Goal: Task Accomplishment & Management: Use online tool/utility

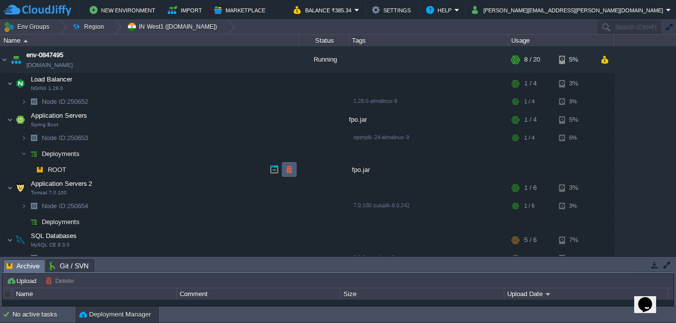
click at [284, 170] on td at bounding box center [289, 169] width 15 height 15
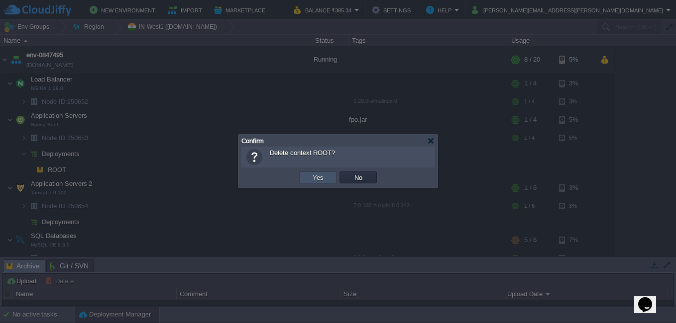
click at [320, 179] on button "Yes" at bounding box center [318, 177] width 17 height 9
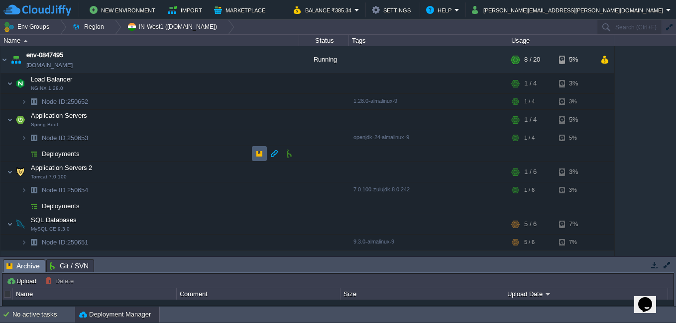
click at [260, 149] on td at bounding box center [259, 153] width 15 height 15
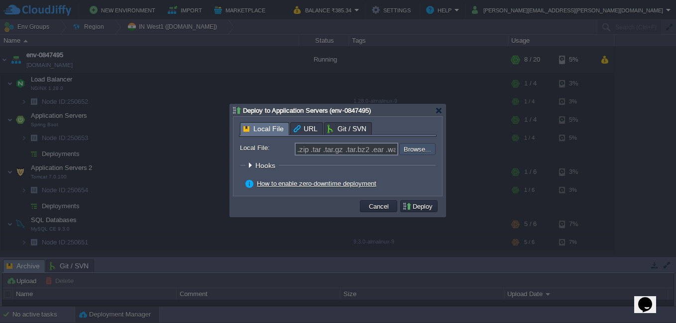
click at [410, 151] on input "file" at bounding box center [373, 149] width 126 height 12
type input "C:\fakepath\fpo.jar"
type input "fpo.jar"
click at [416, 210] on button "Deploy" at bounding box center [418, 206] width 33 height 9
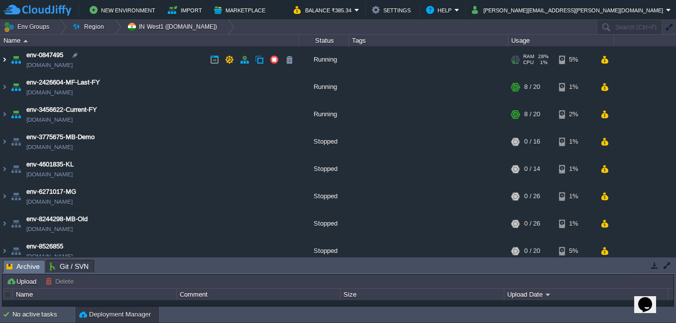
click at [7, 65] on img at bounding box center [4, 59] width 8 height 27
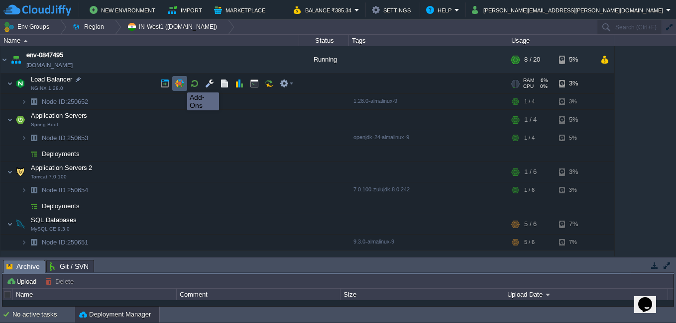
click at [180, 84] on button "button" at bounding box center [179, 83] width 9 height 9
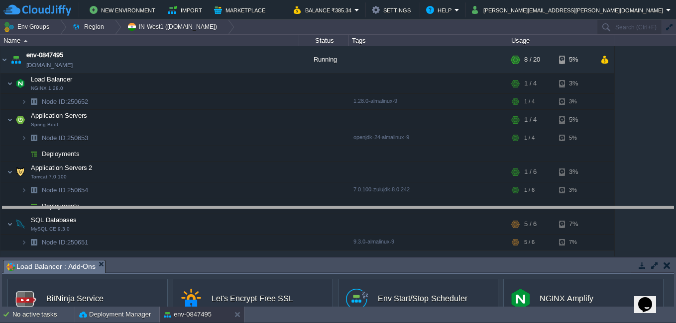
drag, startPoint x: 325, startPoint y: 266, endPoint x: 329, endPoint y: 213, distance: 53.9
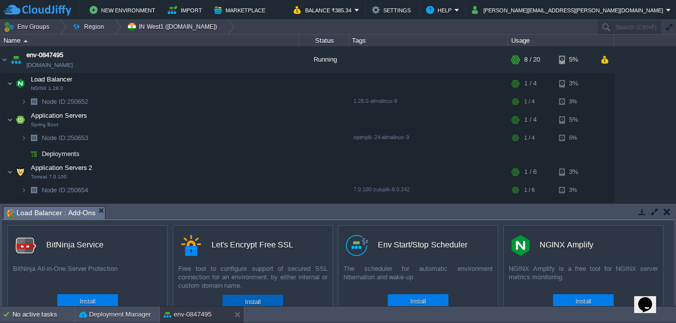
click at [269, 299] on div "Install" at bounding box center [253, 302] width 46 height 15
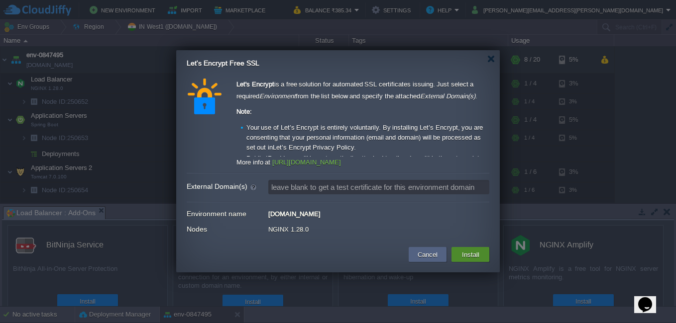
click at [460, 250] on button "Install" at bounding box center [470, 255] width 23 height 12
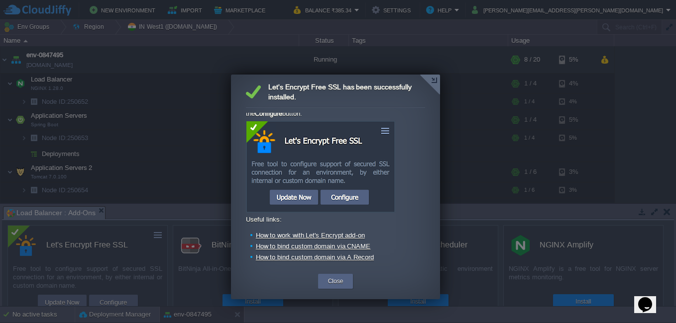
scroll to position [70, 0]
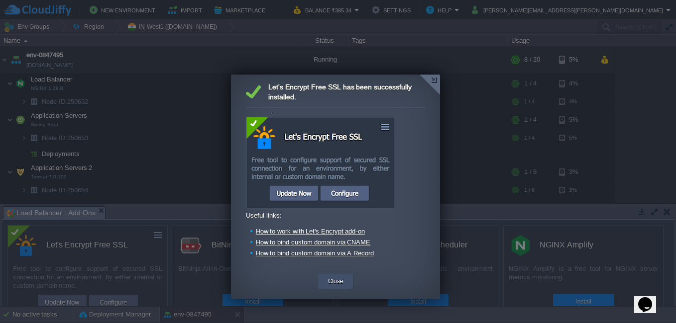
click at [339, 280] on button "Close" at bounding box center [335, 282] width 15 height 10
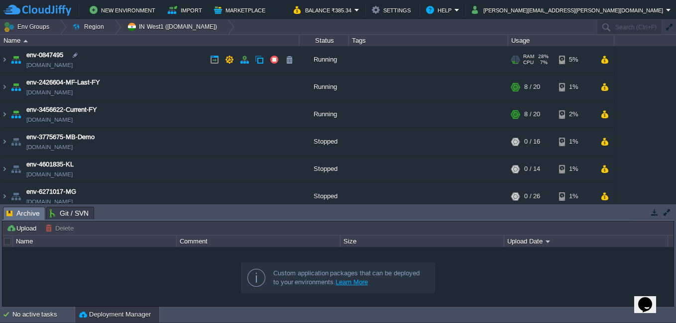
click at [10, 58] on img at bounding box center [16, 59] width 14 height 27
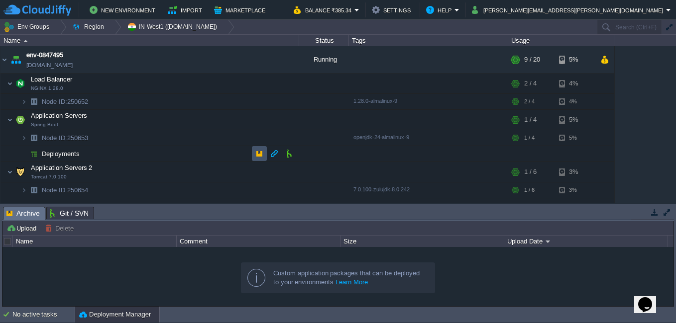
click at [259, 153] on button "button" at bounding box center [259, 153] width 9 height 9
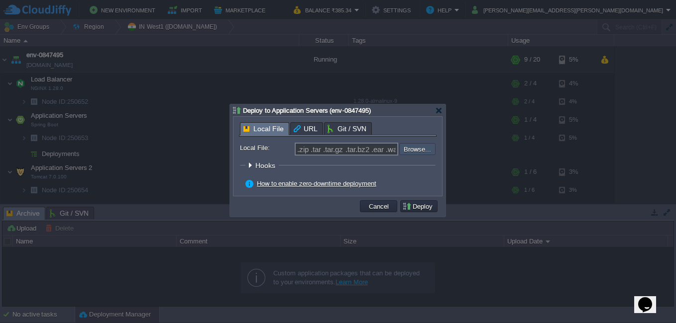
click at [412, 148] on input "file" at bounding box center [373, 149] width 126 height 12
type input "C:\fakepath\fpo.jar"
type input "fpo.jar"
click at [429, 208] on button "Deploy" at bounding box center [418, 206] width 33 height 9
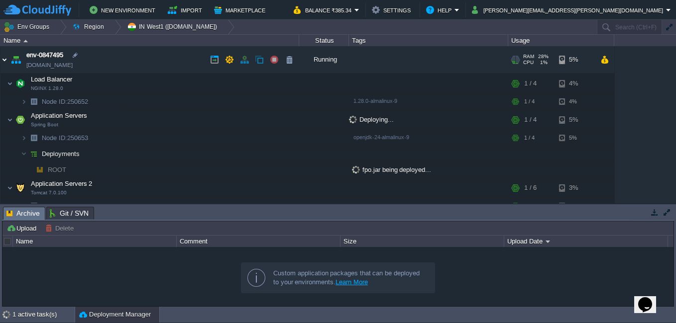
click at [7, 55] on img at bounding box center [4, 59] width 8 height 27
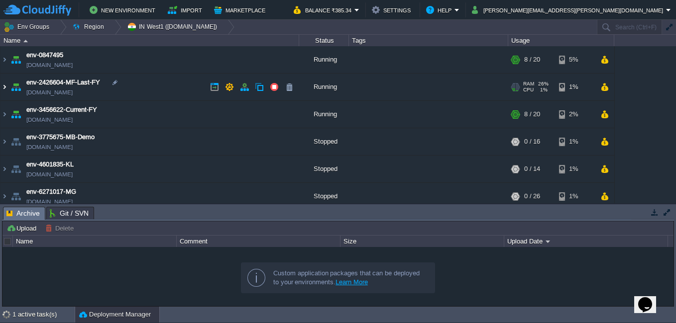
click at [8, 85] on img at bounding box center [4, 87] width 8 height 27
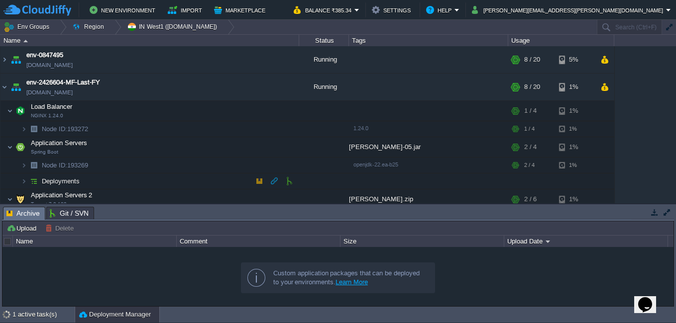
click at [27, 181] on img at bounding box center [34, 181] width 14 height 15
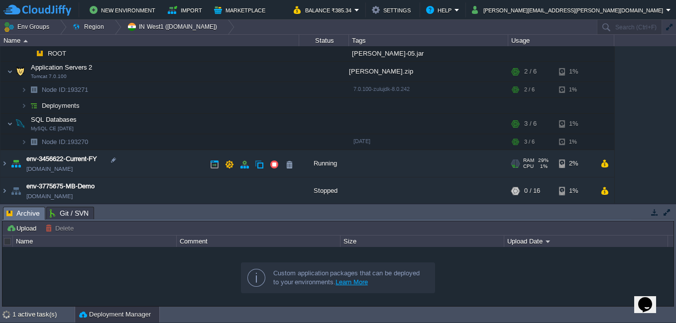
scroll to position [149, 0]
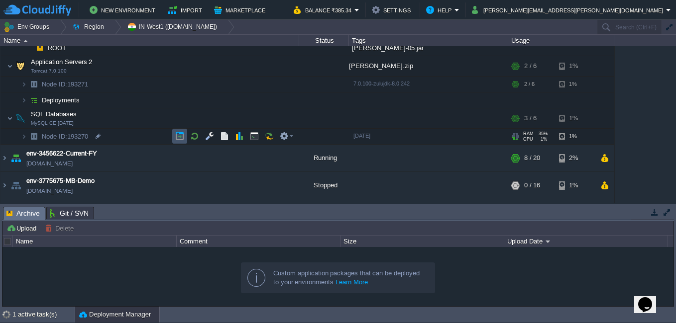
click at [176, 139] on button "button" at bounding box center [179, 136] width 9 height 9
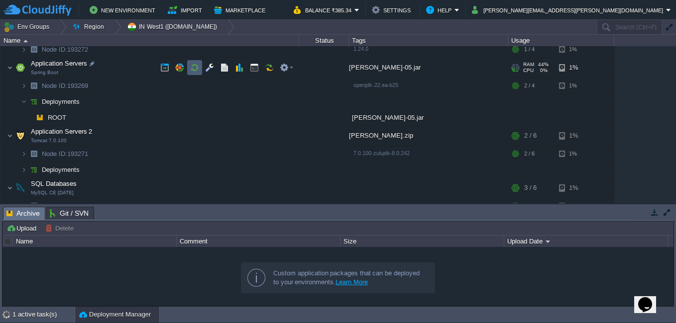
scroll to position [0, 0]
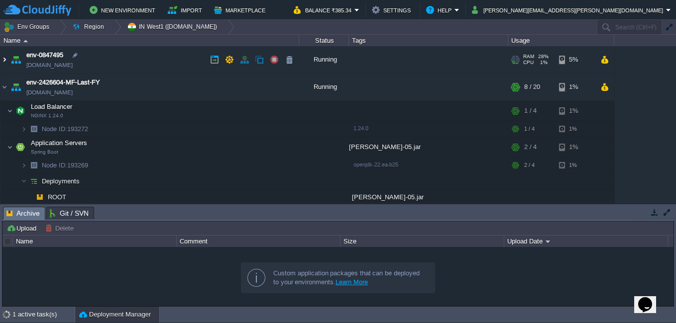
click at [3, 63] on img at bounding box center [4, 59] width 8 height 27
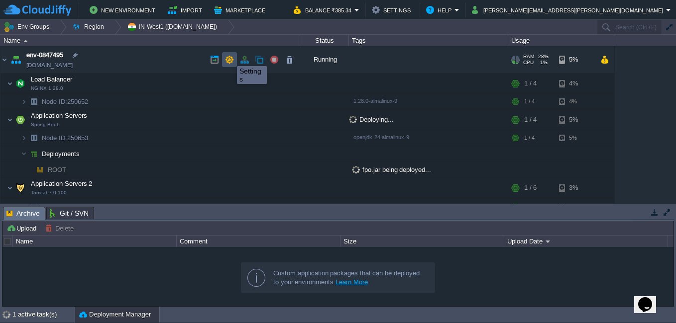
click at [229, 57] on button "button" at bounding box center [229, 59] width 9 height 9
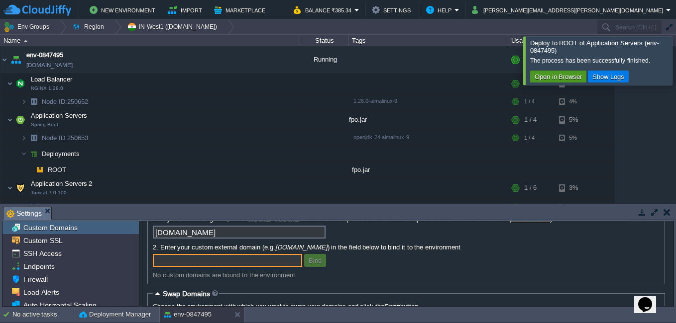
click at [559, 76] on button "Open in Browser" at bounding box center [558, 76] width 53 height 9
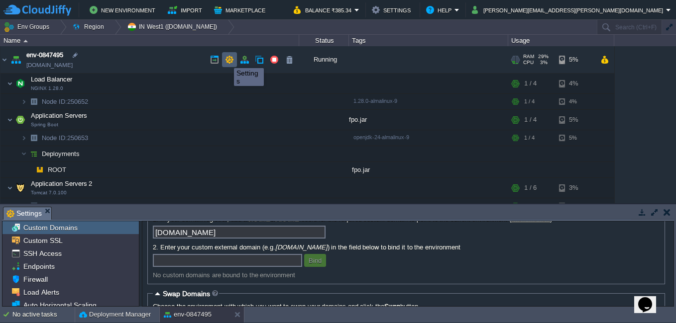
click at [226, 59] on button "button" at bounding box center [229, 59] width 9 height 9
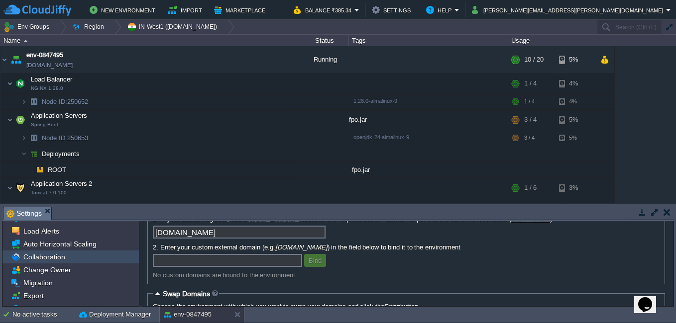
scroll to position [71, 0]
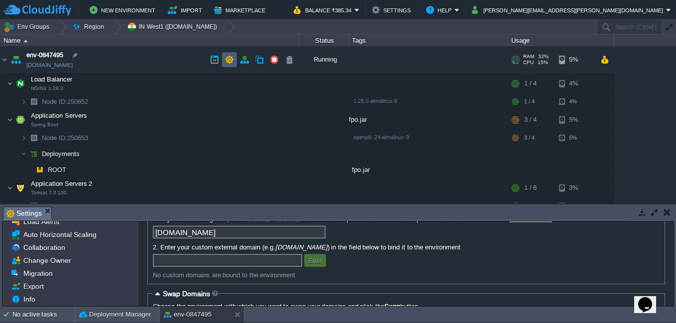
click at [231, 64] on button "button" at bounding box center [229, 59] width 9 height 9
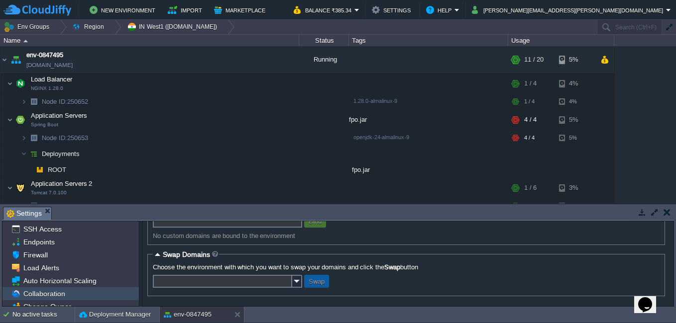
scroll to position [0, 0]
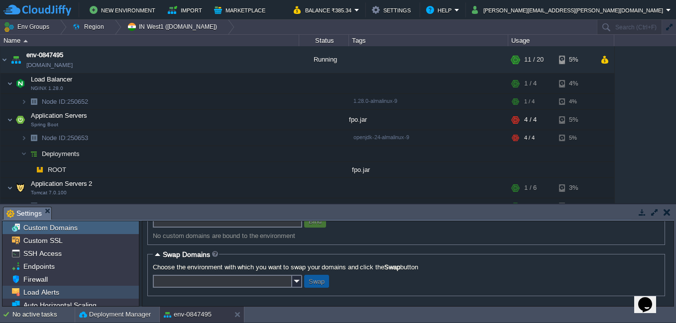
click at [47, 294] on span "Load Alerts" at bounding box center [40, 292] width 39 height 9
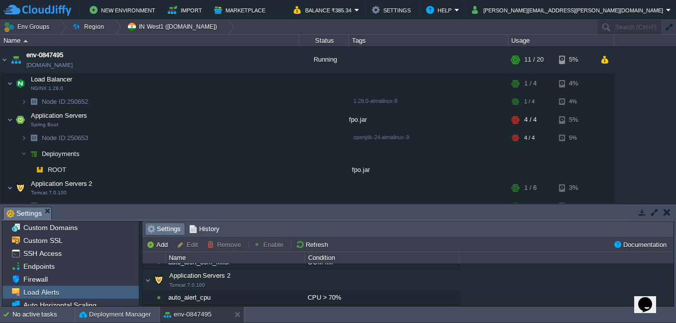
scroll to position [149, 0]
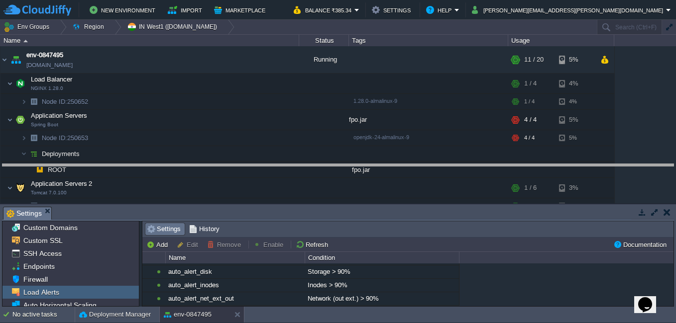
drag, startPoint x: 397, startPoint y: 210, endPoint x: 395, endPoint y: 167, distance: 42.8
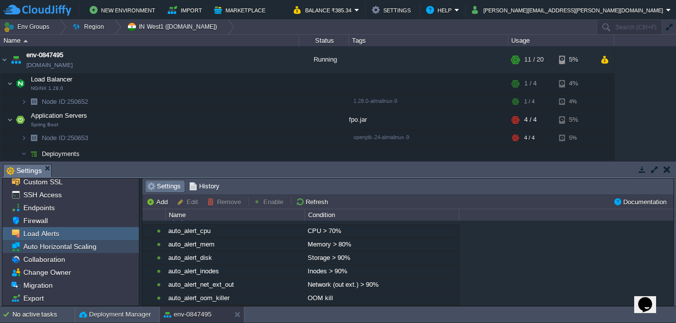
scroll to position [28, 0]
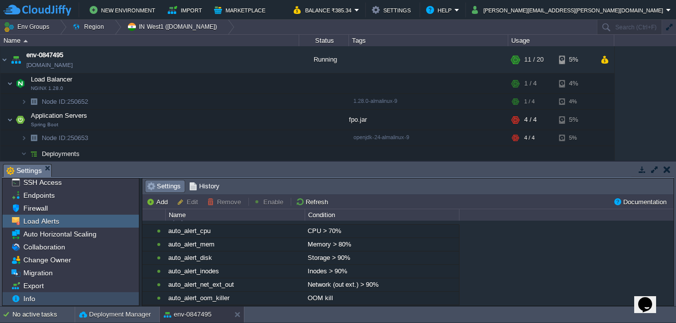
click at [45, 300] on div "Info" at bounding box center [70, 299] width 136 height 13
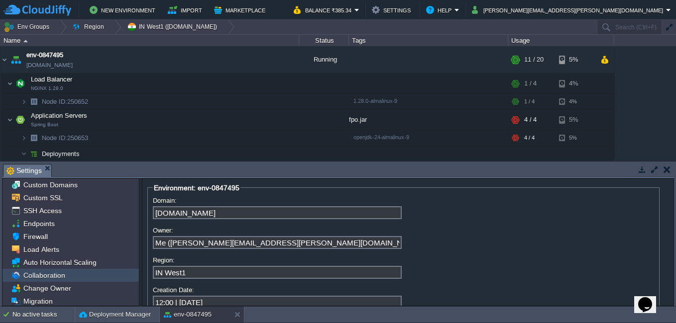
scroll to position [0, 0]
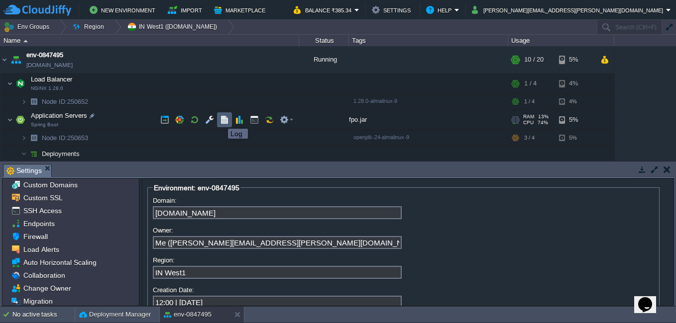
click at [223, 120] on button "button" at bounding box center [224, 119] width 9 height 9
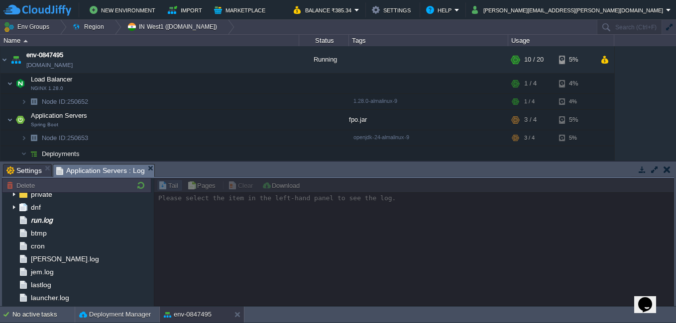
scroll to position [33, 0]
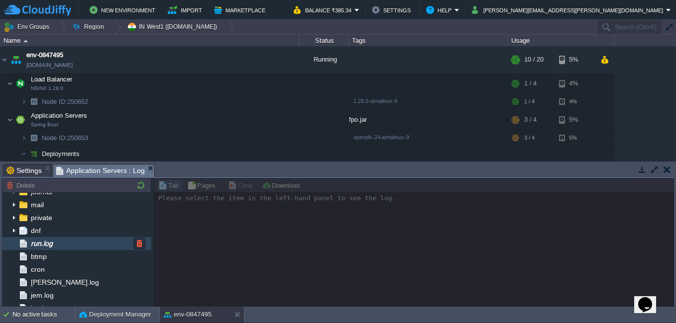
click at [69, 244] on div "run.log" at bounding box center [76, 243] width 149 height 13
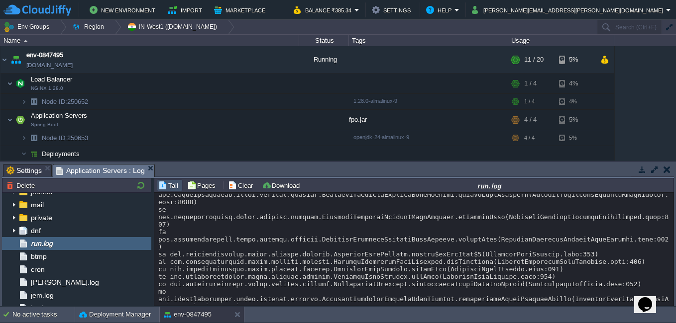
scroll to position [11556, 0]
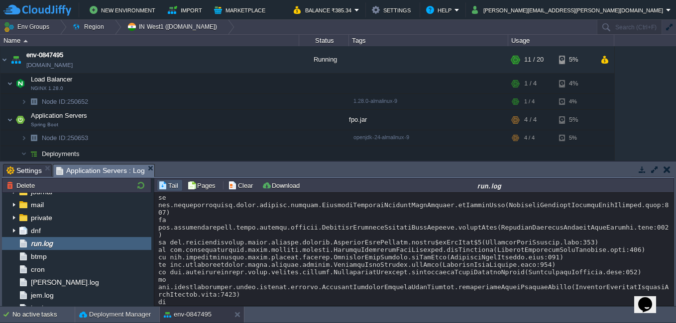
drag, startPoint x: 159, startPoint y: 229, endPoint x: 605, endPoint y: 233, distance: 445.4
copy div "12:04:13.552 [main] INFO com.example.kts.FpoApplication -- Starting FpoApplicat…"
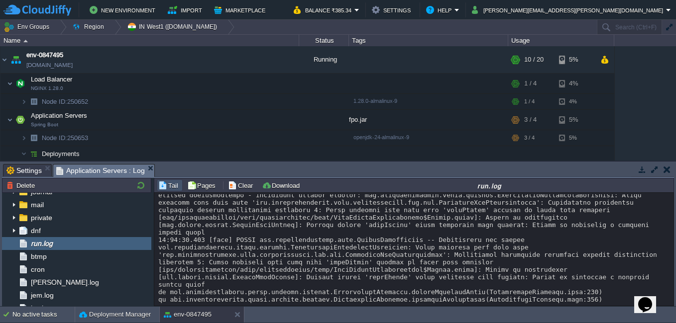
scroll to position [15090, 0]
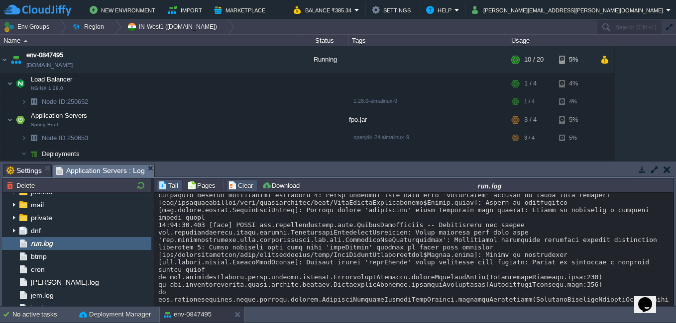
click at [248, 186] on button "Clear" at bounding box center [242, 185] width 28 height 9
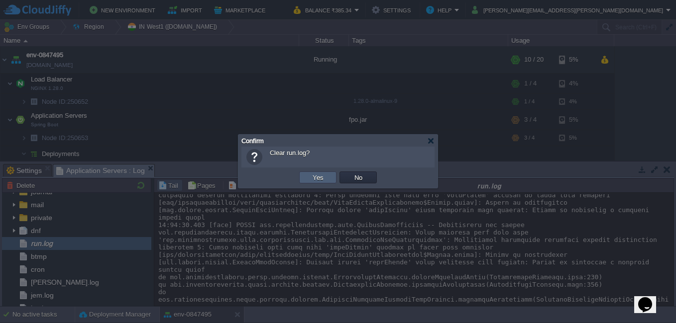
click at [322, 180] on button "Yes" at bounding box center [318, 177] width 17 height 9
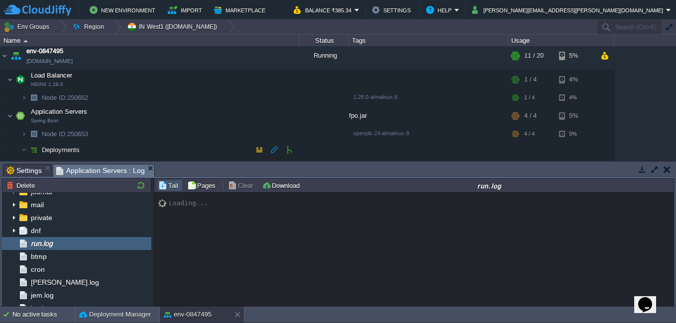
scroll to position [0, 0]
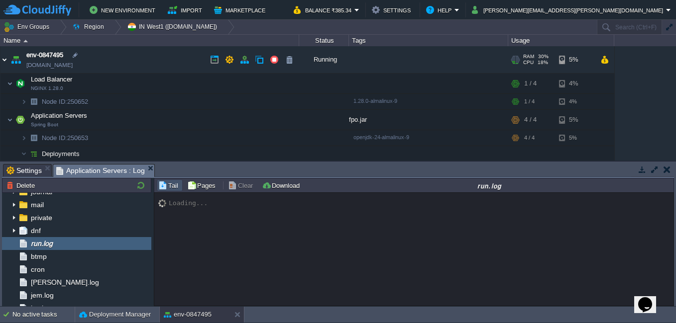
click at [3, 60] on img at bounding box center [4, 59] width 8 height 27
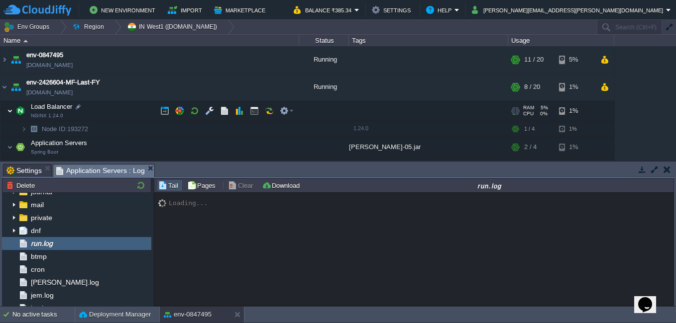
click at [10, 110] on img at bounding box center [10, 111] width 6 height 20
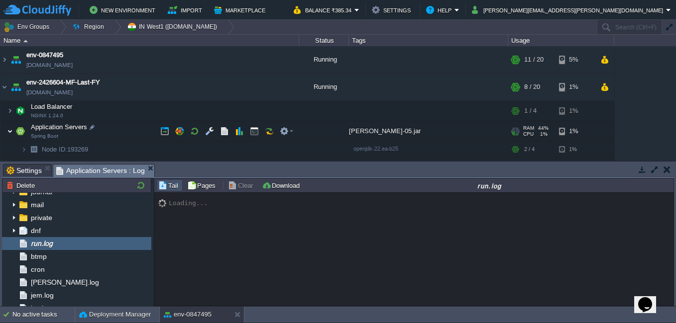
click at [10, 132] on img at bounding box center [10, 131] width 6 height 20
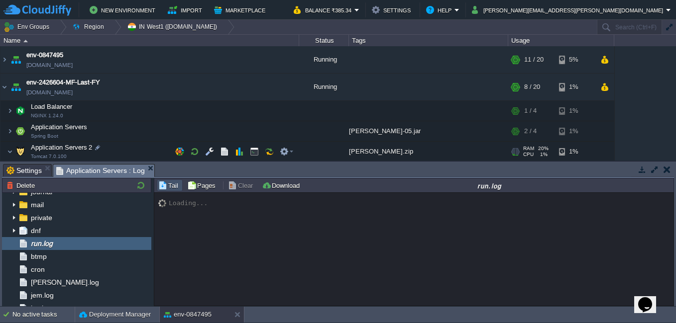
scroll to position [50, 0]
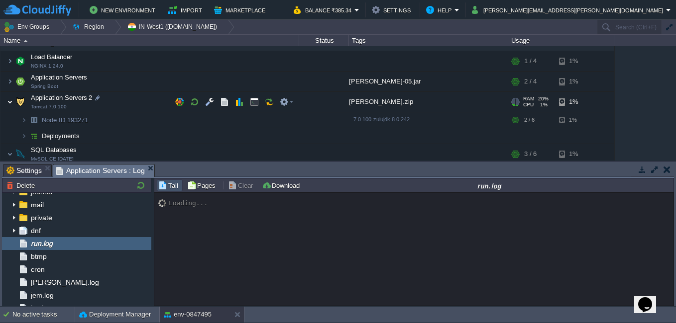
click at [11, 102] on img at bounding box center [10, 102] width 6 height 20
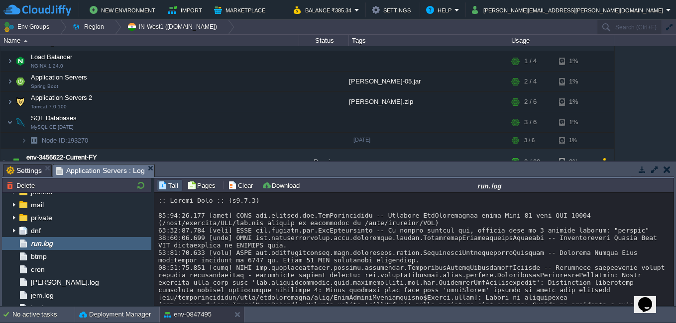
drag, startPoint x: 383, startPoint y: 268, endPoint x: 432, endPoint y: 266, distance: 49.3
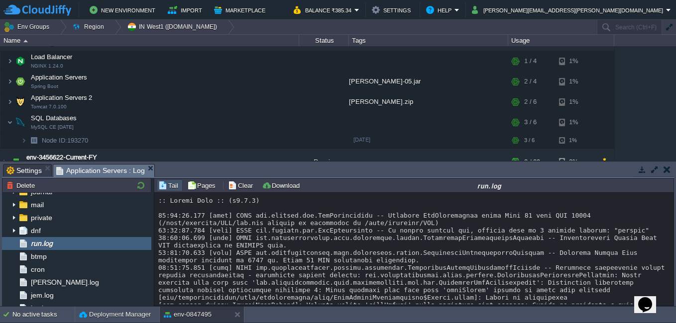
drag, startPoint x: 323, startPoint y: 275, endPoint x: 404, endPoint y: 286, distance: 80.9
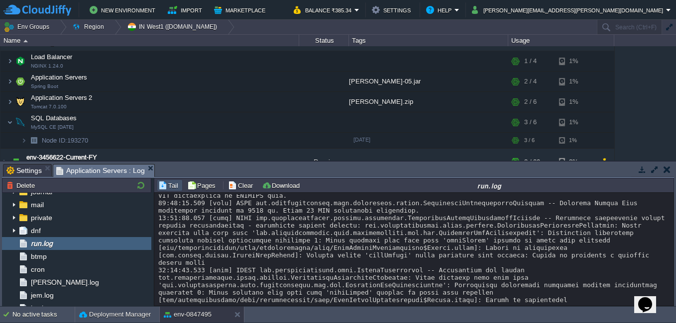
drag, startPoint x: 341, startPoint y: 264, endPoint x: 328, endPoint y: 282, distance: 22.4
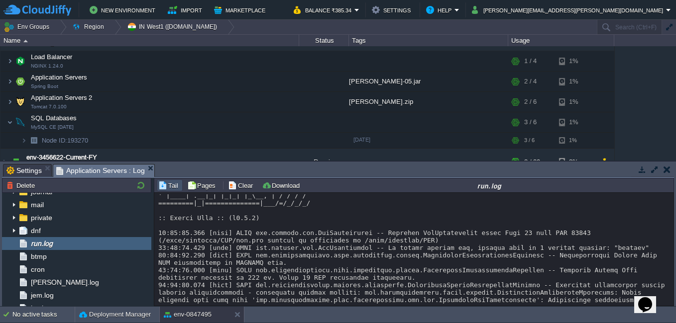
scroll to position [2837, 0]
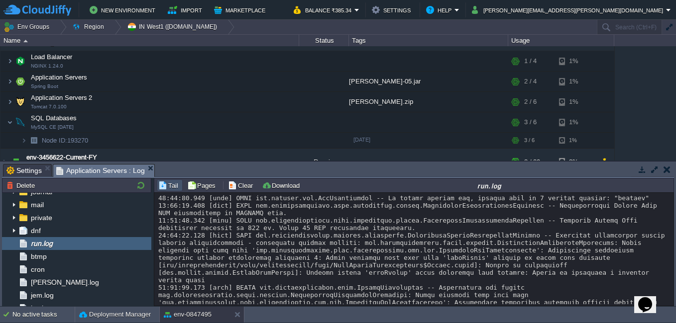
click at [362, 251] on div at bounding box center [413, 109] width 511 height 5502
drag, startPoint x: 362, startPoint y: 251, endPoint x: 396, endPoint y: 261, distance: 34.9
click at [396, 261] on div at bounding box center [413, 109] width 511 height 5502
click at [461, 253] on div at bounding box center [413, 109] width 511 height 5502
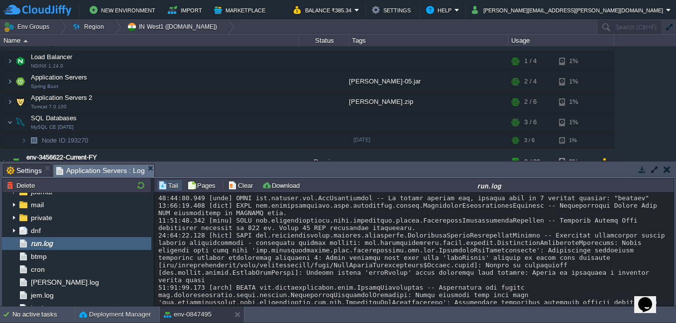
click at [461, 253] on div at bounding box center [413, 109] width 511 height 5502
drag, startPoint x: 461, startPoint y: 253, endPoint x: 574, endPoint y: 249, distance: 112.5
click at [574, 249] on div at bounding box center [413, 109] width 511 height 5502
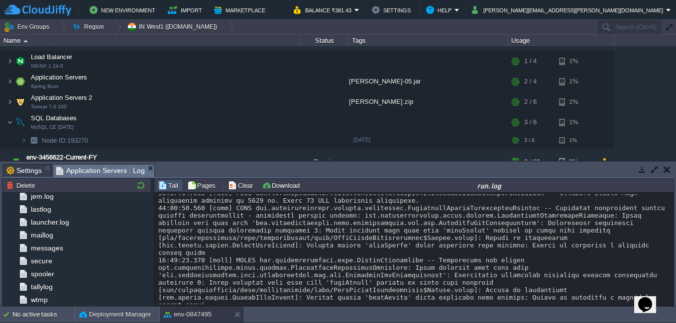
scroll to position [133, 0]
click at [65, 287] on div "tallylog" at bounding box center [76, 286] width 149 height 13
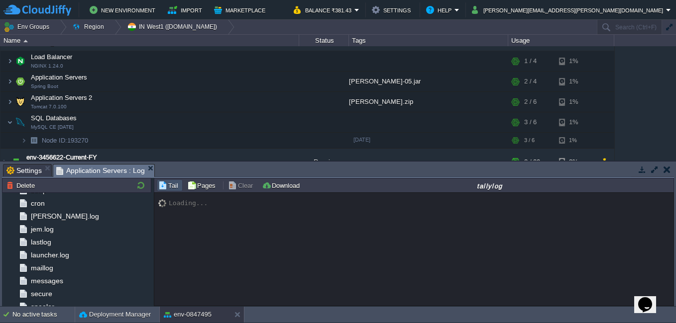
scroll to position [50, 0]
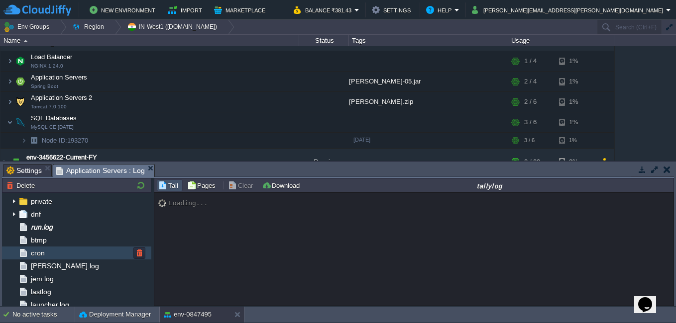
click at [62, 258] on div "cron" at bounding box center [76, 253] width 149 height 13
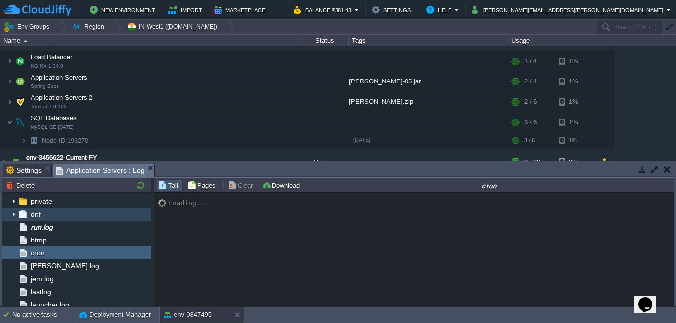
click at [14, 210] on img at bounding box center [14, 214] width 8 height 13
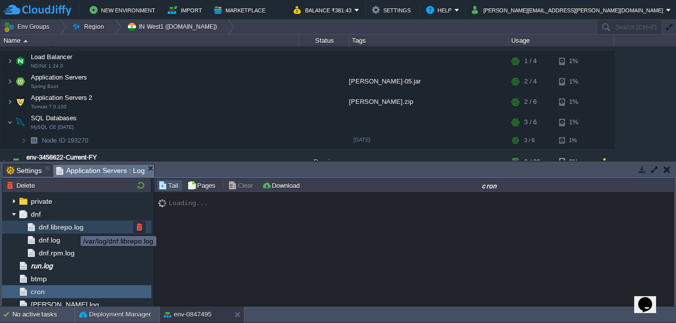
click at [73, 227] on span "dnf.librepo.log" at bounding box center [61, 227] width 48 height 9
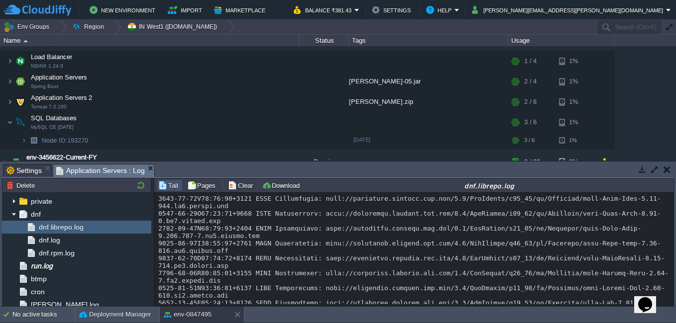
scroll to position [1583, 0]
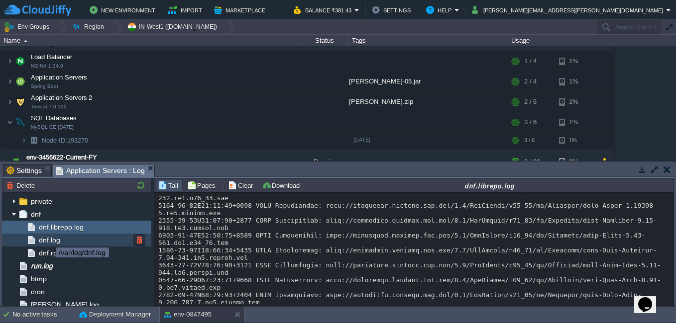
click at [49, 239] on span "dnf.log" at bounding box center [49, 240] width 25 height 9
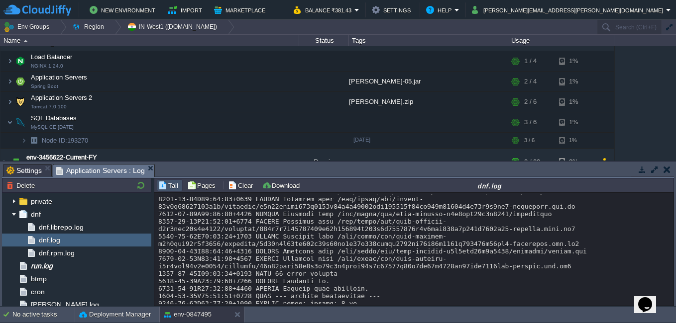
scroll to position [8413, 0]
click at [49, 254] on span "dnf.rpm.log" at bounding box center [56, 253] width 39 height 9
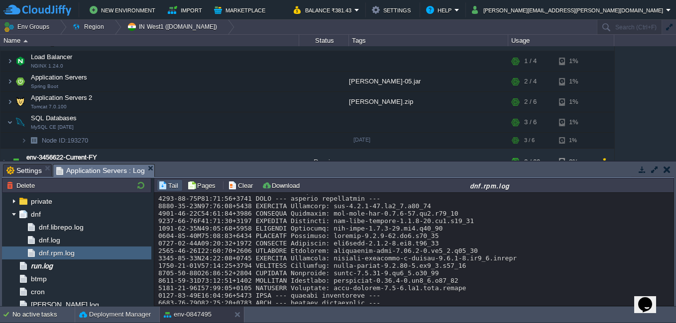
scroll to position [2053, 0]
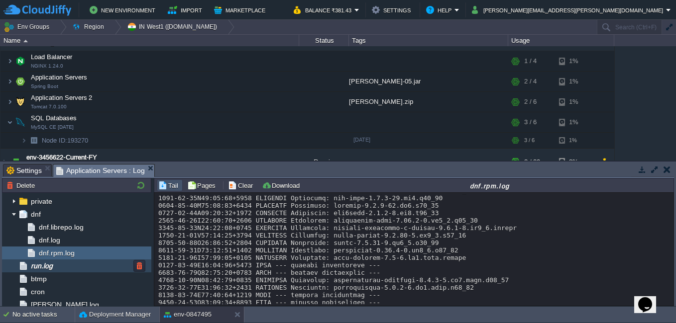
click at [60, 268] on div "run.log" at bounding box center [76, 266] width 149 height 13
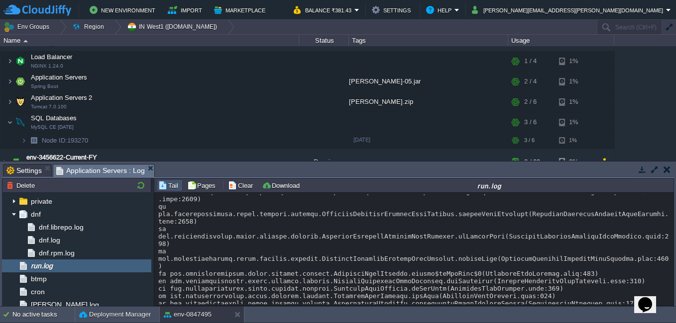
scroll to position [9712, 0]
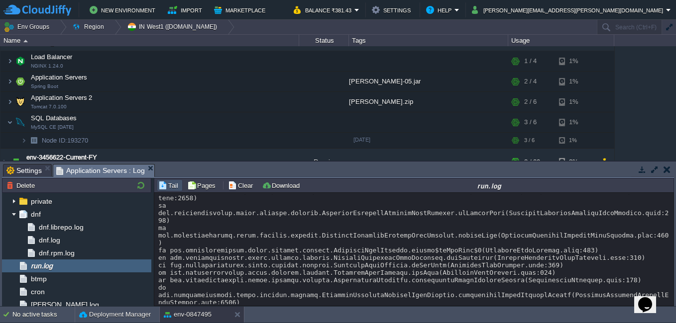
drag, startPoint x: 159, startPoint y: 212, endPoint x: 266, endPoint y: 290, distance: 132.1
copy div ":: Spring Boot :: (v3.4.3) 12:16:25.755 [main] INFO com.example.kts.FpoApplicat…"
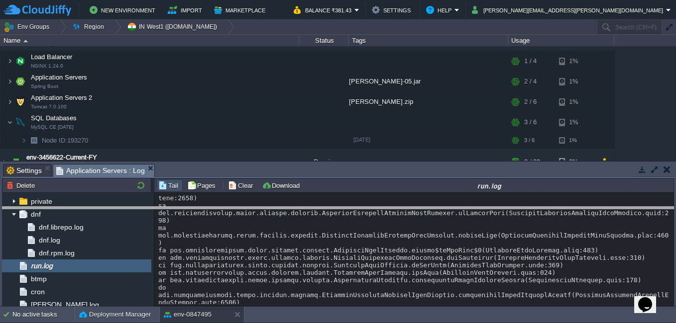
drag, startPoint x: 218, startPoint y: 173, endPoint x: 216, endPoint y: 216, distance: 42.8
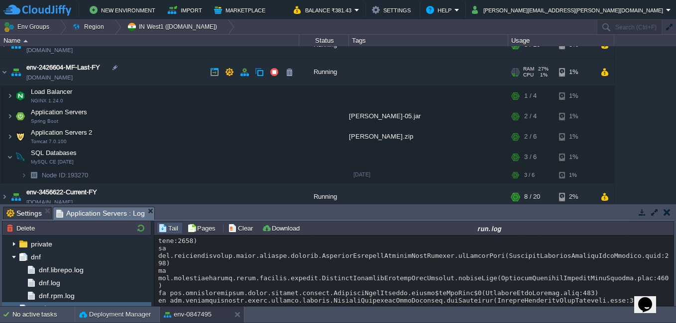
scroll to position [0, 0]
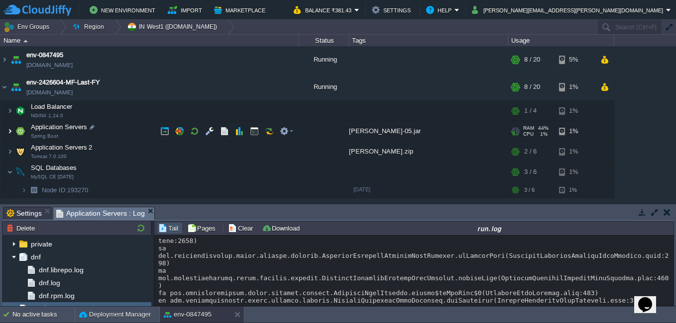
click at [12, 133] on img at bounding box center [10, 131] width 6 height 20
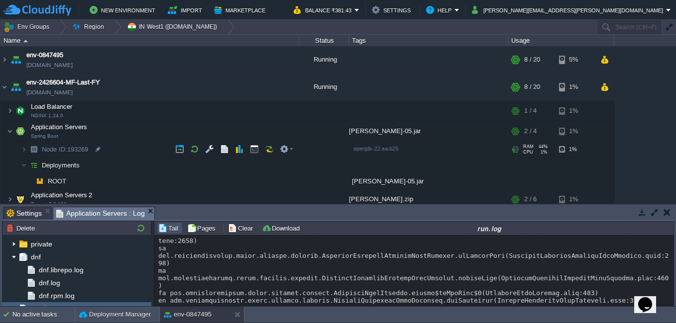
scroll to position [50, 0]
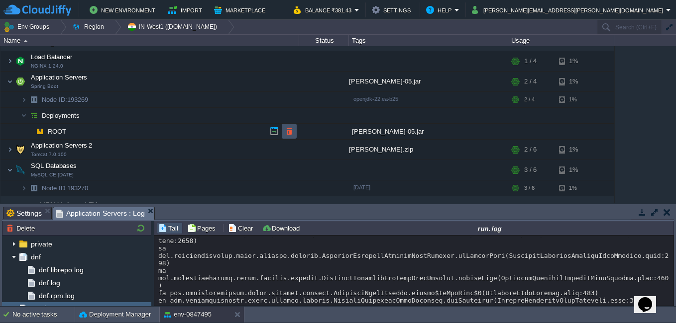
click at [286, 132] on button "button" at bounding box center [289, 131] width 9 height 9
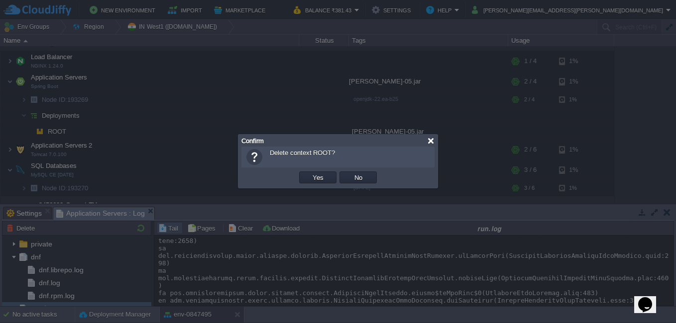
click at [434, 141] on div at bounding box center [430, 140] width 7 height 7
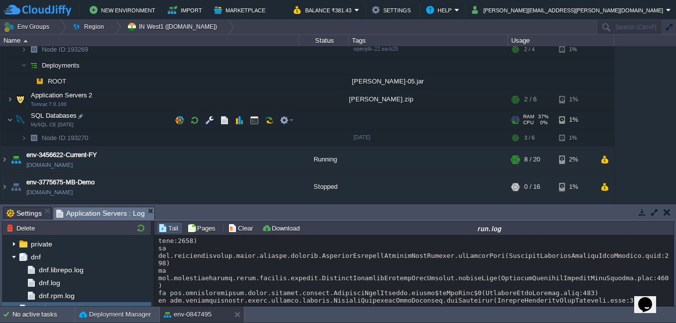
scroll to position [0, 0]
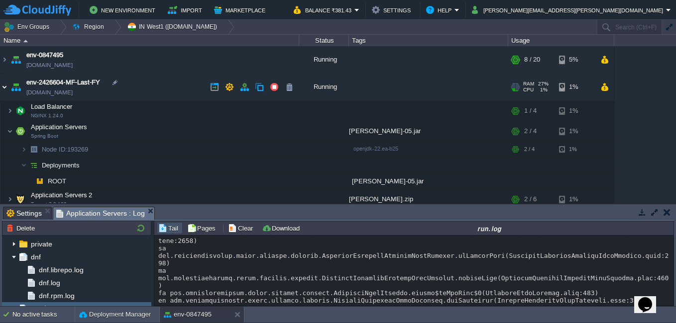
click at [5, 88] on img at bounding box center [4, 87] width 8 height 27
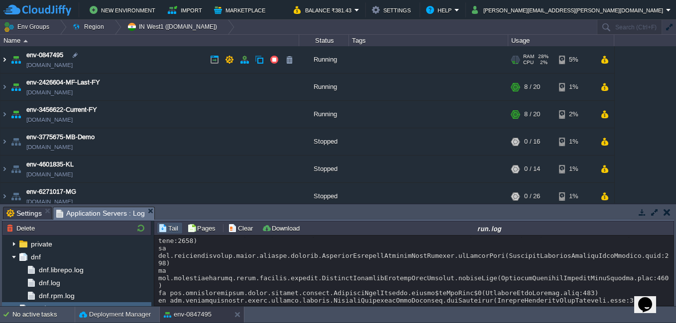
click at [5, 56] on img at bounding box center [4, 59] width 8 height 27
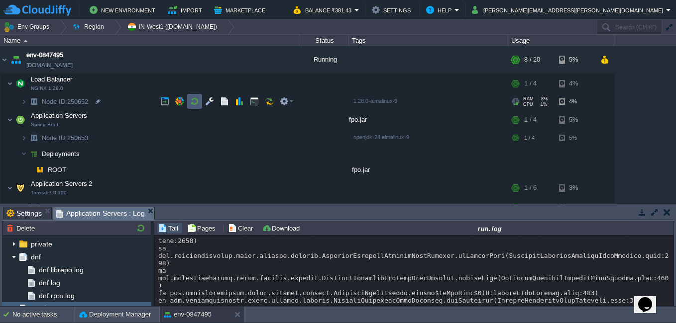
scroll to position [50, 0]
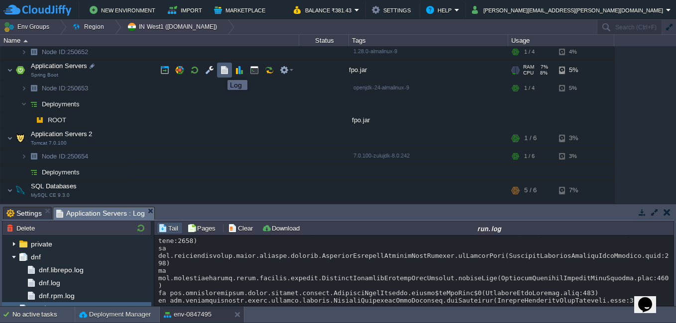
click at [225, 73] on button "button" at bounding box center [224, 70] width 9 height 9
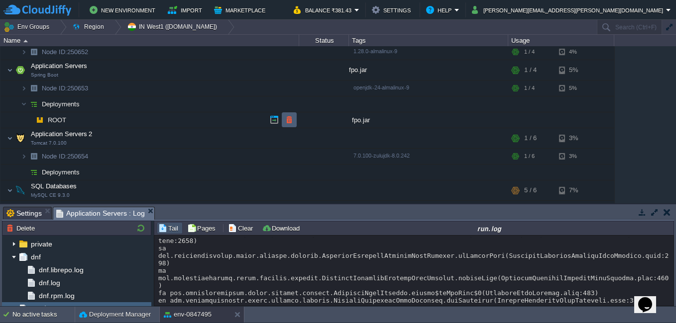
click at [295, 122] on td at bounding box center [289, 119] width 15 height 15
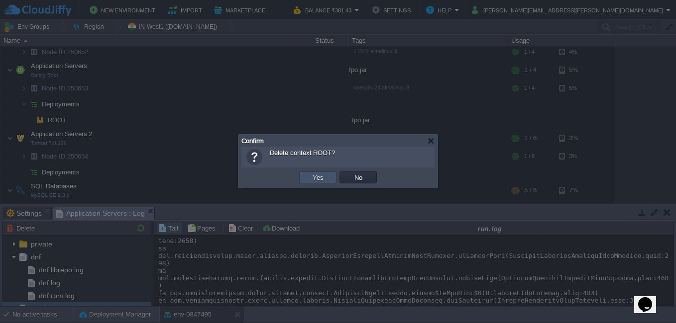
click at [312, 174] on button "Yes" at bounding box center [318, 177] width 17 height 9
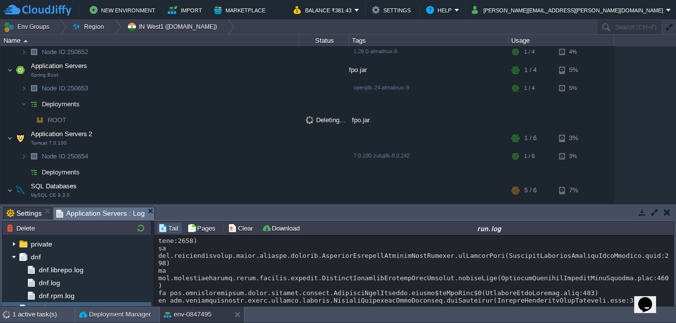
scroll to position [9755, 0]
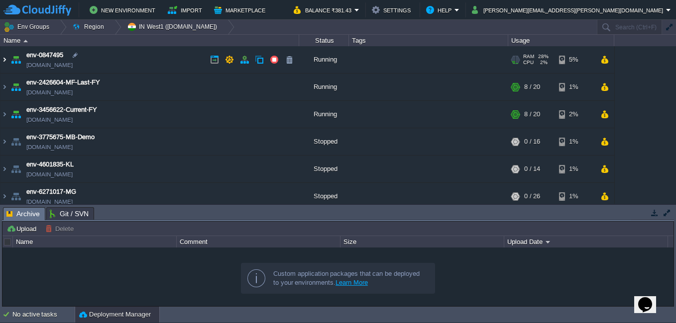
click at [4, 62] on img at bounding box center [4, 59] width 8 height 27
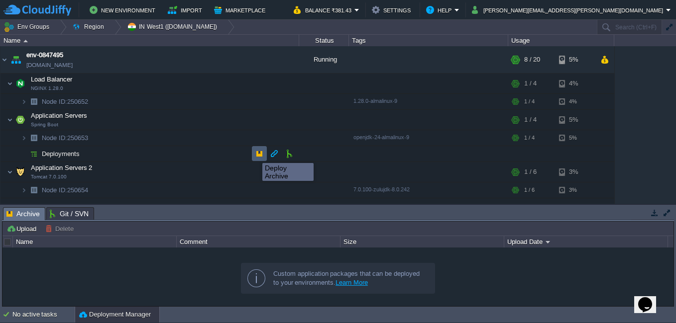
click at [255, 154] on button "button" at bounding box center [259, 153] width 9 height 9
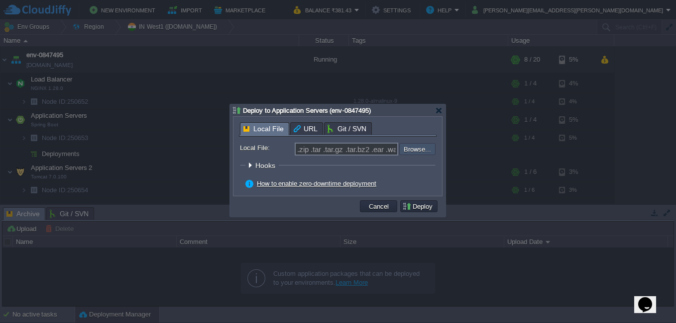
click at [408, 150] on input "file" at bounding box center [373, 149] width 126 height 12
type input "C:\fakepath\fpo.jar"
type input "fpo.jar"
click at [430, 207] on button "Deploy" at bounding box center [418, 206] width 33 height 9
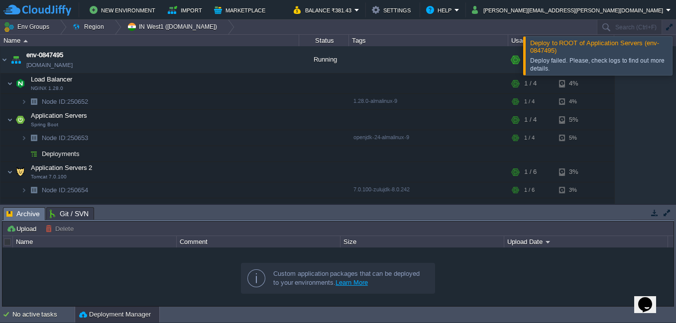
click at [585, 60] on div "Deploy failed. Please, check logs to find out more details." at bounding box center [599, 65] width 139 height 16
click at [607, 59] on div "Deploy failed. Please, check logs to find out more details." at bounding box center [599, 65] width 139 height 16
click at [651, 63] on div "Deploy failed. Please, check logs to find out more details." at bounding box center [599, 65] width 139 height 16
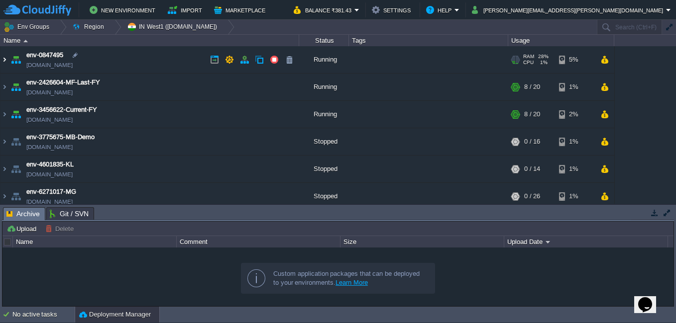
click at [3, 62] on img at bounding box center [4, 59] width 8 height 27
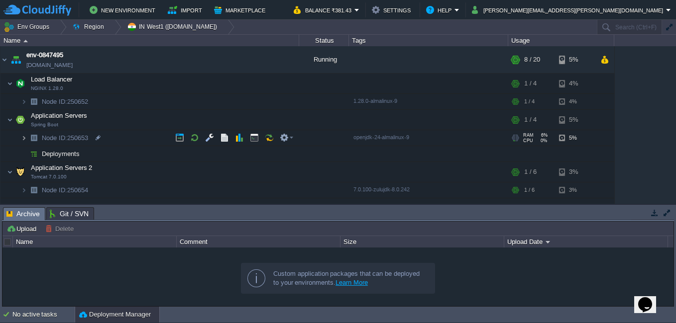
click at [25, 139] on img at bounding box center [24, 137] width 6 height 15
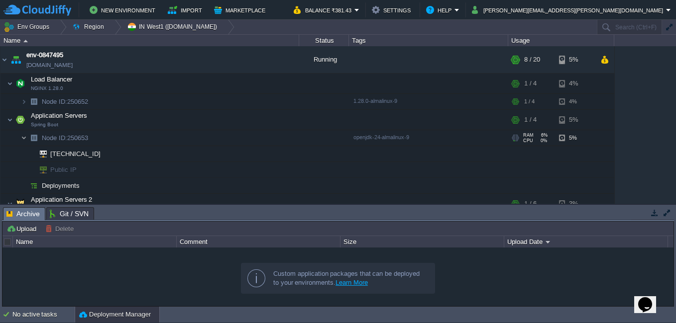
click at [25, 139] on img at bounding box center [24, 137] width 6 height 15
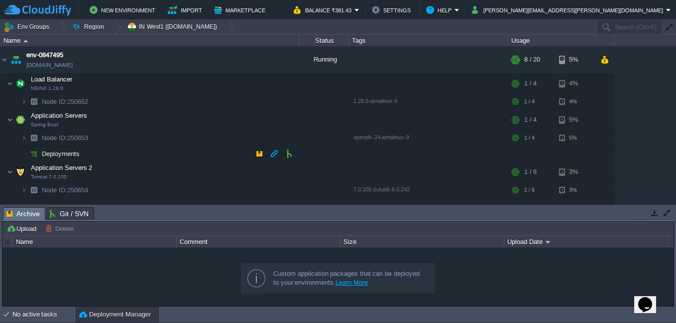
click at [27, 159] on img at bounding box center [34, 153] width 14 height 15
click at [255, 152] on button "button" at bounding box center [259, 153] width 9 height 9
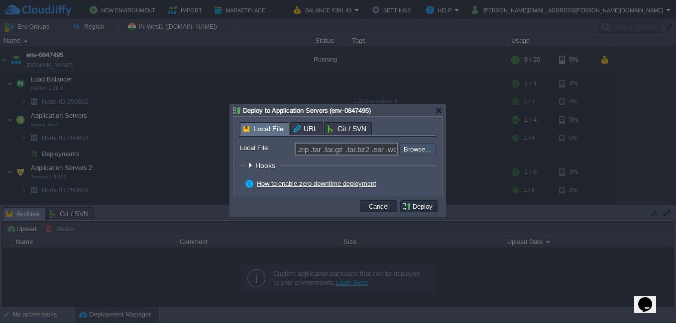
click at [408, 145] on input "file" at bounding box center [373, 149] width 126 height 12
type input "C:\fakepath\fpo.jar"
type input "fpo.jar"
click at [418, 208] on button "Deploy" at bounding box center [418, 206] width 33 height 9
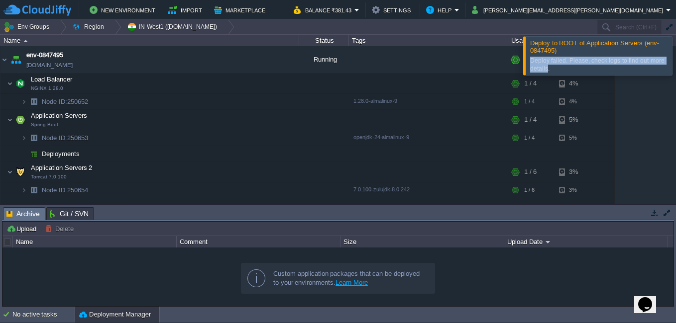
drag, startPoint x: 547, startPoint y: 71, endPoint x: 527, endPoint y: 44, distance: 33.3
click at [527, 44] on div "Deploy to ROOT of Application Servers (env-0847495) Deploy failed. Please, chec…" at bounding box center [597, 55] width 149 height 39
click at [46, 153] on span "Deployments" at bounding box center [61, 154] width 40 height 8
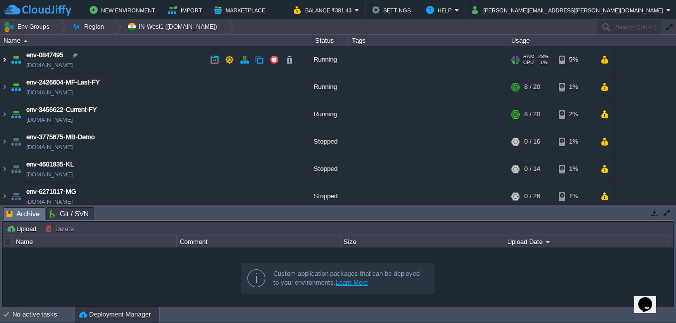
click at [4, 60] on img at bounding box center [4, 59] width 8 height 27
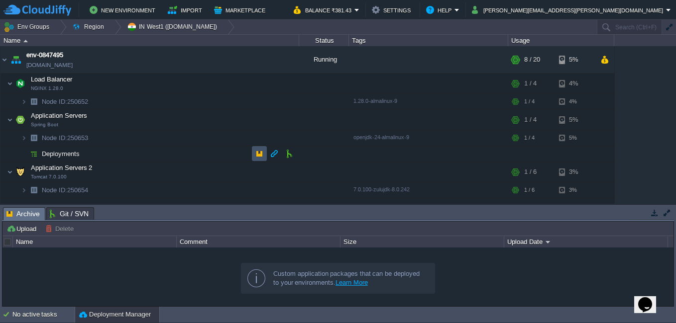
click at [259, 155] on button "button" at bounding box center [259, 153] width 9 height 9
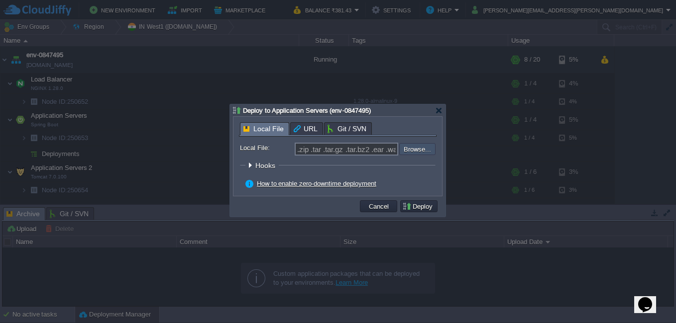
click at [413, 152] on input "file" at bounding box center [373, 149] width 126 height 12
type input "C:\fakepath\fpo.jar"
type input "fpo.jar"
click at [412, 205] on button "Deploy" at bounding box center [418, 206] width 33 height 9
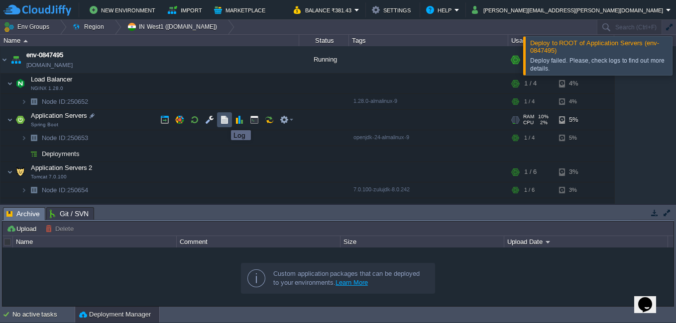
click at [223, 121] on button "button" at bounding box center [224, 119] width 9 height 9
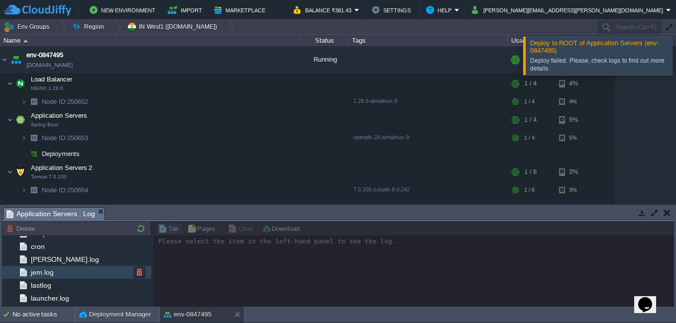
scroll to position [50, 0]
click at [82, 274] on div "run.log" at bounding box center [76, 270] width 149 height 13
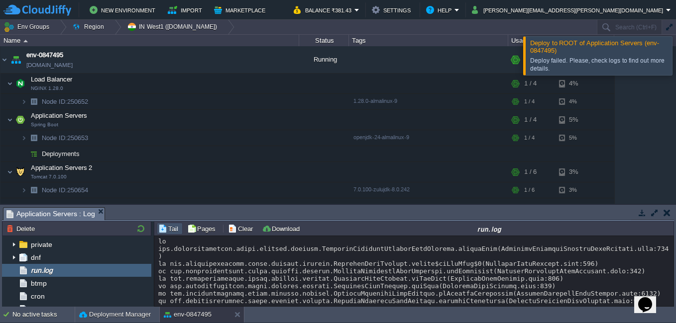
scroll to position [9755, 0]
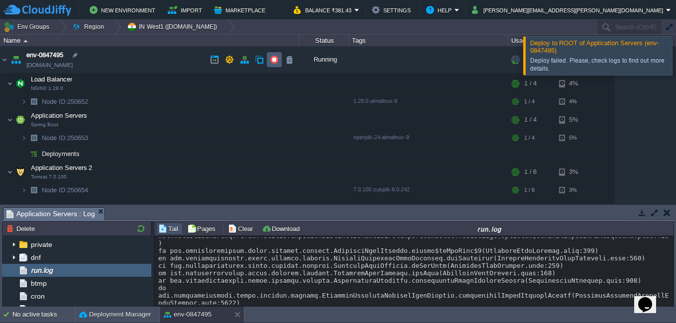
click at [269, 59] on td at bounding box center [274, 59] width 15 height 15
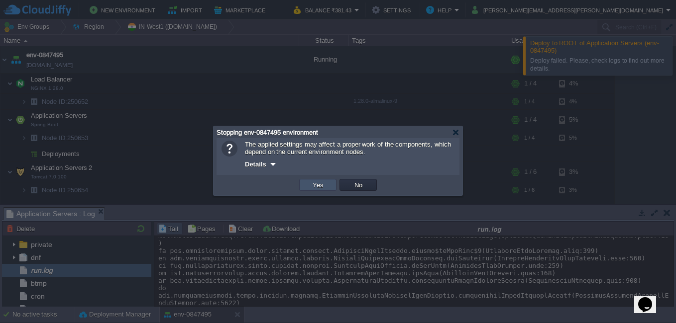
click at [315, 186] on button "Yes" at bounding box center [318, 185] width 17 height 9
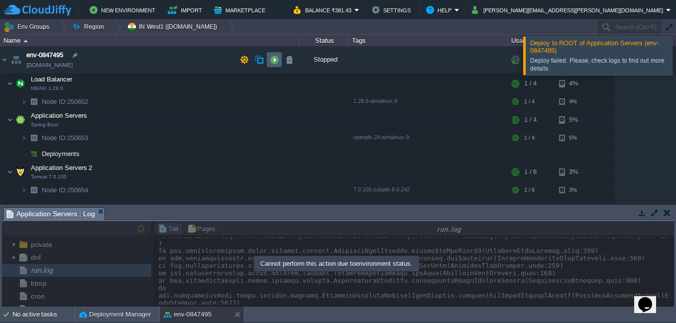
click at [272, 60] on button "button" at bounding box center [274, 59] width 9 height 9
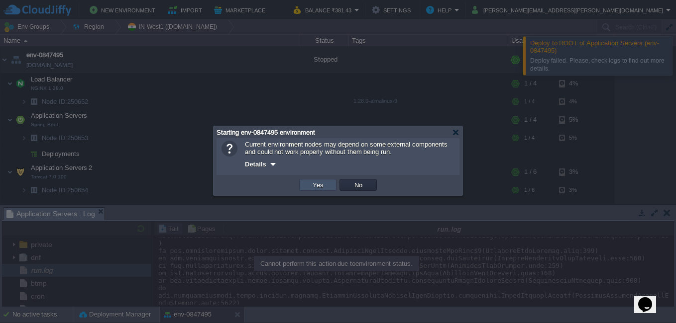
click at [312, 186] on button "Yes" at bounding box center [318, 185] width 17 height 9
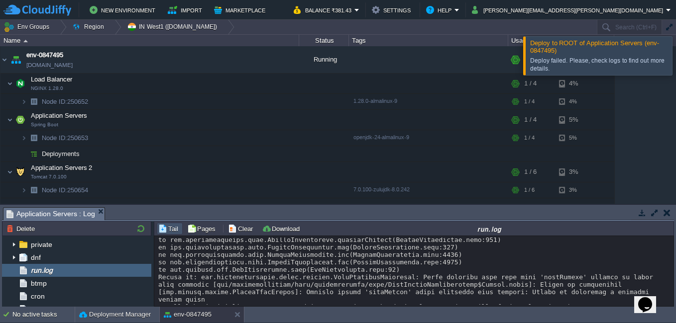
scroll to position [9008, 0]
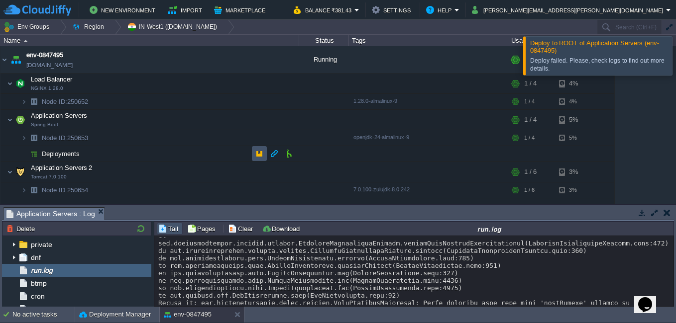
click at [261, 154] on button "button" at bounding box center [259, 153] width 9 height 9
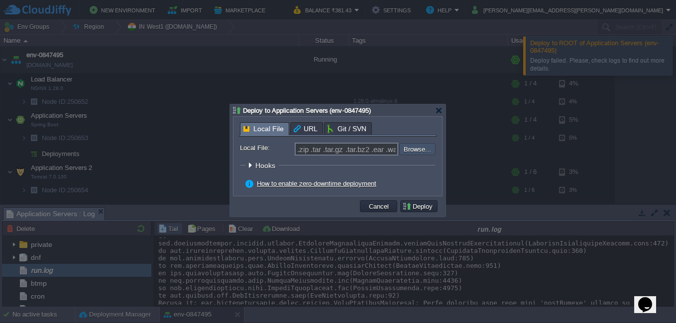
click at [421, 155] on input "file" at bounding box center [373, 149] width 126 height 12
type input "C:\fakepath\fpo.jar"
type input "fpo.jar"
click at [418, 206] on button "Deploy" at bounding box center [418, 206] width 33 height 9
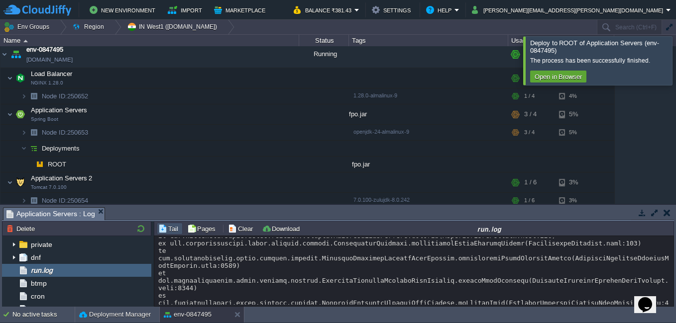
scroll to position [16503, 0]
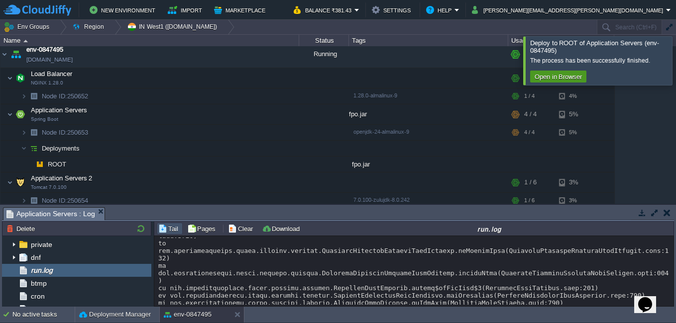
click at [551, 76] on button "Open in Browser" at bounding box center [558, 76] width 53 height 9
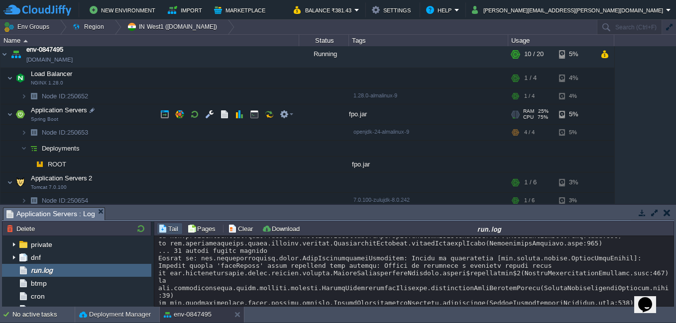
scroll to position [0, 0]
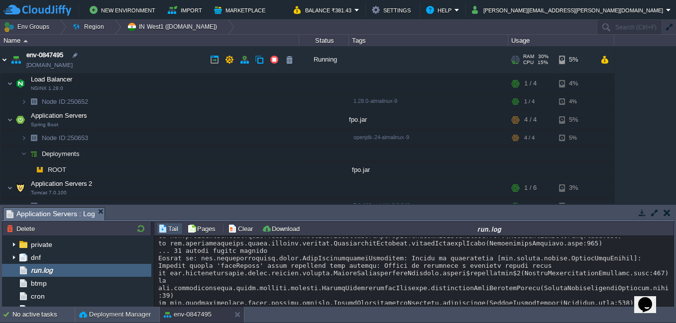
click at [6, 57] on img at bounding box center [4, 59] width 8 height 27
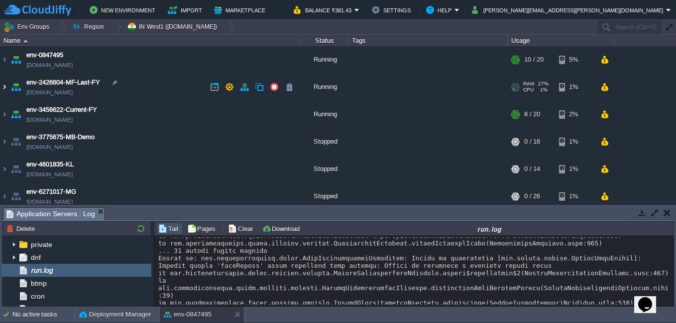
click at [2, 87] on img at bounding box center [4, 87] width 8 height 27
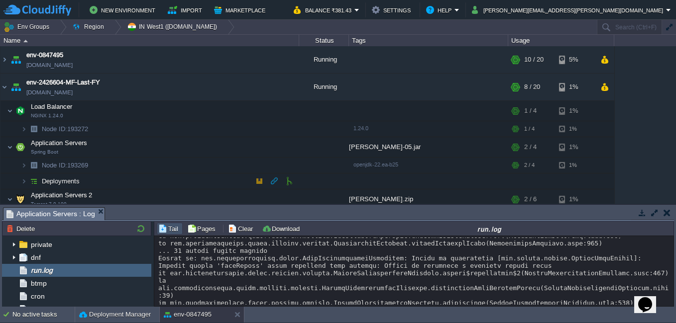
scroll to position [50, 0]
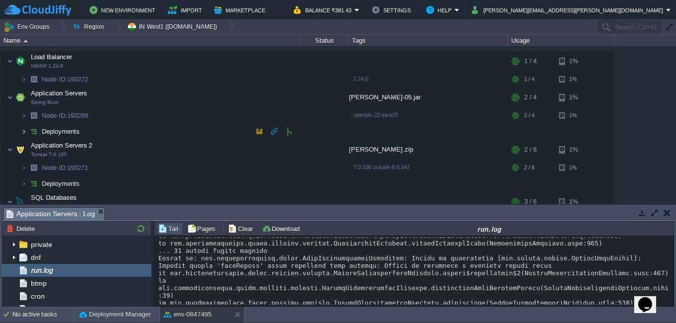
click at [21, 130] on img at bounding box center [24, 131] width 6 height 15
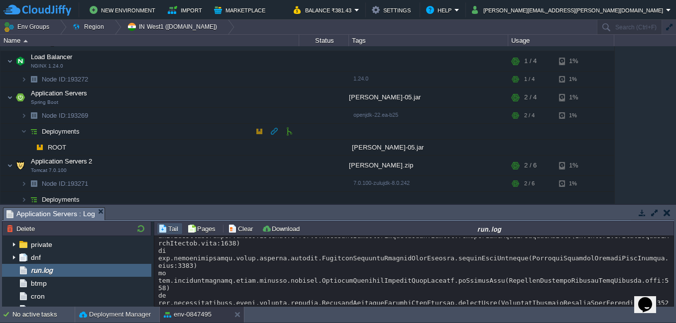
scroll to position [17242, 0]
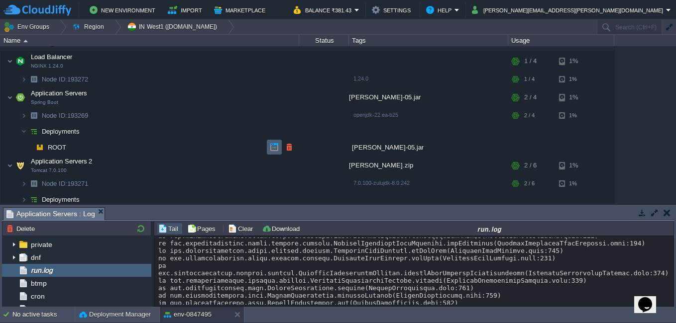
click at [272, 145] on button "button" at bounding box center [274, 147] width 9 height 9
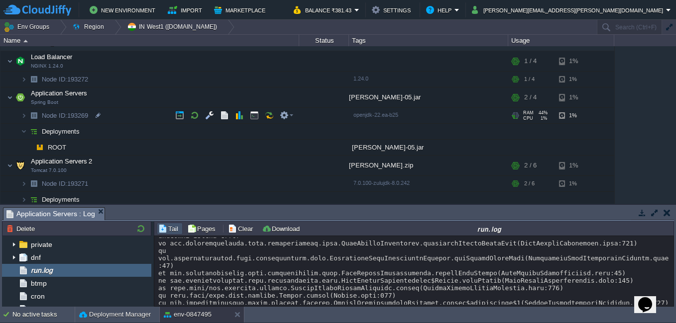
scroll to position [0, 0]
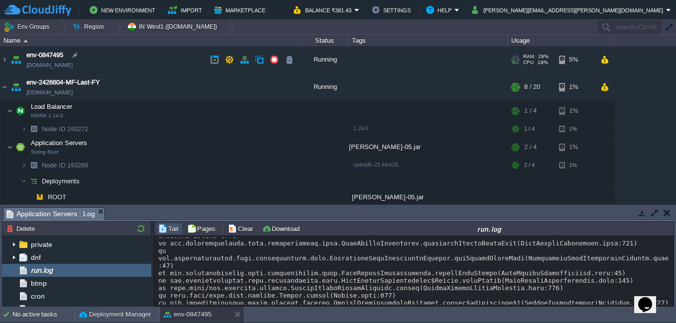
click at [73, 68] on link "[DOMAIN_NAME]" at bounding box center [49, 65] width 46 height 10
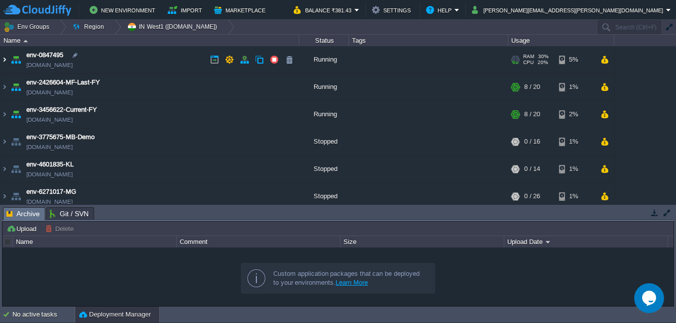
click at [6, 61] on img at bounding box center [4, 59] width 8 height 27
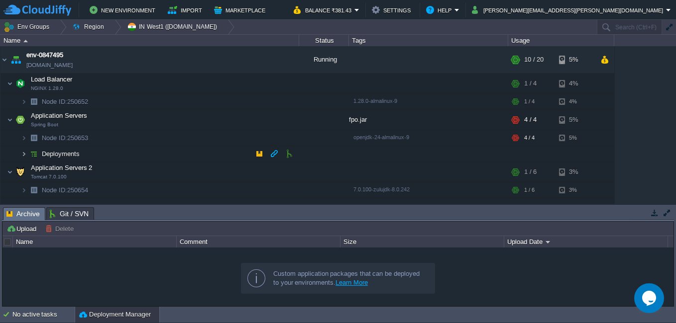
click at [22, 156] on img at bounding box center [24, 153] width 6 height 15
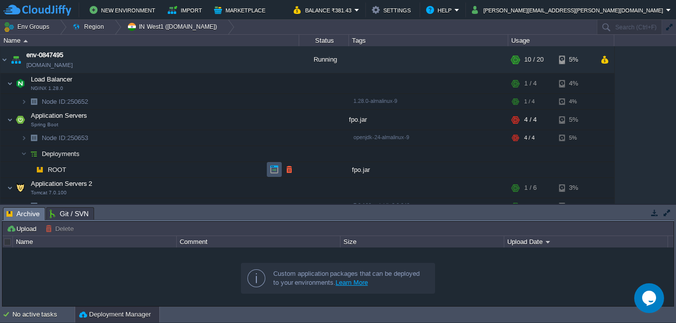
click at [271, 173] on button "button" at bounding box center [274, 169] width 9 height 9
click at [221, 87] on button "button" at bounding box center [224, 83] width 9 height 9
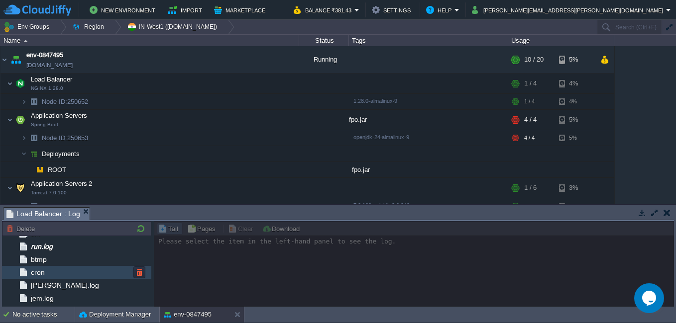
scroll to position [50, 0]
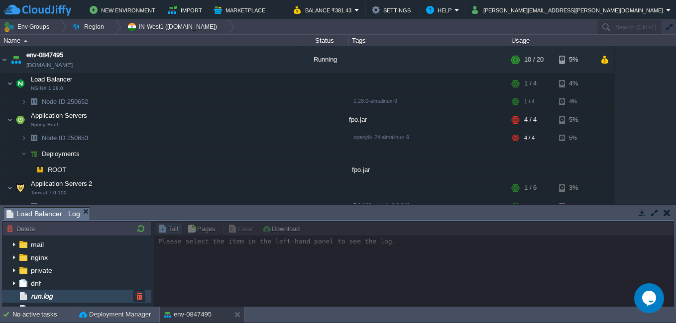
click at [59, 301] on div "run.log" at bounding box center [76, 296] width 149 height 13
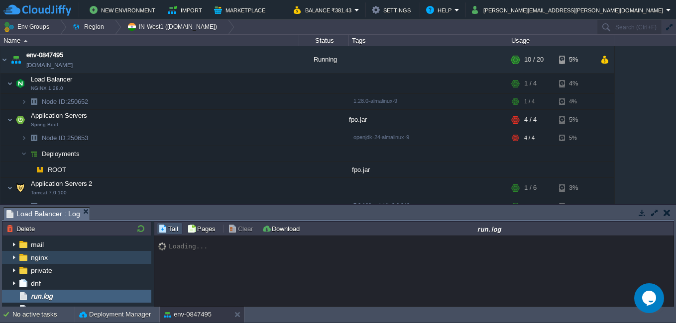
click at [15, 258] on img at bounding box center [14, 257] width 8 height 13
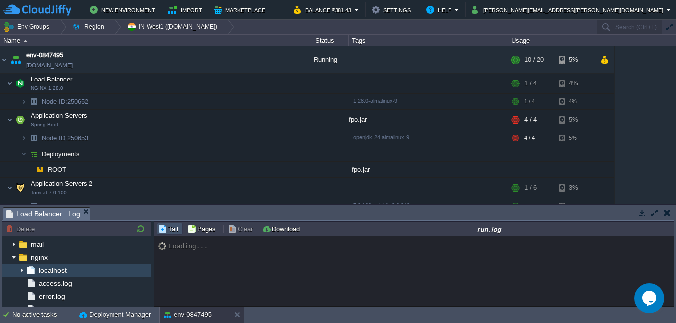
click at [62, 275] on span "localhost" at bounding box center [52, 270] width 31 height 9
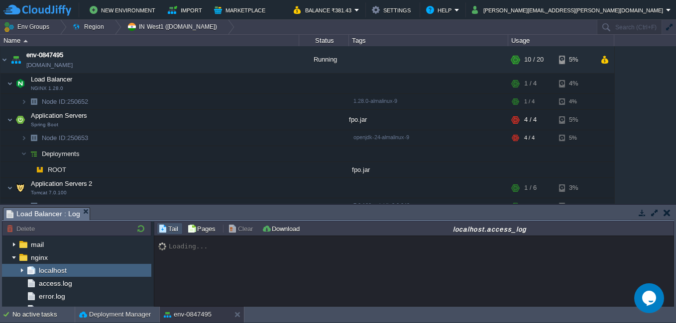
click at [20, 267] on img at bounding box center [22, 270] width 8 height 13
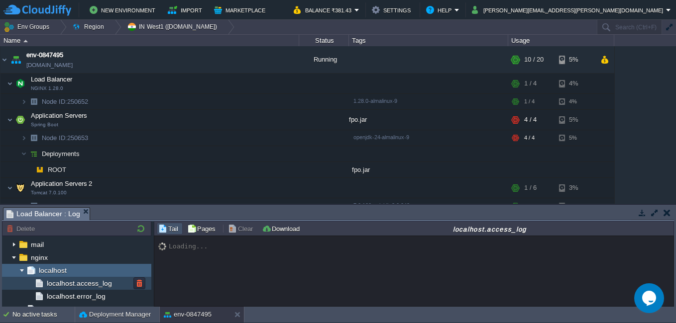
click at [100, 287] on span "localhost.access_log" at bounding box center [79, 283] width 69 height 9
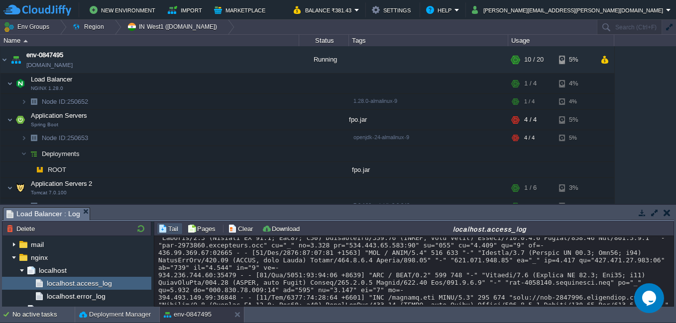
scroll to position [2029, 0]
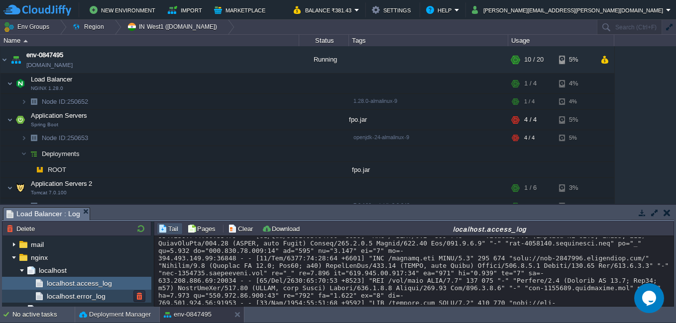
click at [94, 299] on span "localhost.error_log" at bounding box center [76, 296] width 62 height 9
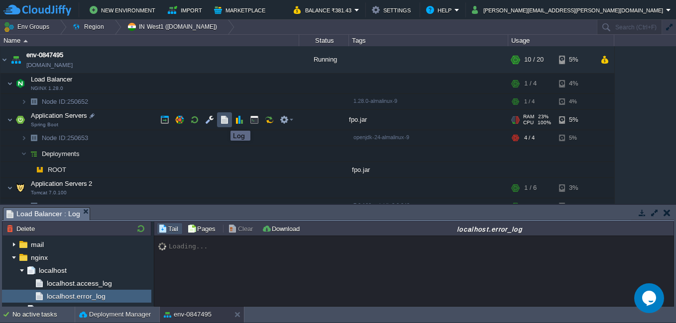
click at [223, 122] on button "button" at bounding box center [224, 119] width 9 height 9
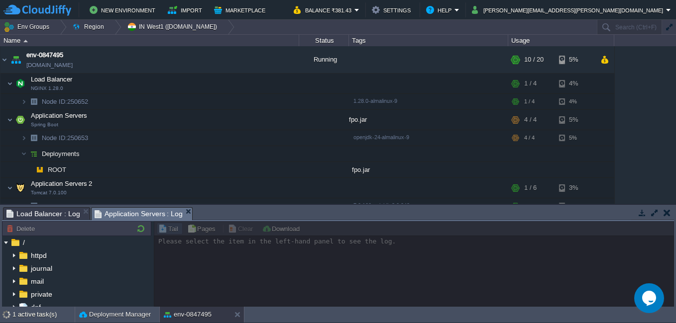
click at [57, 213] on span "Load Balancer : Log" at bounding box center [43, 214] width 74 height 12
click at [136, 209] on span "Application Servers : Log" at bounding box center [139, 214] width 89 height 12
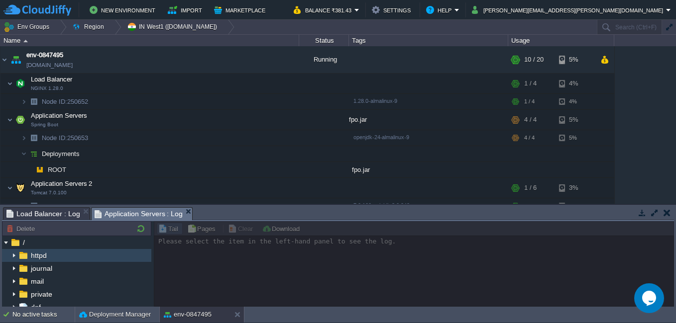
click at [11, 251] on img at bounding box center [14, 255] width 8 height 13
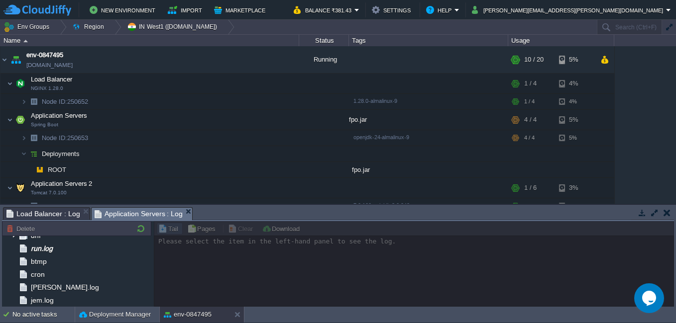
scroll to position [50, 0]
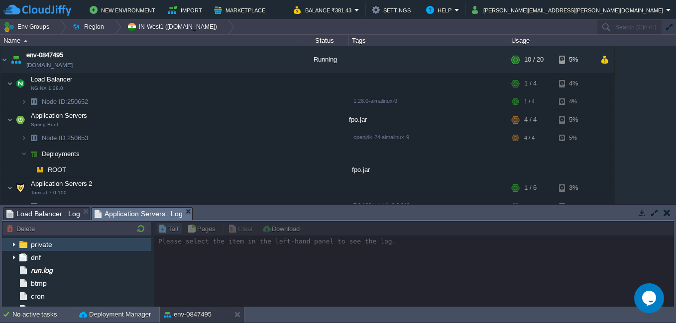
click at [16, 243] on img at bounding box center [14, 244] width 8 height 13
click at [454, 15] on button "Help" at bounding box center [440, 10] width 28 height 12
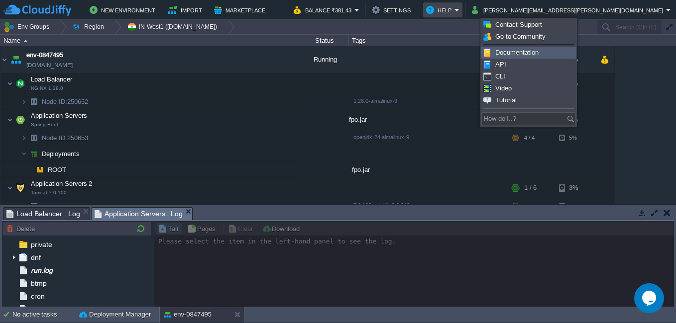
click at [540, 47] on link "Documentation" at bounding box center [529, 52] width 94 height 11
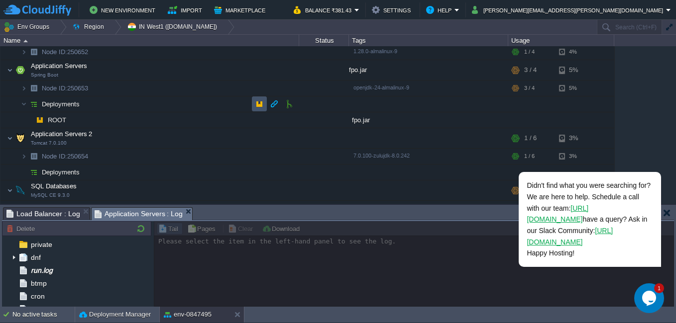
click at [255, 106] on button "button" at bounding box center [259, 104] width 9 height 9
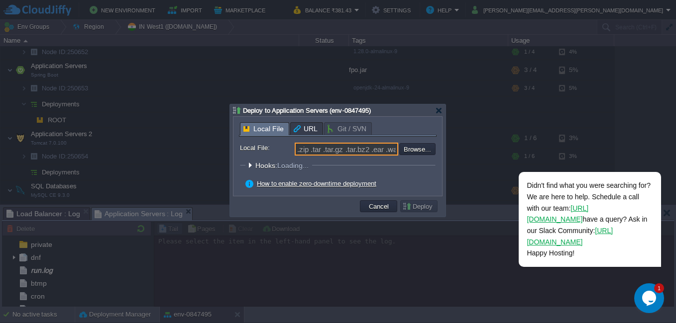
click at [355, 152] on input ".zip .tar .tar.gz .tar.bz2 .ear .war .jar" at bounding box center [347, 149] width 104 height 13
drag, startPoint x: 297, startPoint y: 185, endPoint x: 271, endPoint y: 183, distance: 26.0
click at [271, 183] on link "How to enable zero-downtime deployment" at bounding box center [316, 183] width 119 height 7
click at [252, 166] on div at bounding box center [249, 165] width 7 height 7
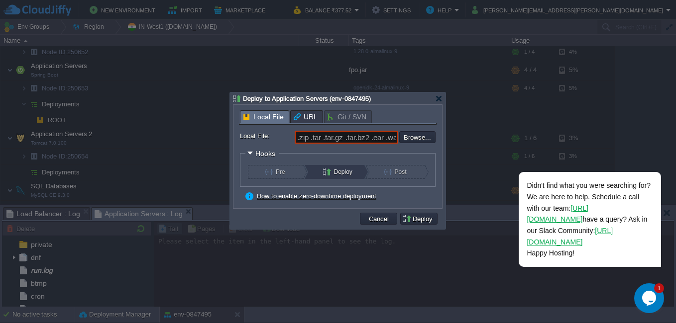
click at [251, 154] on div at bounding box center [249, 153] width 7 height 7
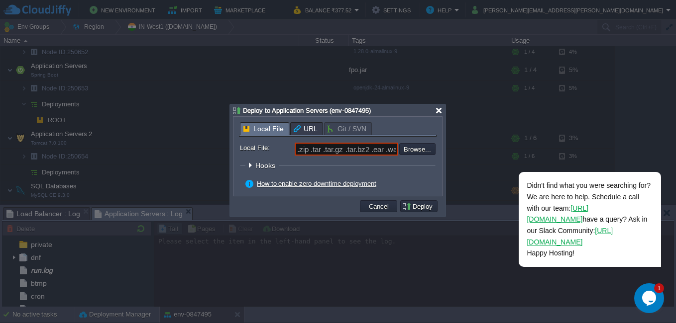
click at [438, 111] on div at bounding box center [438, 110] width 7 height 7
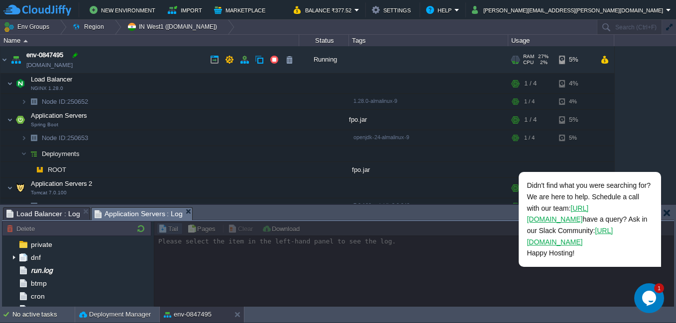
click at [75, 56] on div at bounding box center [75, 55] width 9 height 9
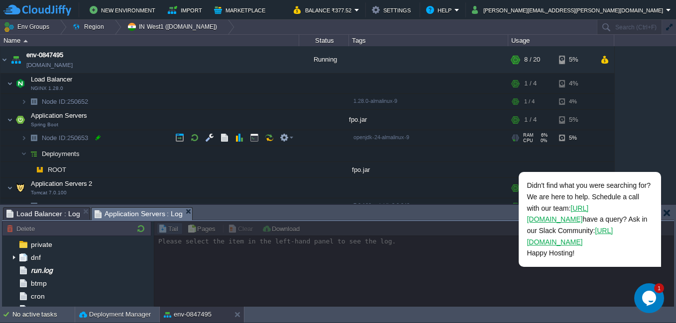
click at [97, 139] on div at bounding box center [98, 137] width 9 height 9
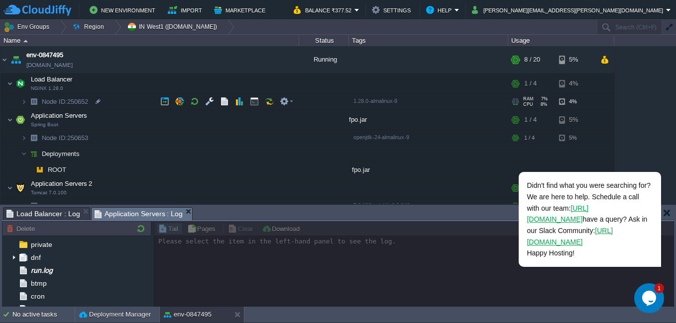
click at [140, 106] on td "Node ID: 250652" at bounding box center [149, 102] width 299 height 16
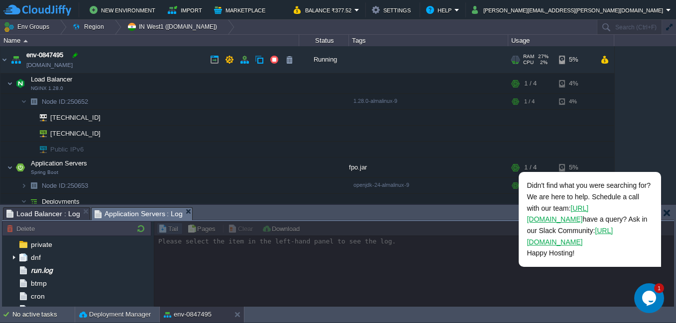
click at [76, 52] on div at bounding box center [75, 55] width 9 height 9
type input "env-0847495"
click at [670, 212] on td at bounding box center [666, 213] width 12 height 12
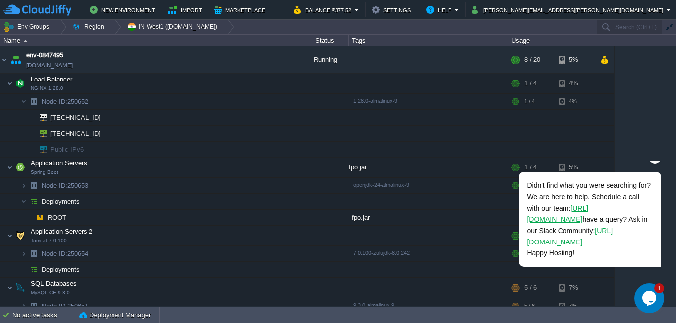
click at [634, 196] on span "Didn't find what you were searching for? We are here to help. Schedule a call w…" at bounding box center [589, 220] width 124 height 76
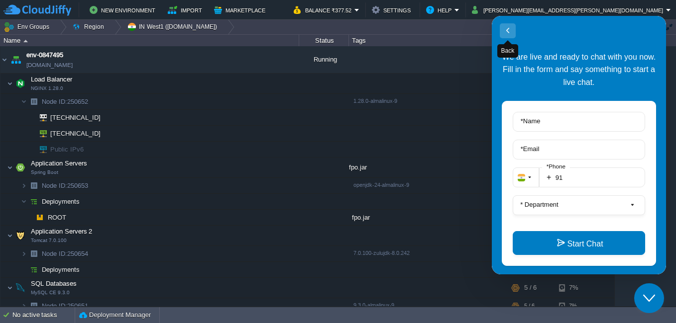
click at [513, 33] on button "Back" at bounding box center [508, 30] width 16 height 15
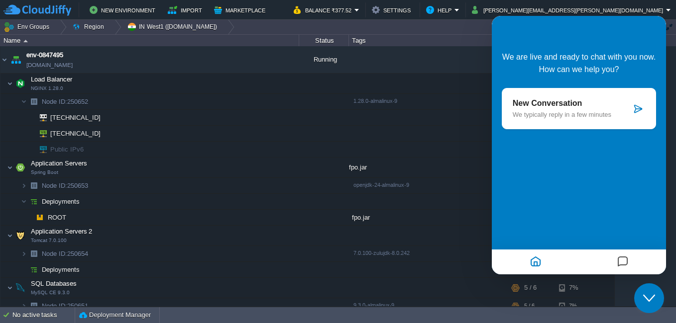
click at [650, 302] on icon "Close Chat This icon closes the chat window." at bounding box center [649, 299] width 12 height 12
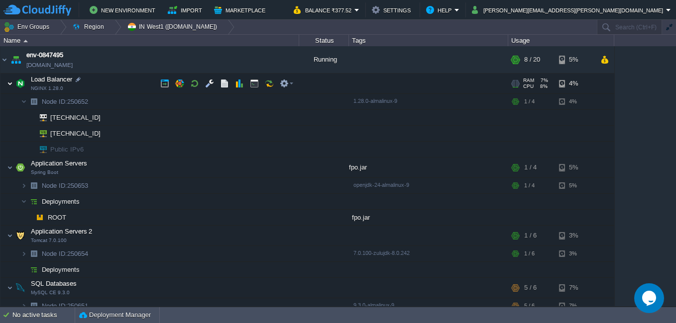
click at [10, 80] on img at bounding box center [10, 84] width 6 height 20
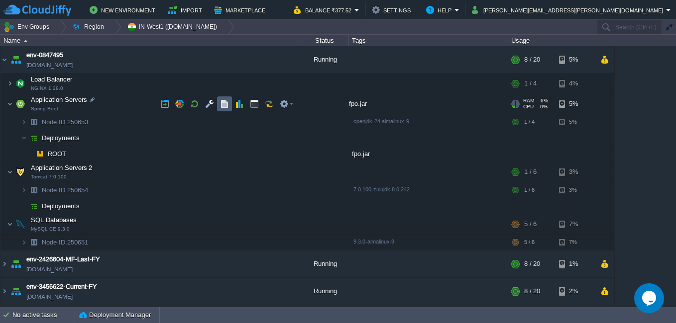
click at [221, 103] on button "button" at bounding box center [224, 104] width 9 height 9
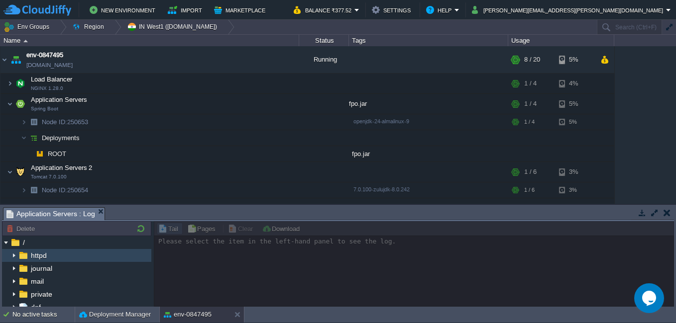
click at [14, 257] on img at bounding box center [14, 255] width 8 height 13
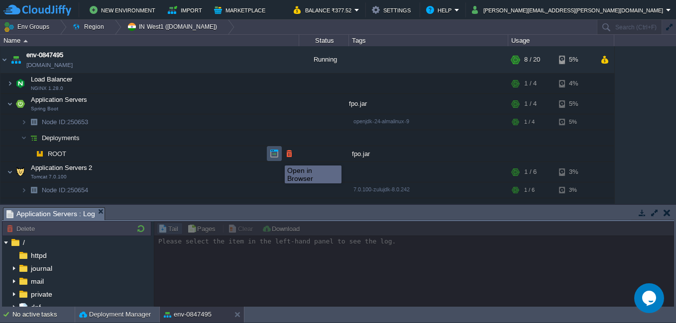
click at [277, 157] on button "button" at bounding box center [274, 153] width 9 height 9
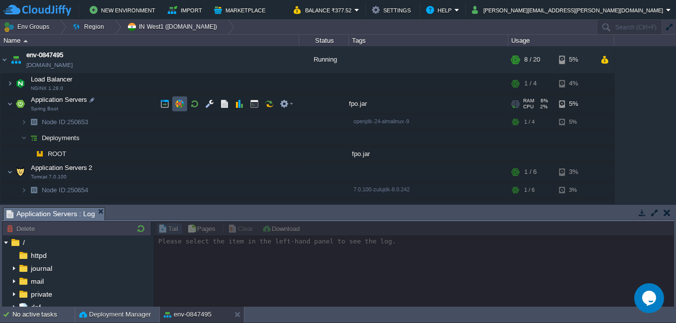
click at [180, 103] on button "button" at bounding box center [179, 104] width 9 height 9
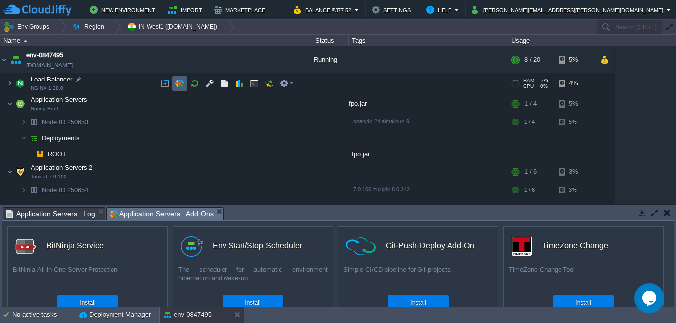
click at [184, 85] on button "button" at bounding box center [179, 83] width 9 height 9
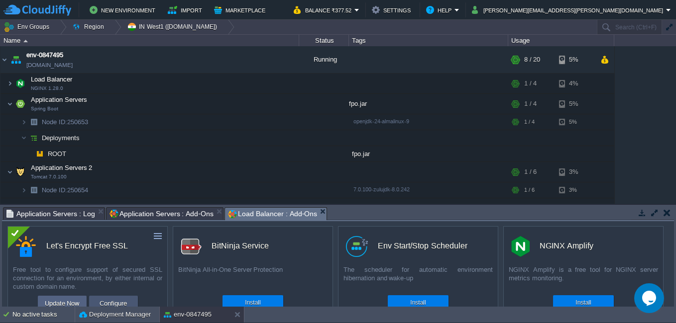
click at [113, 297] on td "Configure" at bounding box center [113, 303] width 49 height 15
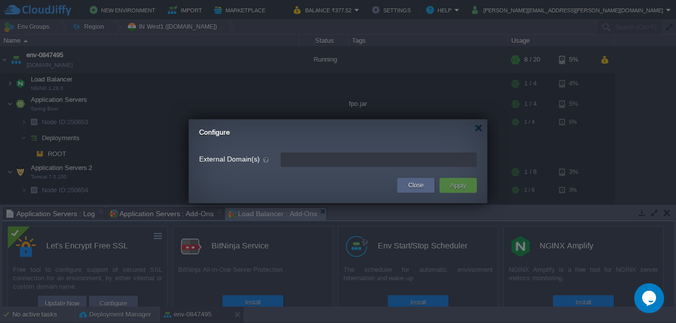
click at [321, 155] on input "External Domain(s)" at bounding box center [379, 160] width 196 height 14
click at [481, 131] on div at bounding box center [478, 127] width 7 height 7
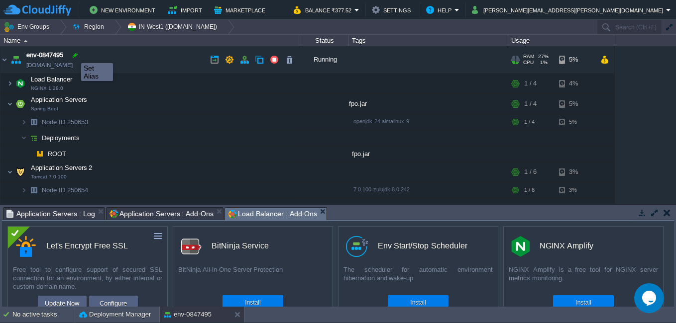
click at [74, 54] on div at bounding box center [75, 55] width 9 height 9
type input "env-0847495"
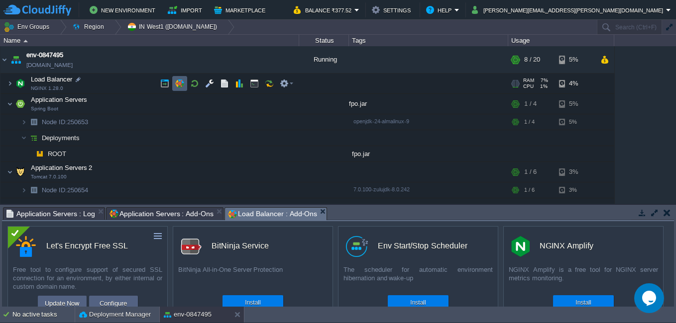
click at [175, 80] on td at bounding box center [179, 83] width 15 height 15
click at [104, 301] on button "Configure" at bounding box center [113, 304] width 33 height 12
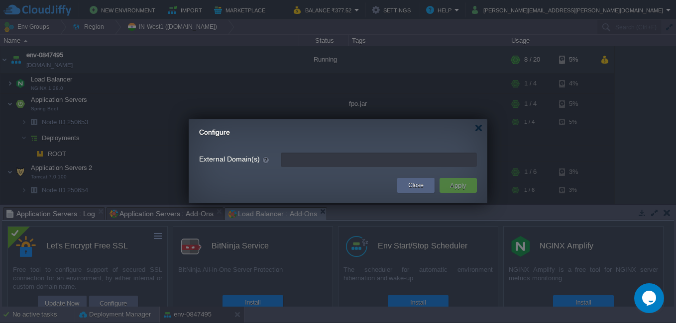
click at [313, 154] on input "External Domain(s)" at bounding box center [379, 160] width 196 height 14
paste input "env-0847495"
type input "env-0847495"
click at [346, 178] on td at bounding box center [294, 186] width 201 height 18
click at [447, 183] on button "Apply" at bounding box center [458, 186] width 22 height 12
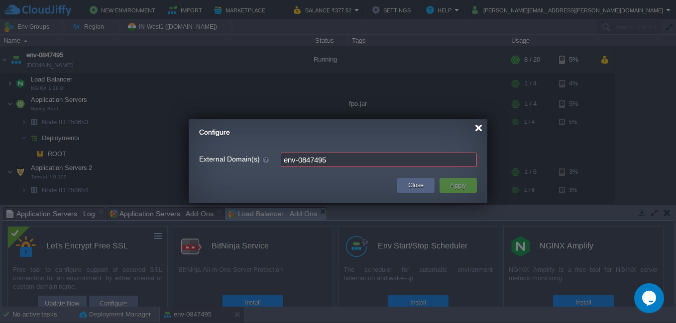
click at [481, 130] on div at bounding box center [478, 127] width 7 height 7
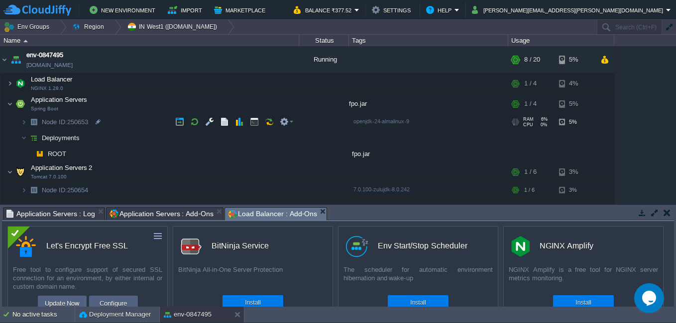
click at [27, 120] on img at bounding box center [34, 121] width 14 height 15
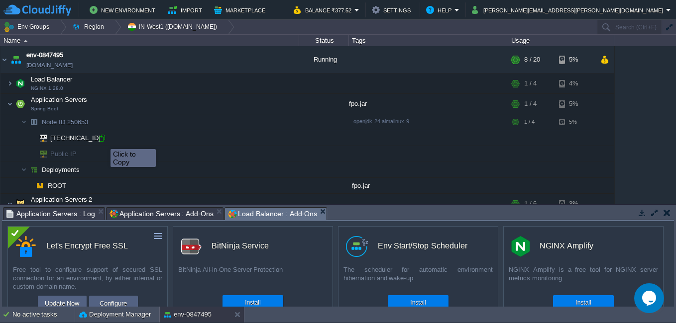
click at [104, 139] on div at bounding box center [102, 138] width 9 height 9
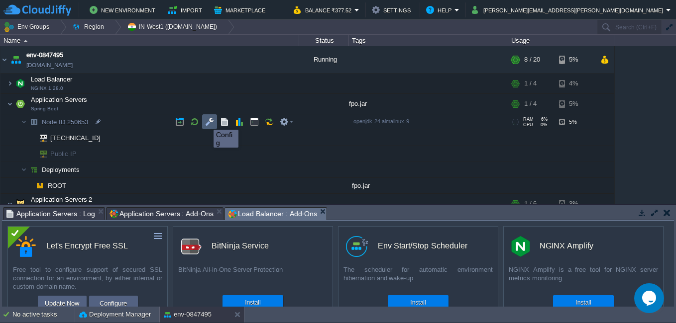
click at [206, 121] on button "button" at bounding box center [209, 121] width 9 height 9
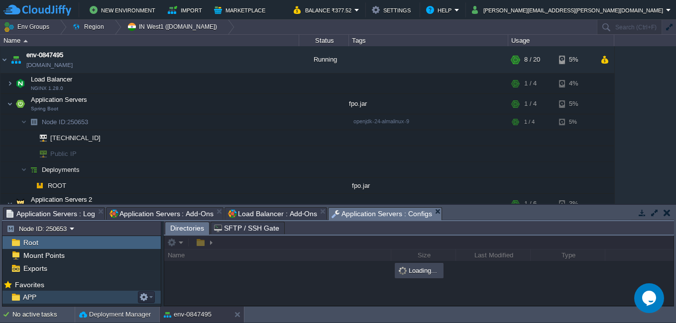
click at [52, 295] on div "APP" at bounding box center [81, 297] width 158 height 13
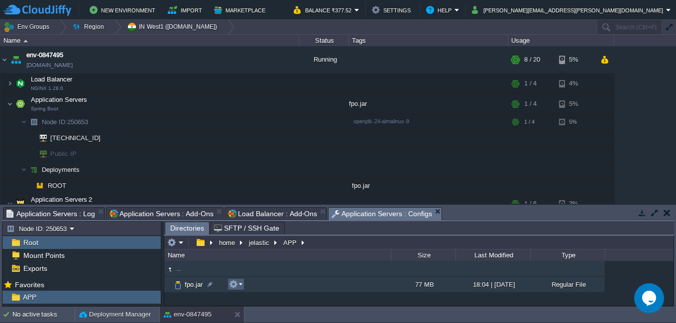
click at [242, 287] on em at bounding box center [235, 284] width 13 height 9
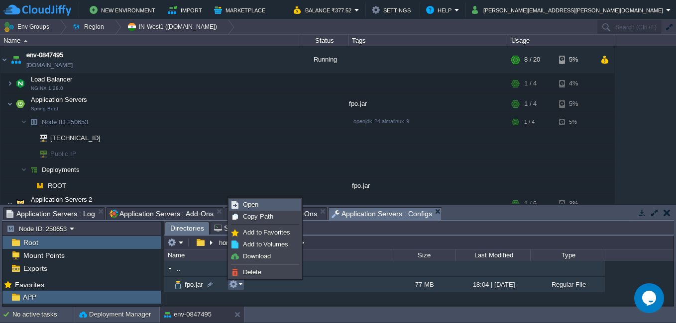
click at [257, 206] on span "Open" at bounding box center [250, 204] width 15 height 7
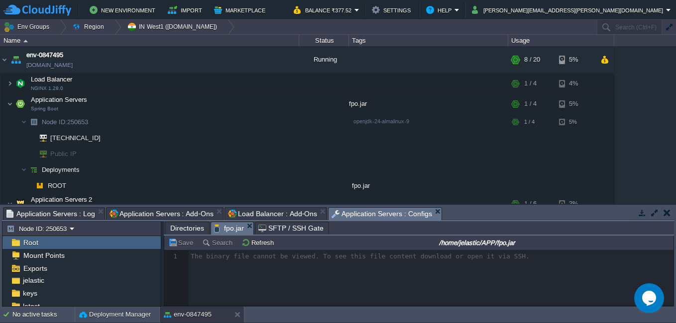
scroll to position [86, 0]
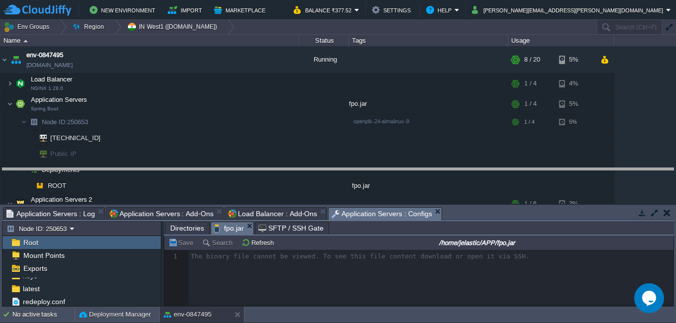
drag, startPoint x: 459, startPoint y: 208, endPoint x: 463, endPoint y: 168, distance: 39.6
click at [463, 168] on body "New Environment Import Marketplace Bonus ₹0.00 Upgrade Account Balance ₹377.52 …" at bounding box center [338, 161] width 676 height 323
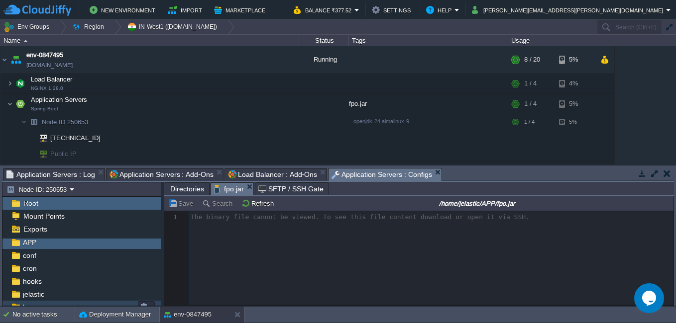
scroll to position [0, 0]
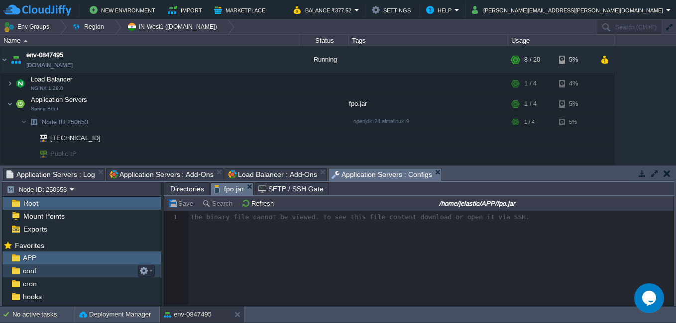
click at [28, 267] on span "conf" at bounding box center [29, 271] width 17 height 9
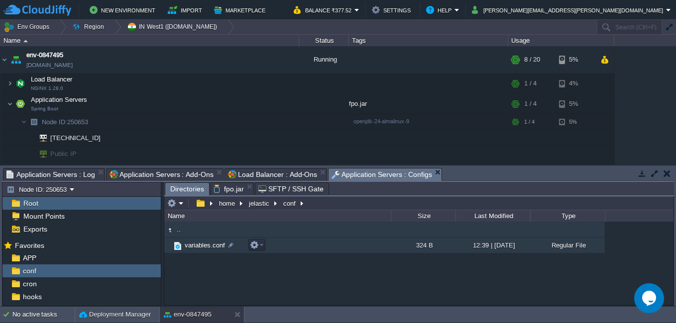
click at [202, 243] on span "variables.conf" at bounding box center [204, 245] width 43 height 8
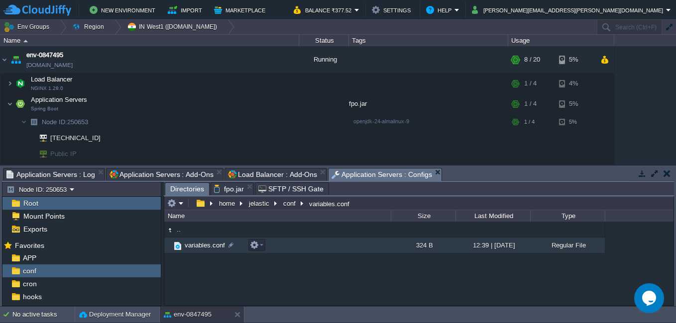
click at [201, 249] on span "variables.conf" at bounding box center [204, 245] width 43 height 8
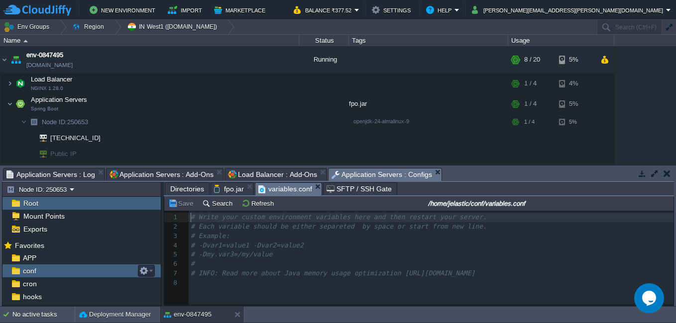
scroll to position [47, 0]
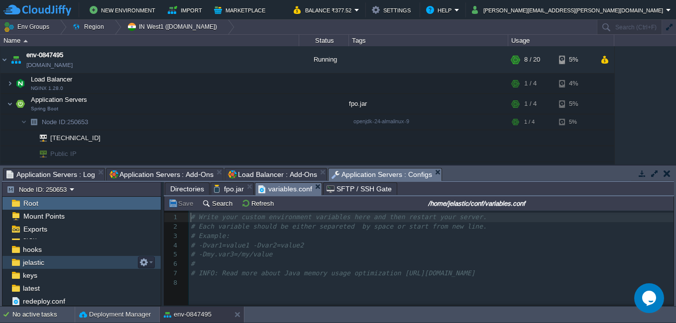
click at [48, 265] on div "jelastic" at bounding box center [81, 262] width 158 height 13
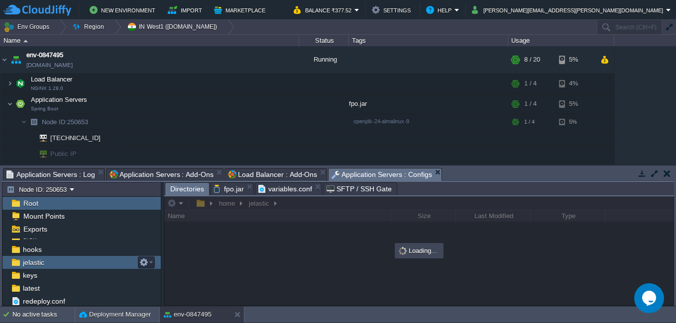
click at [48, 265] on div "jelastic" at bounding box center [81, 262] width 158 height 13
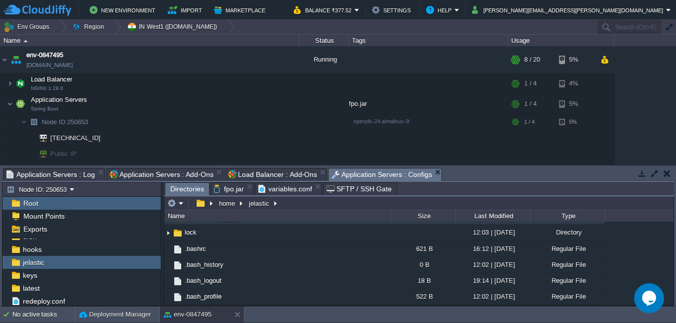
scroll to position [0, 0]
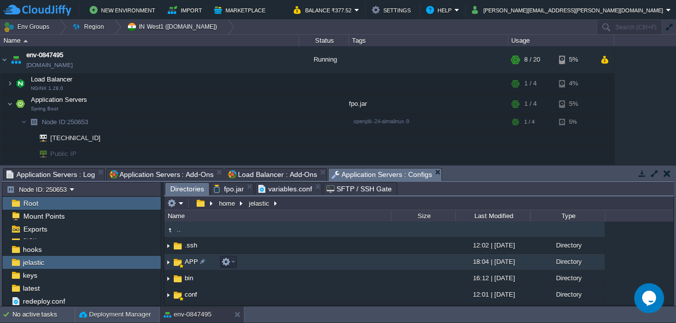
click at [168, 260] on img at bounding box center [168, 262] width 8 height 15
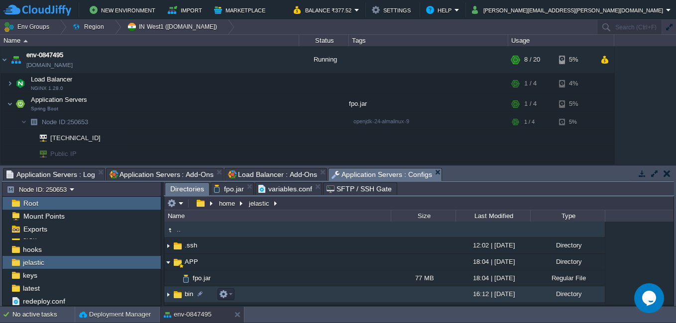
scroll to position [50, 0]
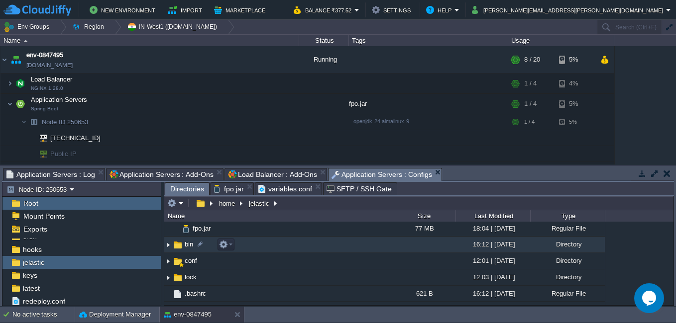
click at [169, 247] on img at bounding box center [168, 244] width 8 height 15
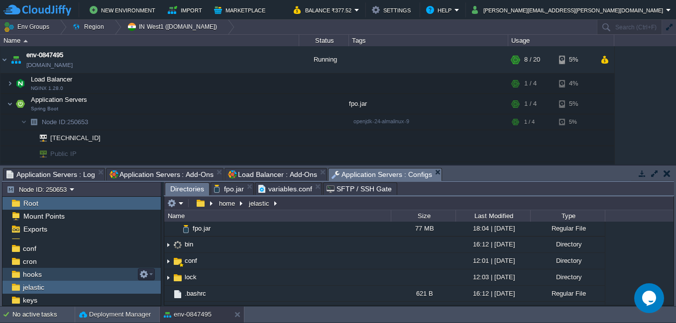
scroll to position [0, 0]
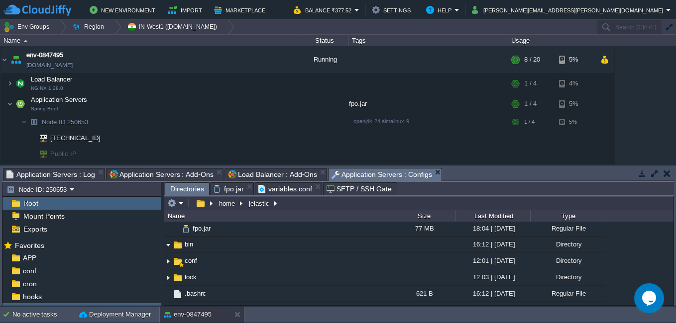
click at [649, 294] on icon "Chat widget" at bounding box center [649, 298] width 14 height 15
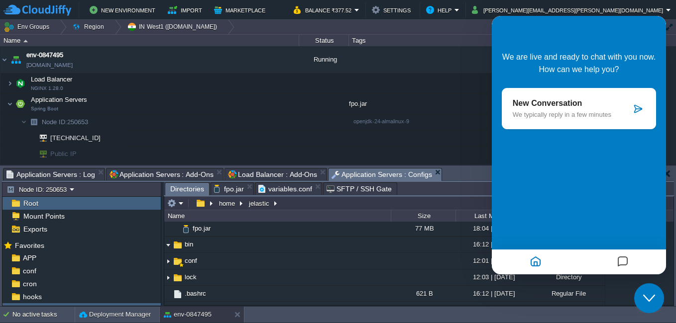
click at [575, 184] on div "We are live and ready to chat with you now. How can we help you? New Conversati…" at bounding box center [579, 145] width 174 height 259
click at [633, 104] on div at bounding box center [638, 109] width 14 height 10
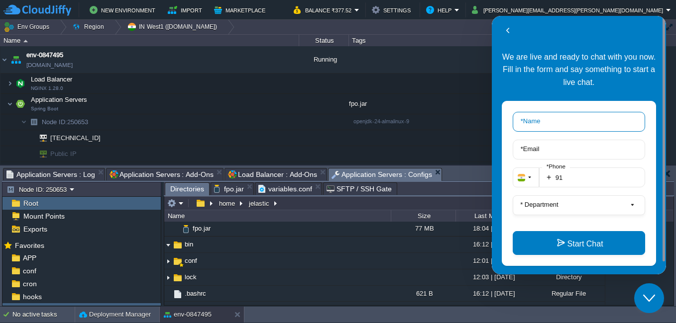
click at [578, 127] on input "* Name" at bounding box center [579, 122] width 132 height 20
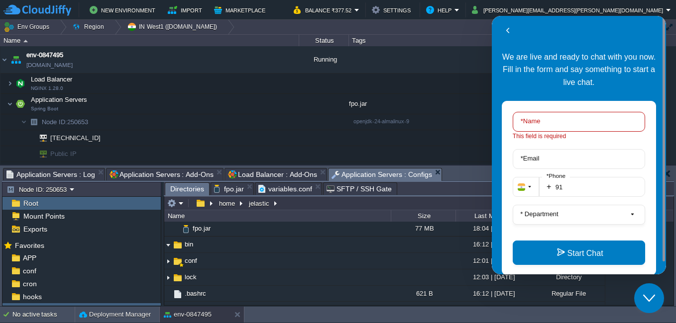
click at [596, 84] on p "We are live and ready to chat with you now. Fill in the form and say something …" at bounding box center [579, 70] width 154 height 39
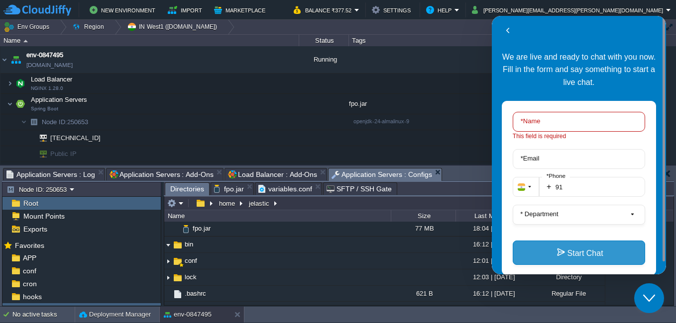
click at [576, 253] on button "Start Chat" at bounding box center [579, 253] width 132 height 24
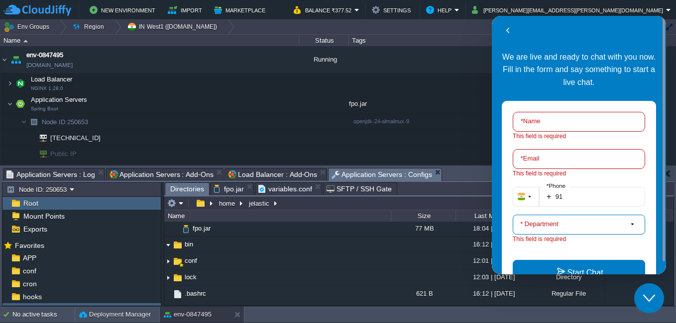
click at [568, 227] on button "* Department" at bounding box center [579, 225] width 132 height 20
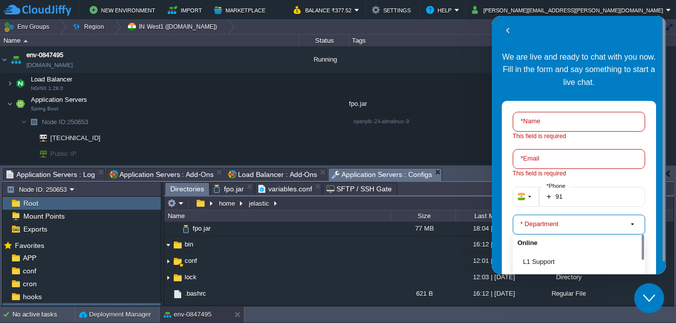
scroll to position [42, 0]
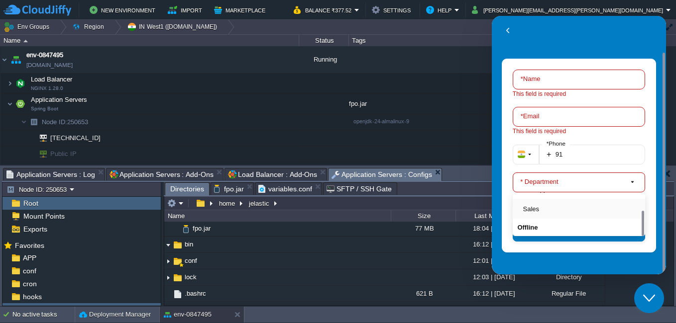
click at [539, 205] on button "Sales" at bounding box center [581, 209] width 117 height 10
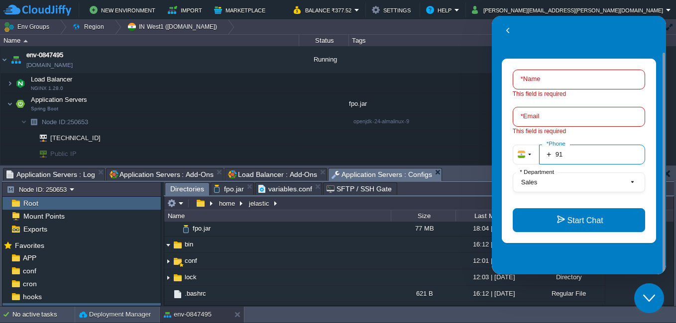
click at [573, 157] on input "91" at bounding box center [592, 155] width 106 height 20
type input "919096015822"
click at [575, 120] on input "* Email" at bounding box center [579, 117] width 132 height 20
type input "[PERSON_NAME][EMAIL_ADDRESS][DOMAIN_NAME]"
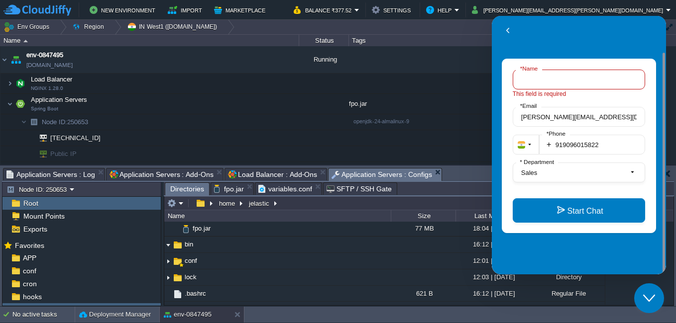
click at [568, 79] on input "* Name" at bounding box center [579, 80] width 132 height 20
type input "[PERSON_NAME]"
click at [606, 45] on div "Back" at bounding box center [579, 30] width 174 height 31
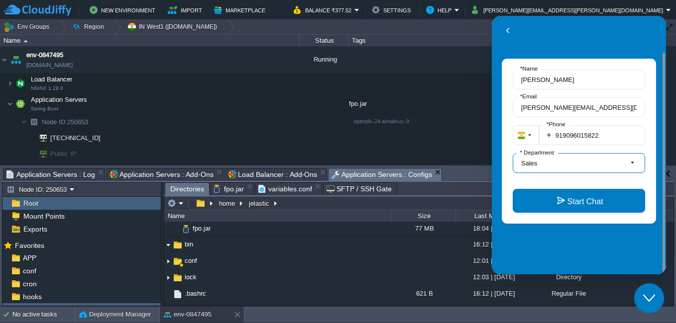
click at [546, 159] on span "Sales" at bounding box center [575, 163] width 108 height 10
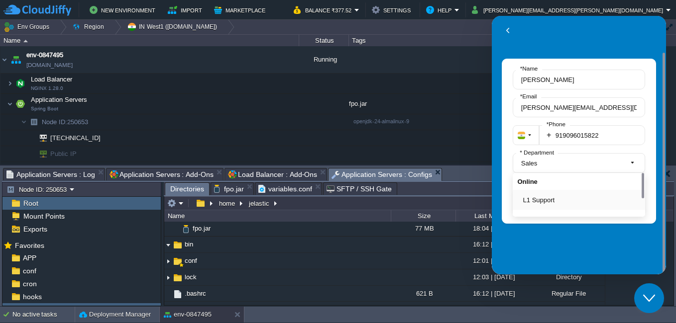
click at [547, 198] on button "L1 Support" at bounding box center [581, 200] width 117 height 10
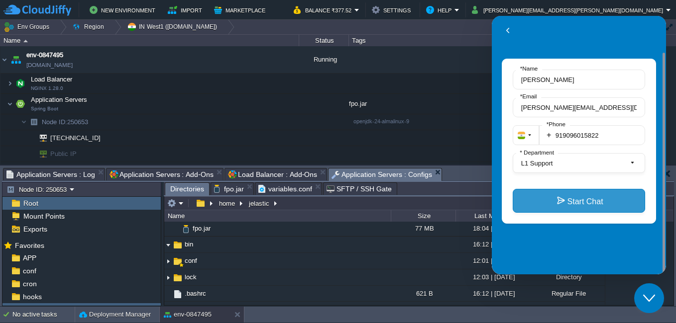
click at [565, 205] on button "Start Chat" at bounding box center [579, 201] width 132 height 24
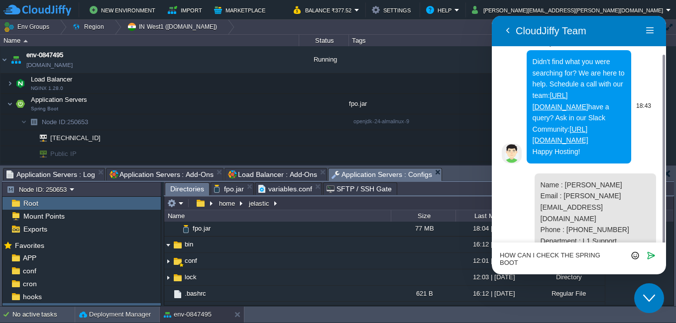
scroll to position [54, 0]
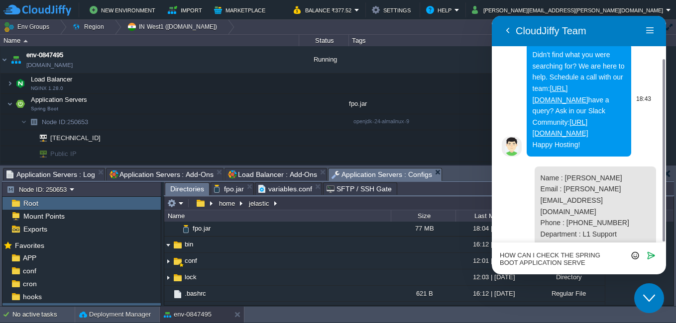
type textarea "HOW CAN I CHECK THE SPRING BOOT APPLICATION SERVER"
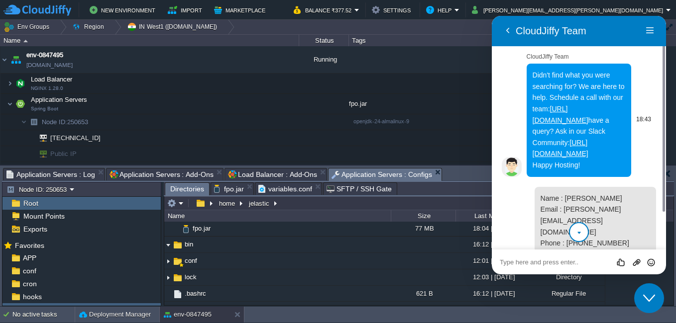
scroll to position [83, 0]
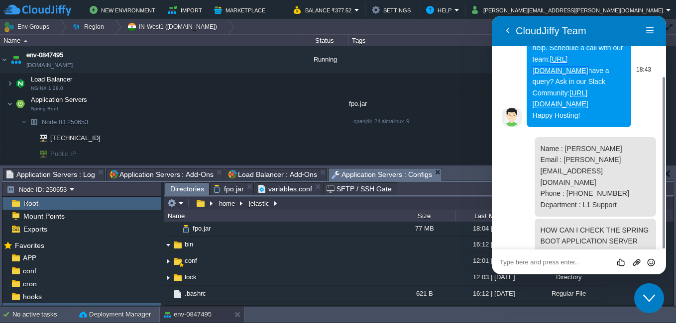
click at [580, 71] on link "[URL][DOMAIN_NAME]" at bounding box center [561, 64] width 56 height 19
click at [454, 7] on button "Help" at bounding box center [440, 10] width 28 height 12
click at [459, 21] on td "Env Groups Region IN [GEOGRAPHIC_DATA] ([DOMAIN_NAME])" at bounding box center [298, 27] width 596 height 14
click at [454, 12] on button "Help" at bounding box center [440, 10] width 28 height 12
click at [650, 300] on icon "Chat widget" at bounding box center [649, 298] width 12 height 7
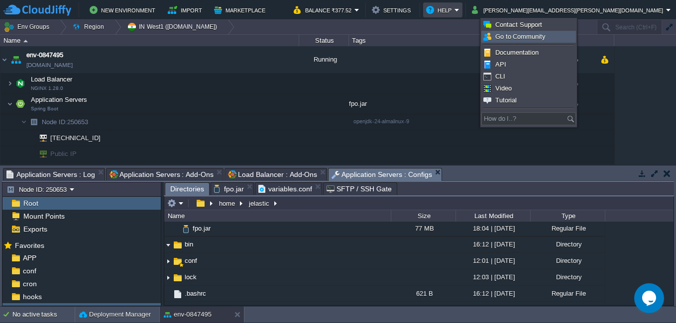
click at [521, 38] on span "Go to Community" at bounding box center [520, 36] width 50 height 7
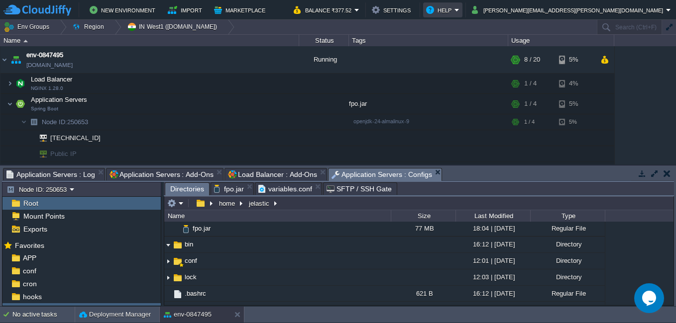
click at [454, 6] on button "Help" at bounding box center [440, 10] width 28 height 12
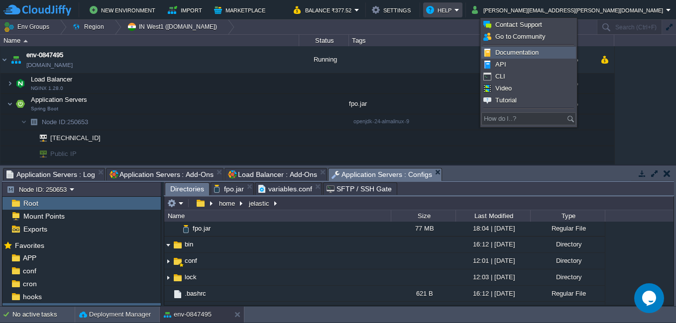
click at [516, 51] on span "Documentation" at bounding box center [516, 52] width 43 height 7
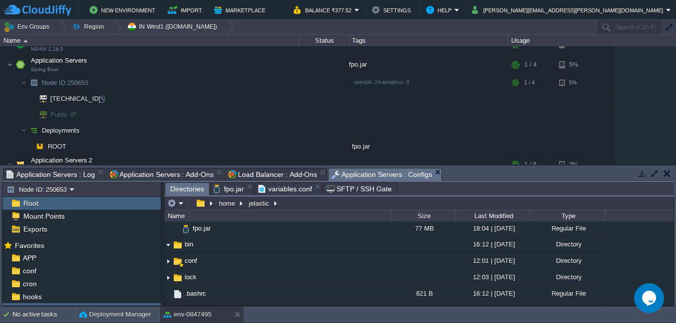
scroll to position [50, 0]
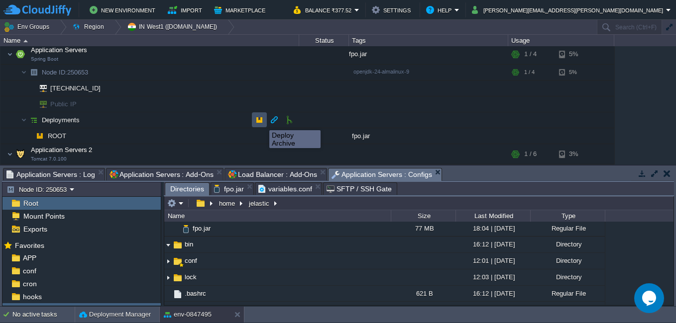
click at [255, 121] on button "button" at bounding box center [259, 119] width 9 height 9
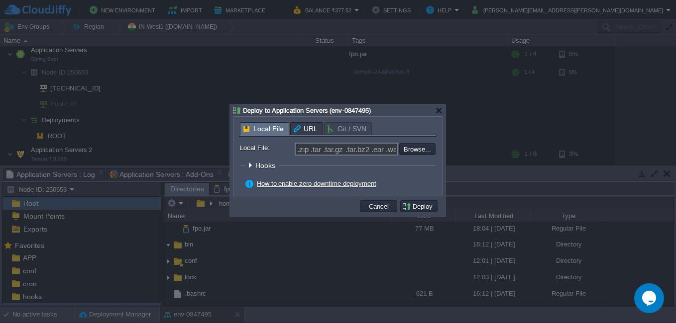
click at [322, 186] on link "How to enable zero-downtime deployment" at bounding box center [316, 183] width 119 height 7
click at [354, 74] on div at bounding box center [338, 161] width 676 height 323
click at [439, 110] on div at bounding box center [438, 110] width 7 height 7
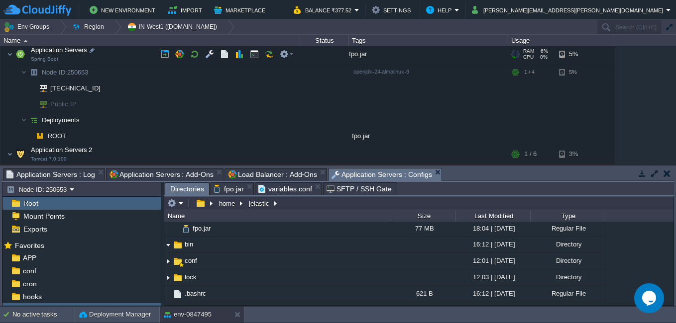
scroll to position [0, 0]
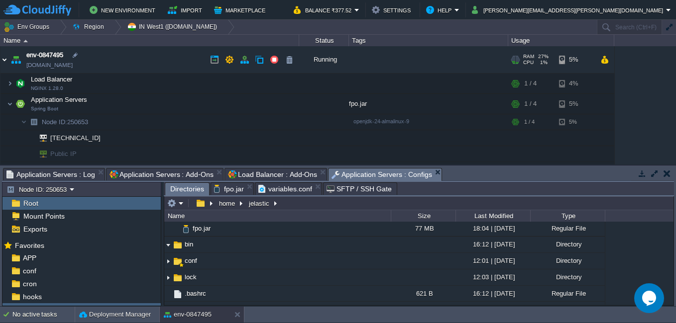
click at [6, 61] on img at bounding box center [4, 59] width 8 height 27
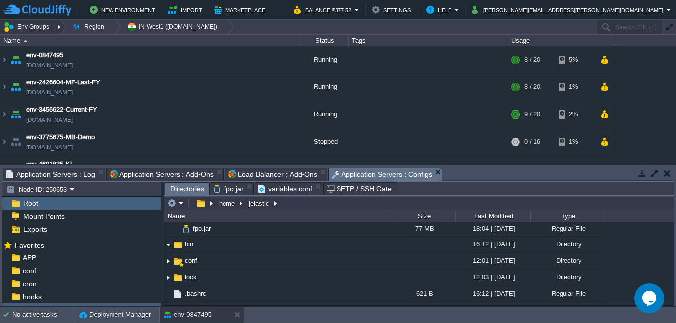
click at [39, 25] on button "Env Groups" at bounding box center [27, 27] width 49 height 14
click at [282, 14] on td "New Environment Import Marketplace" at bounding box center [142, 9] width 279 height 15
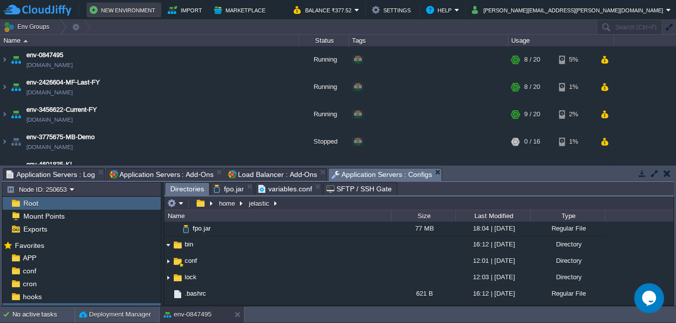
click at [126, 3] on td "New Environment" at bounding box center [124, 9] width 75 height 15
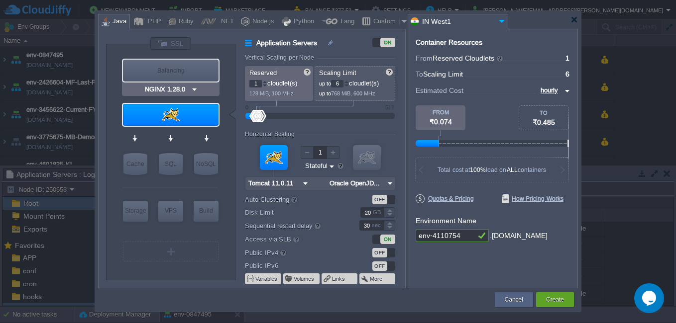
type input "Tomcat 11.0.11"
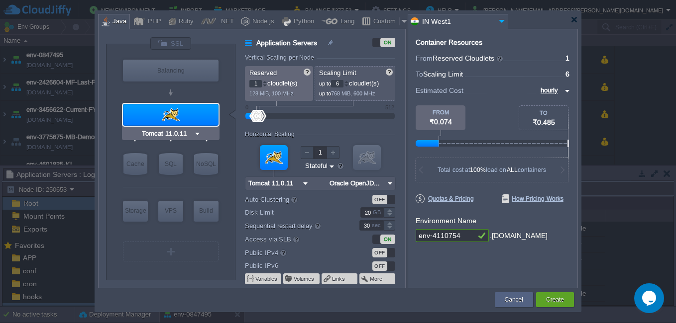
click at [180, 118] on div at bounding box center [171, 115] width 96 height 22
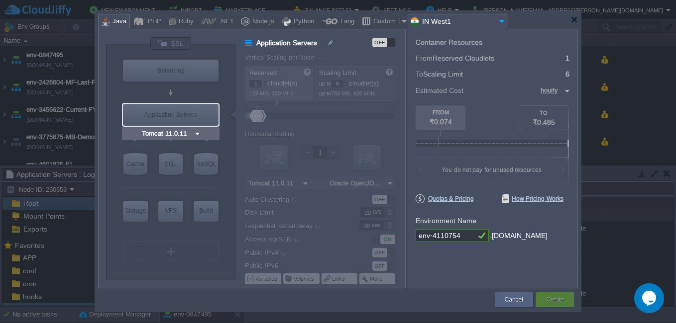
click at [191, 121] on div "Application Servers" at bounding box center [171, 115] width 96 height 22
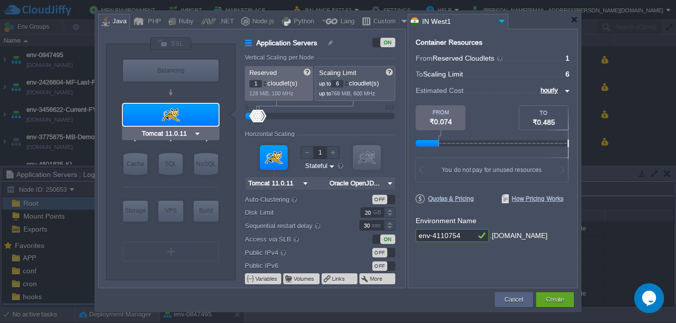
click at [195, 133] on img at bounding box center [197, 134] width 7 height 10
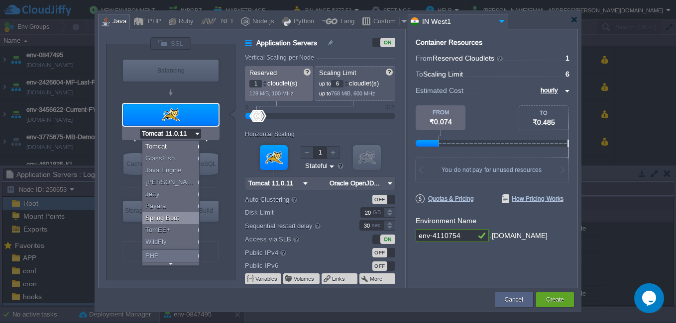
click at [175, 217] on div "Spring Boot" at bounding box center [172, 219] width 60 height 12
type input "4"
type input "Spring Boot"
type input "Oracle OpenJD..."
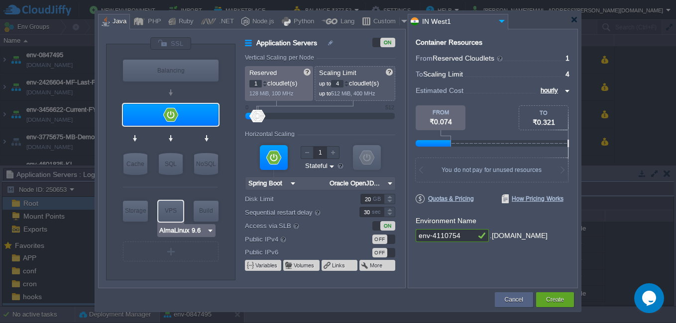
type input "Spring Boot"
click at [291, 184] on img at bounding box center [293, 183] width 10 height 13
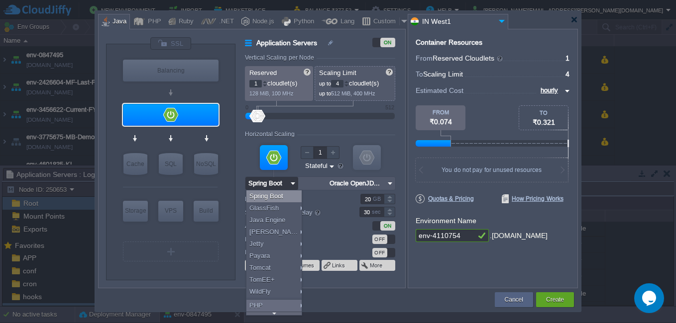
click at [330, 138] on div "Horizontal Scaling" at bounding box center [320, 135] width 150 height 8
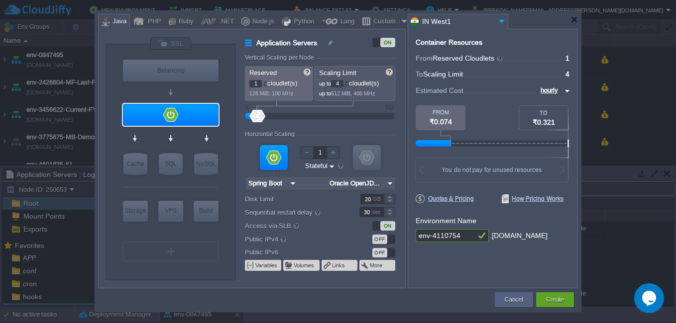
type input "2"
click at [364, 159] on div at bounding box center [367, 157] width 28 height 25
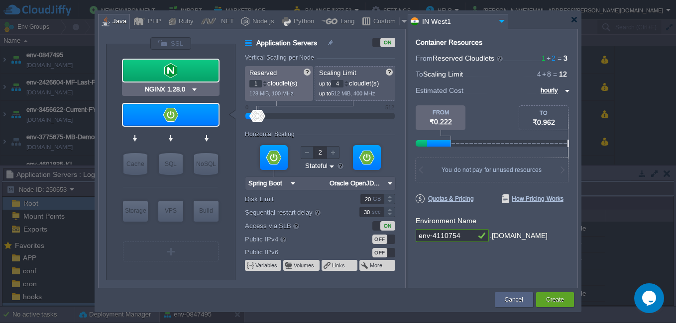
click at [197, 87] on img at bounding box center [194, 90] width 7 height 10
click at [336, 123] on form "Vertical Scaling per Node Reserved 1 cloudlet(s) 128 MiB, 100 MHz Scaling Limit…" at bounding box center [325, 171] width 160 height 234
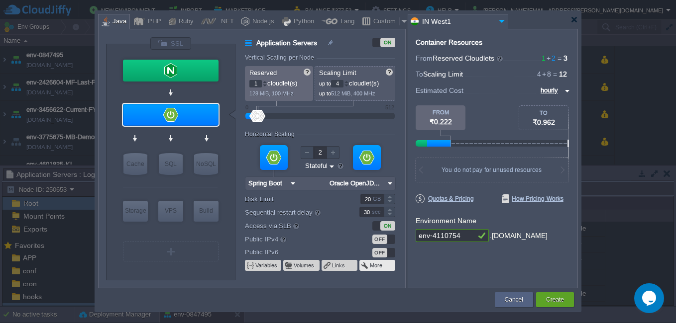
click at [364, 267] on span at bounding box center [365, 266] width 9 height 8
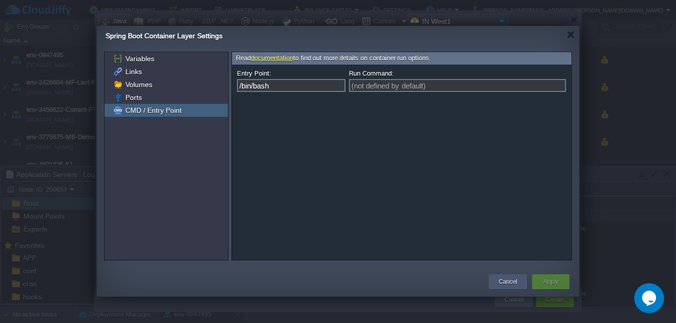
click at [497, 284] on div "Cancel" at bounding box center [507, 282] width 23 height 15
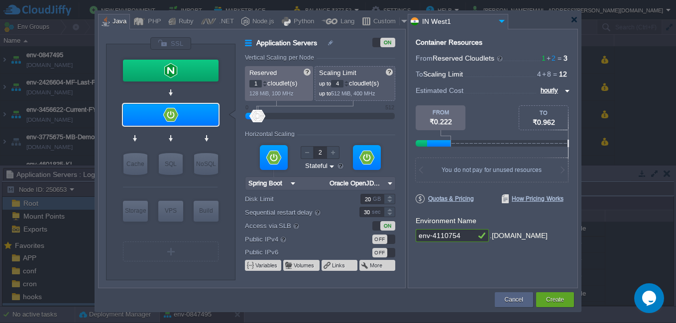
type input "Maven [DATE]"
click at [172, 252] on div at bounding box center [170, 251] width 1 height 7
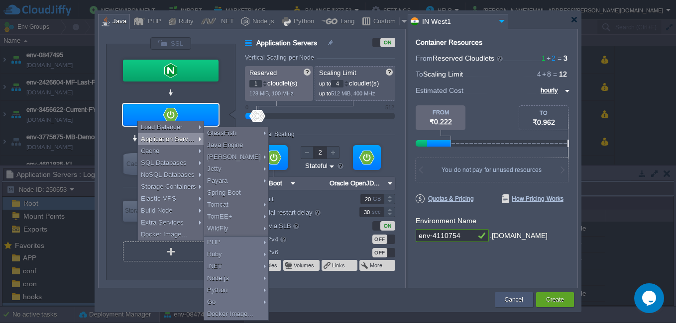
type input "Select Image"
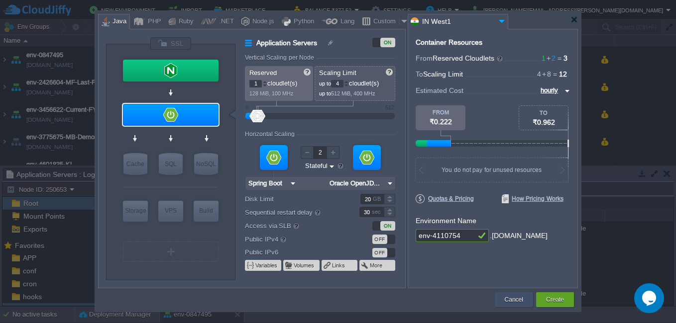
click at [508, 301] on button "Cancel" at bounding box center [514, 300] width 18 height 10
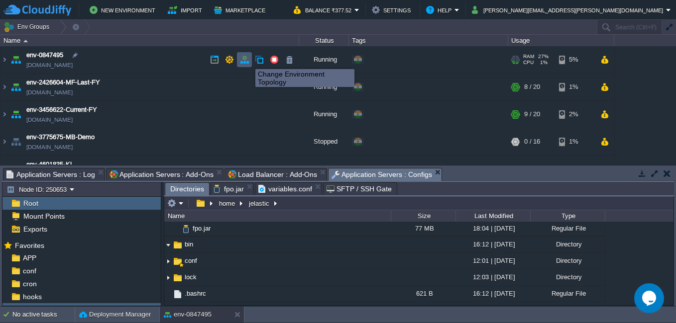
click at [248, 60] on button "button" at bounding box center [244, 59] width 9 height 9
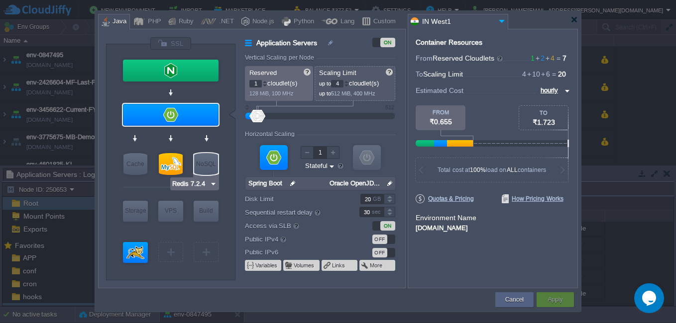
type input "Maven [DATE]"
click at [329, 166] on img at bounding box center [331, 166] width 7 height 9
click at [362, 128] on form "Vertical Scaling per Node Reserved 1 cloudlet(s) 128 MiB, 100 MHz Scaling Limit…" at bounding box center [325, 171] width 160 height 234
click at [608, 172] on div at bounding box center [338, 161] width 676 height 323
click at [515, 298] on button "Cancel" at bounding box center [514, 300] width 18 height 10
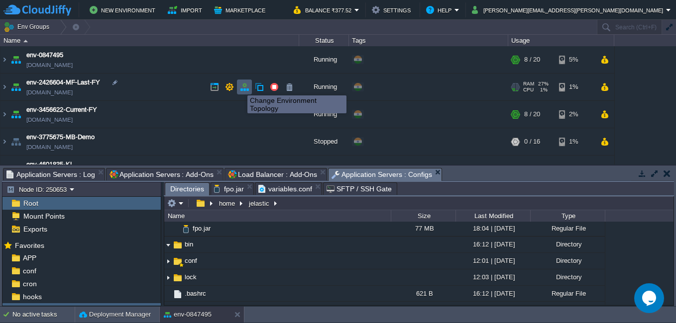
click at [241, 89] on button "button" at bounding box center [244, 87] width 9 height 9
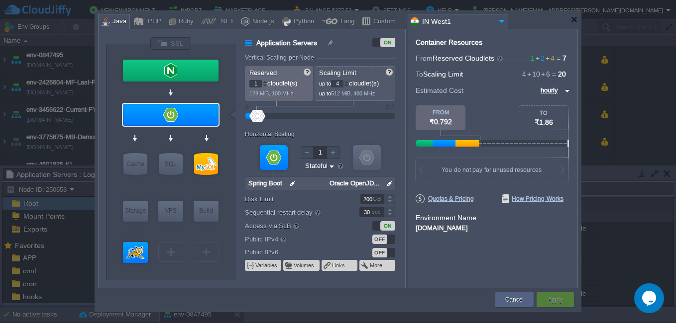
click at [604, 182] on div at bounding box center [338, 161] width 676 height 323
click at [506, 300] on button "Cancel" at bounding box center [514, 300] width 18 height 10
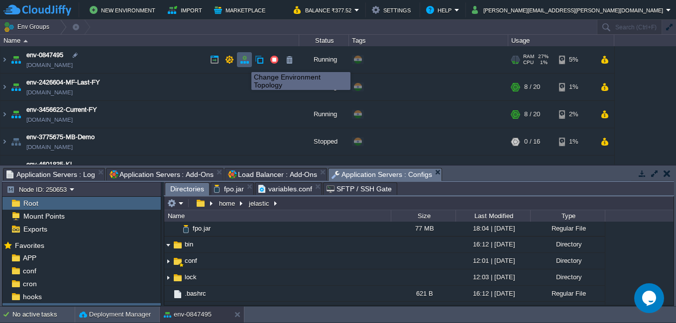
click at [244, 63] on button "button" at bounding box center [244, 59] width 9 height 9
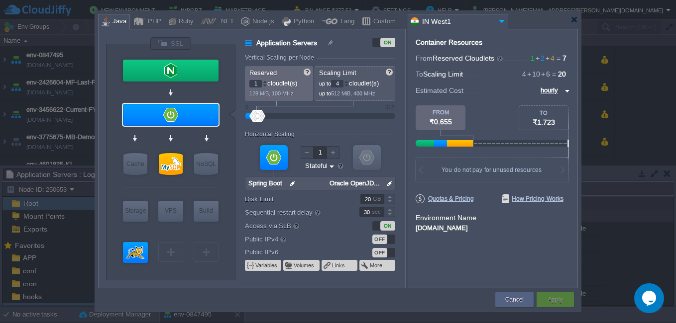
click at [609, 179] on div at bounding box center [338, 161] width 676 height 323
click at [517, 299] on button "Cancel" at bounding box center [514, 300] width 18 height 10
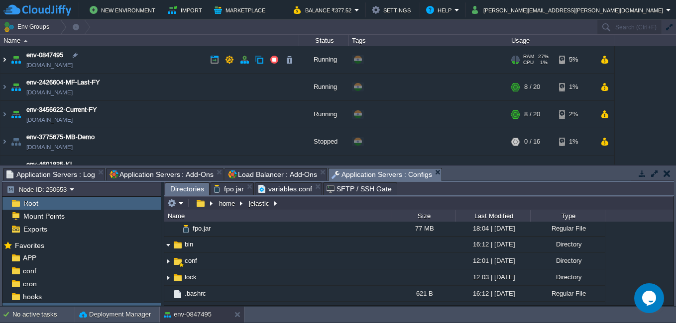
click at [3, 60] on img at bounding box center [4, 59] width 8 height 27
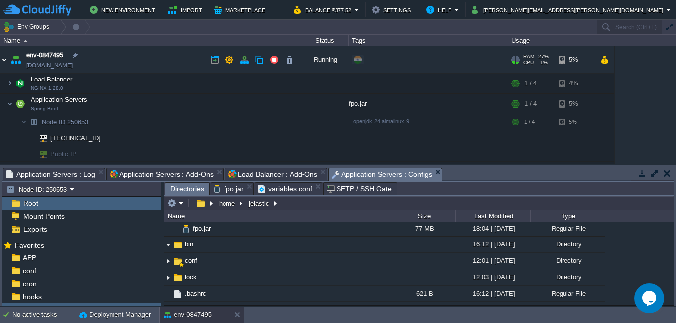
click at [3, 60] on img at bounding box center [4, 59] width 8 height 27
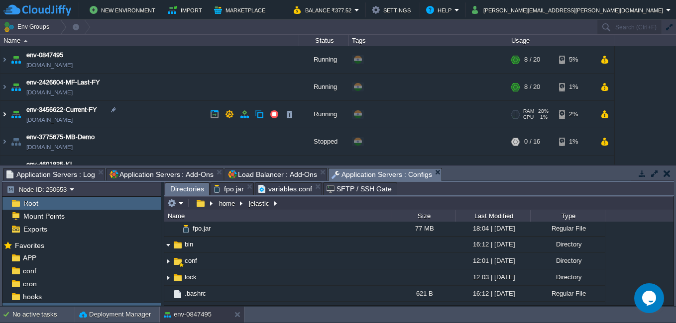
click at [2, 111] on img at bounding box center [4, 114] width 8 height 27
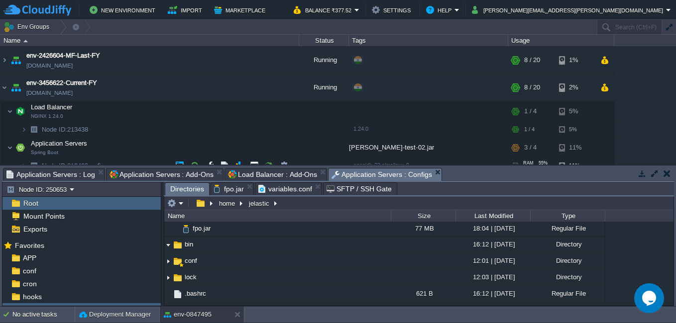
scroll to position [50, 0]
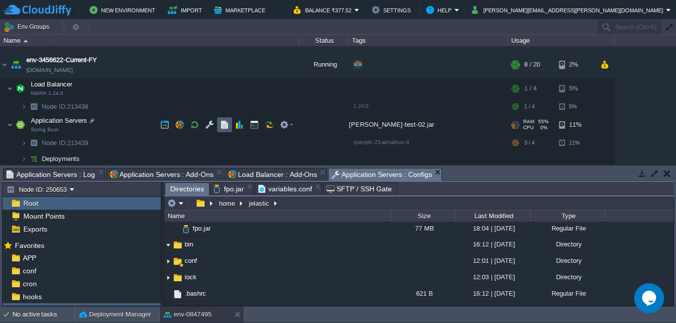
click at [218, 125] on td at bounding box center [224, 124] width 15 height 15
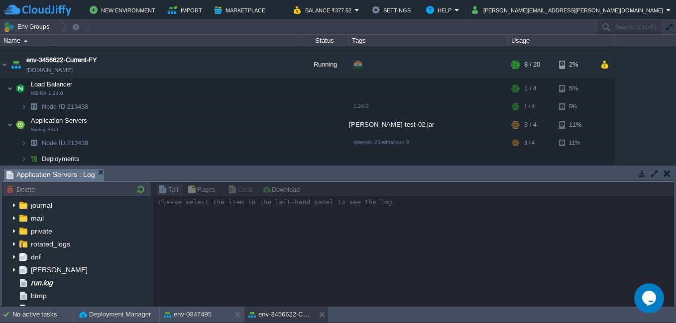
scroll to position [0, 0]
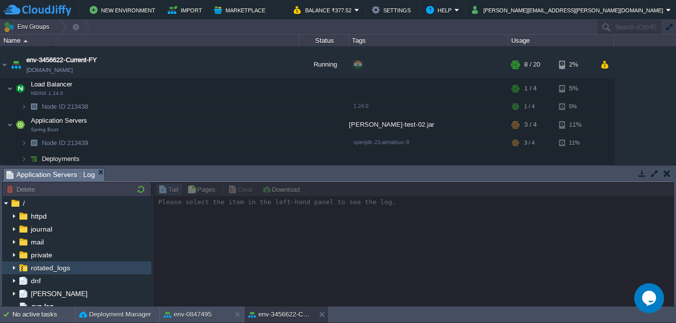
click at [11, 267] on img at bounding box center [14, 268] width 8 height 13
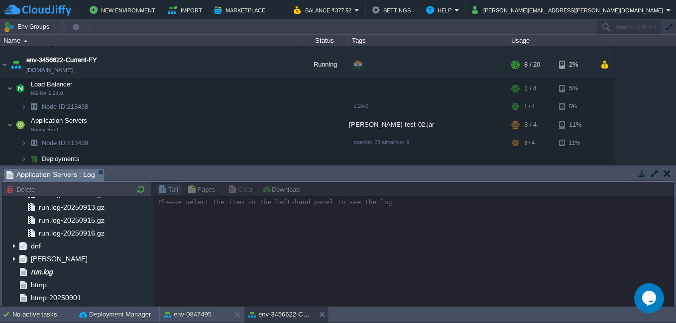
scroll to position [249, 0]
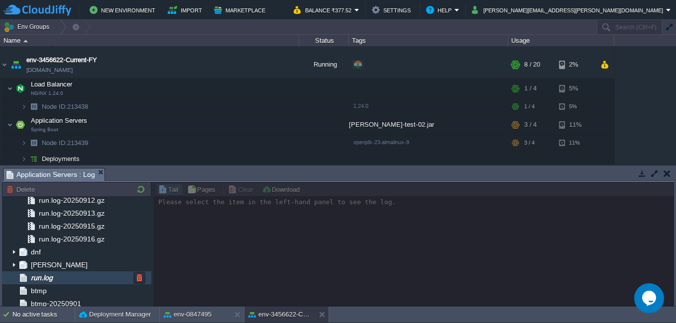
click at [59, 281] on div "run.log" at bounding box center [76, 278] width 149 height 13
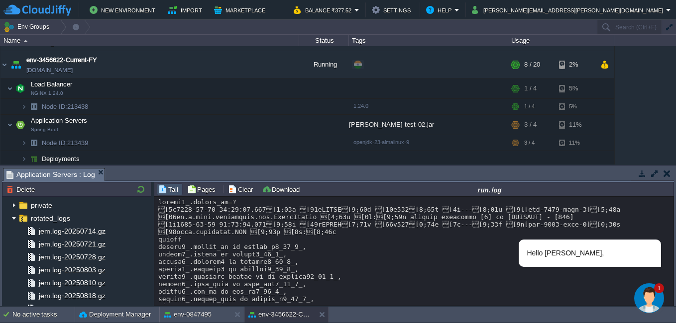
scroll to position [7738, 0]
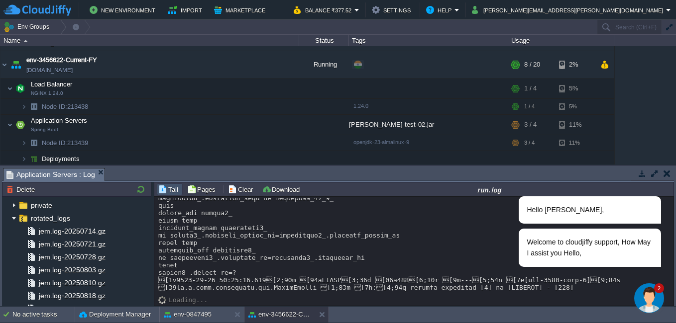
click at [653, 298] on img "Chat widget" at bounding box center [649, 299] width 30 height 30
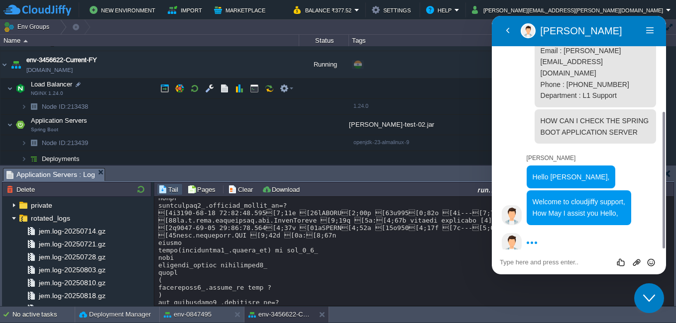
scroll to position [0, 0]
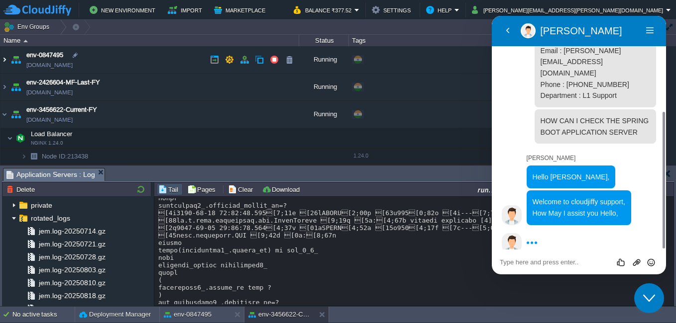
click at [5, 59] on img at bounding box center [4, 59] width 8 height 27
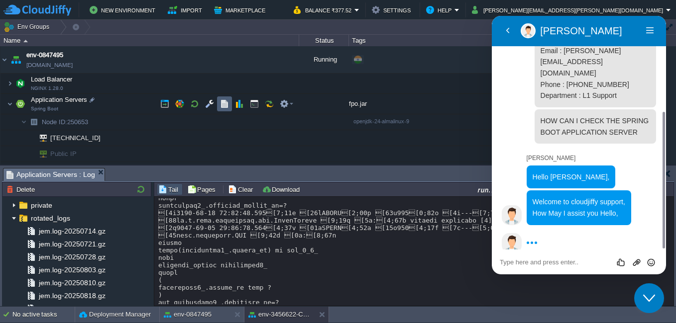
click at [225, 110] on td at bounding box center [224, 104] width 15 height 15
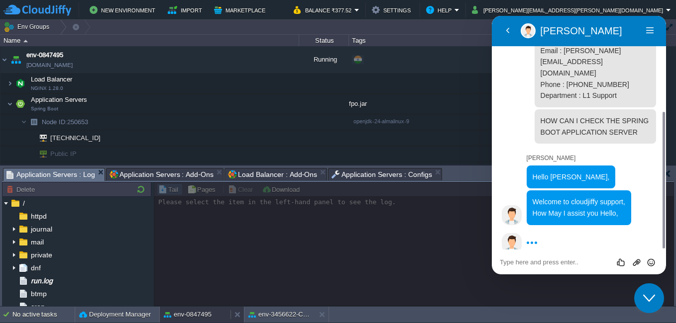
click at [197, 314] on button "env-0847495" at bounding box center [188, 315] width 48 height 10
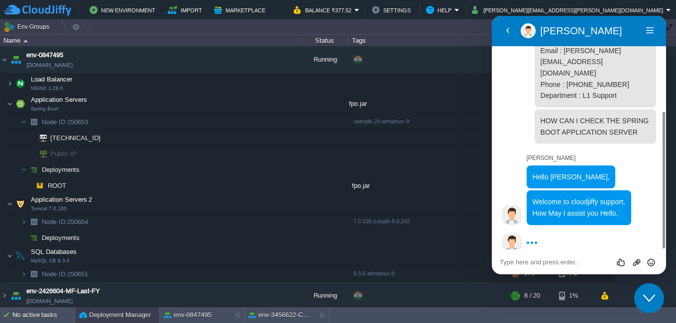
click at [127, 310] on div "Deployment Manager" at bounding box center [117, 316] width 84 height 16
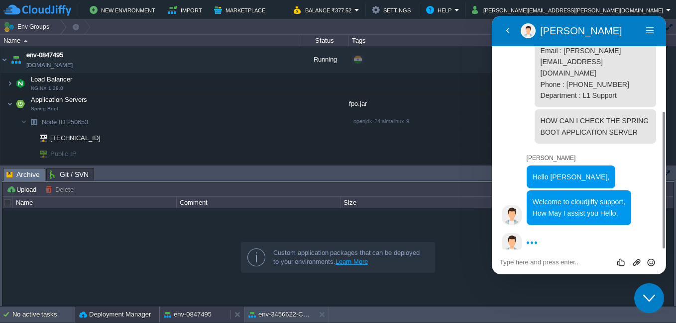
click at [182, 313] on button "env-0847495" at bounding box center [188, 315] width 48 height 10
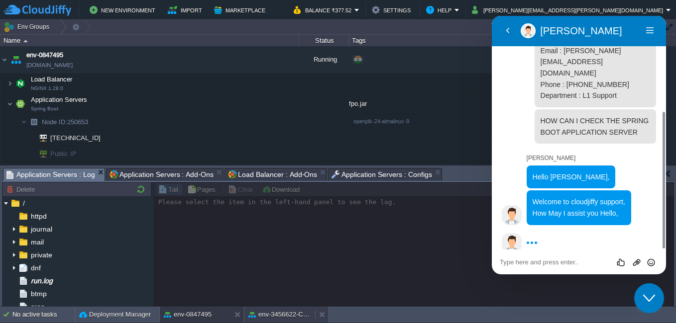
click at [270, 314] on button "env-3456622-Current-FY" at bounding box center [279, 315] width 63 height 10
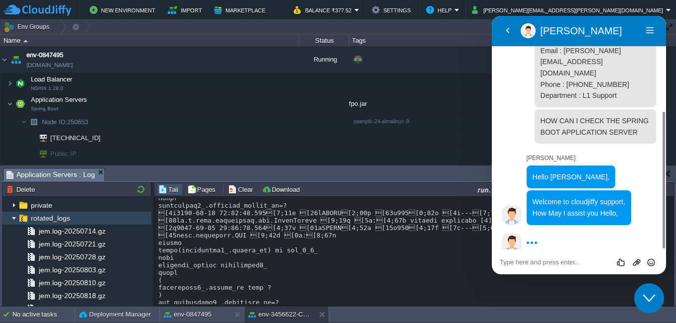
click at [16, 217] on img at bounding box center [14, 218] width 8 height 13
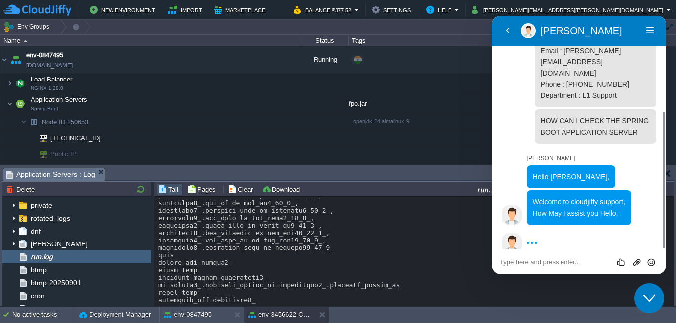
scroll to position [7738, 0]
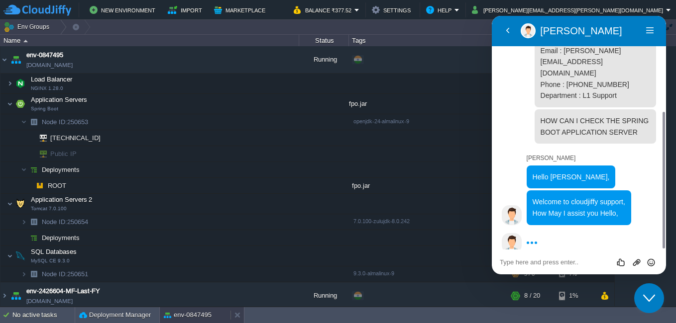
click at [181, 318] on button "env-0847495" at bounding box center [188, 316] width 48 height 10
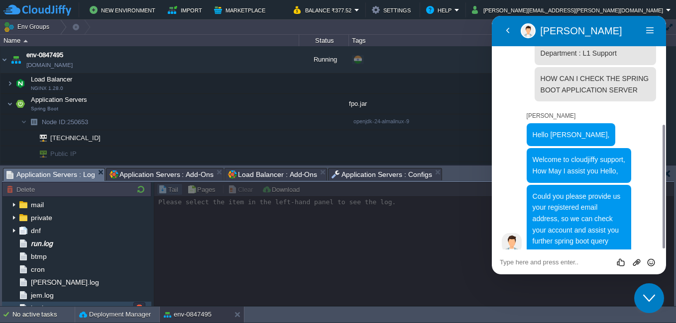
scroll to position [0, 0]
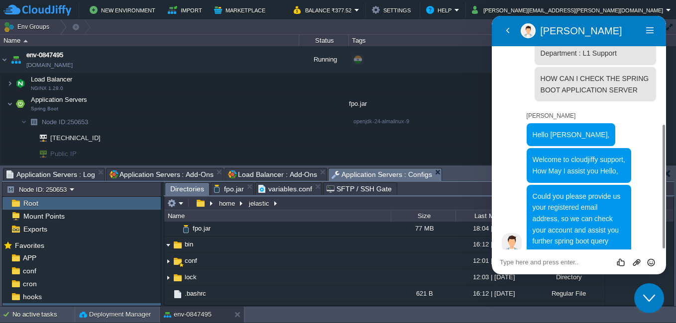
click at [353, 171] on span "Application Servers : Configs" at bounding box center [381, 175] width 101 height 12
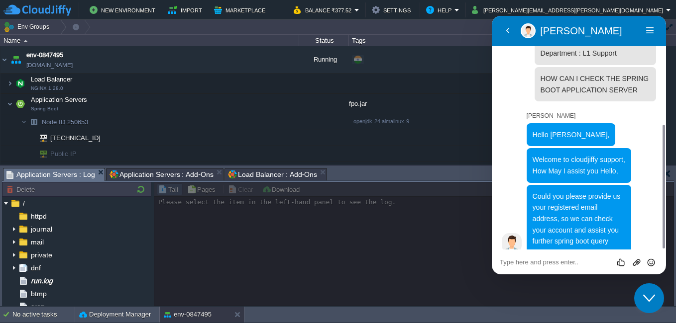
click at [302, 176] on span "Load Balancer : Add-Ons" at bounding box center [272, 175] width 89 height 12
click at [186, 174] on span "Application Servers : Add-Ons" at bounding box center [161, 175] width 104 height 12
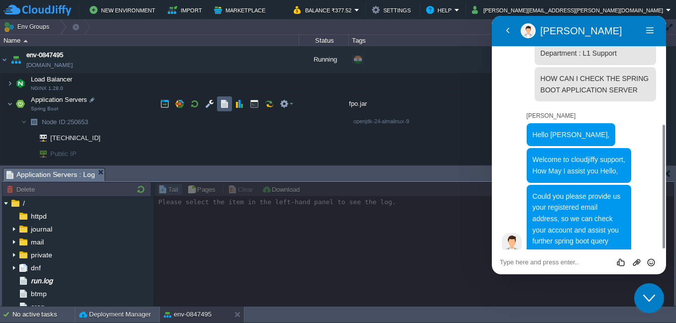
click at [222, 103] on button "button" at bounding box center [224, 104] width 9 height 9
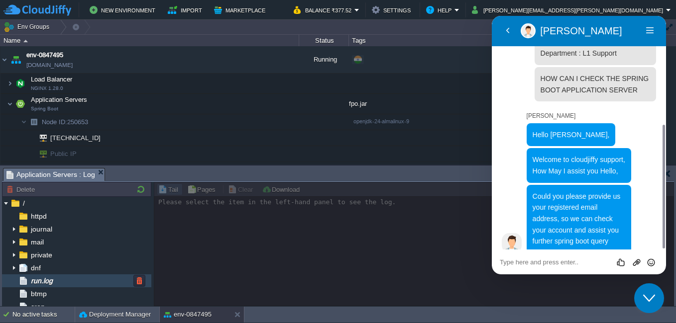
click at [54, 280] on span "run.log" at bounding box center [41, 281] width 25 height 9
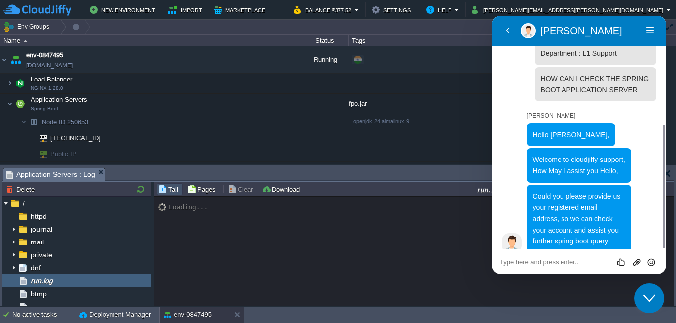
click at [527, 265] on textarea at bounding box center [579, 263] width 158 height 8
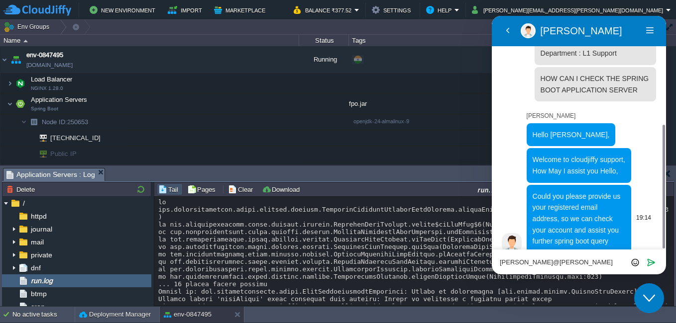
scroll to position [9716, 0]
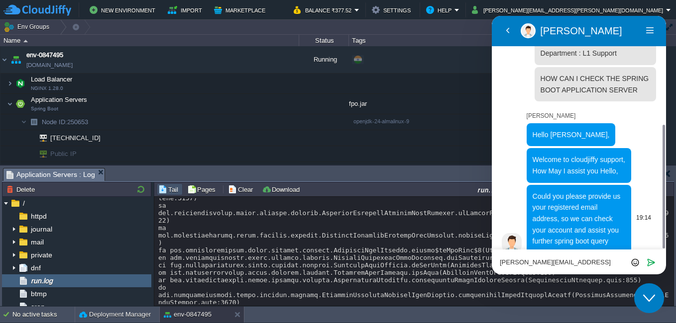
type textarea "[PERSON_NAME][EMAIL_ADDRESS][PERSON_NAME][DOMAIN_NAME]"
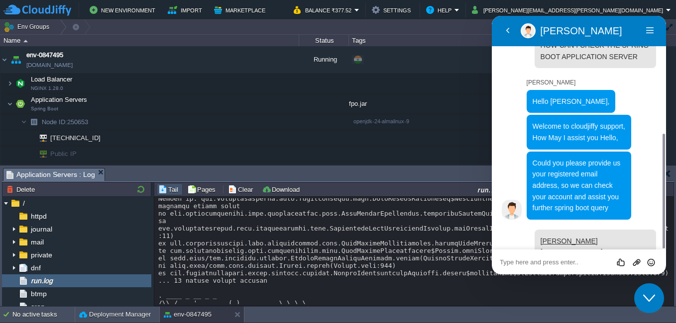
scroll to position [9318, 0]
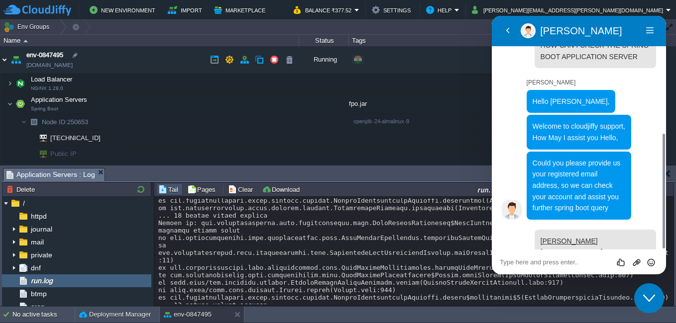
click at [5, 58] on img at bounding box center [4, 59] width 8 height 27
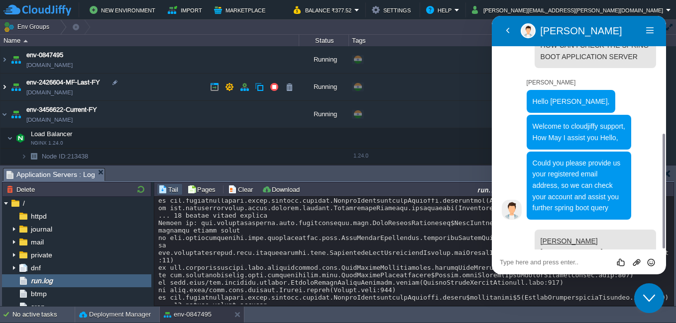
click at [2, 85] on img at bounding box center [4, 87] width 8 height 27
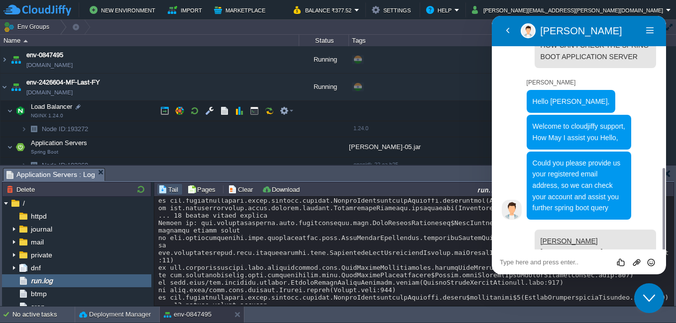
scroll to position [266, 0]
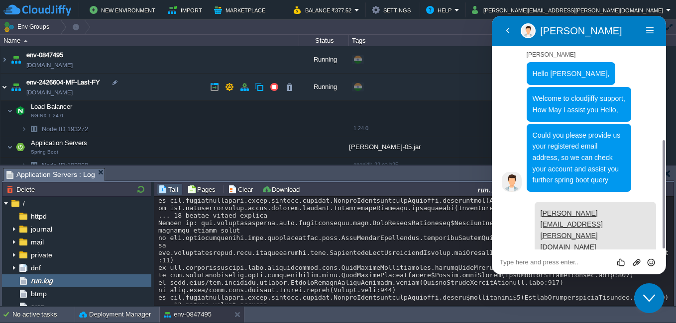
click at [2, 84] on img at bounding box center [4, 87] width 8 height 27
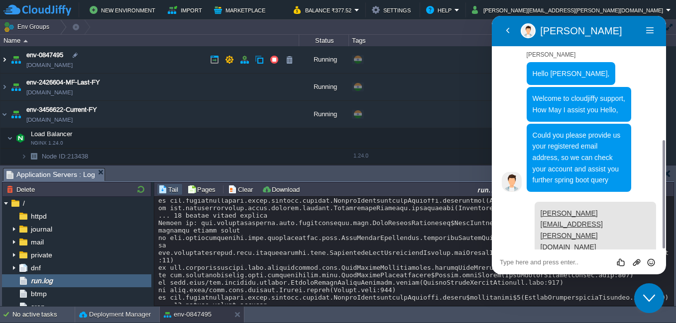
click at [5, 59] on img at bounding box center [4, 59] width 8 height 27
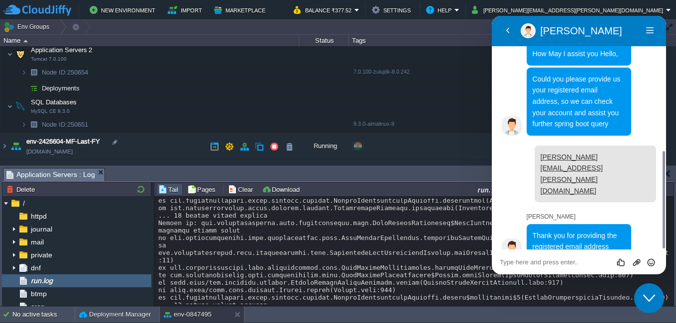
scroll to position [199, 0]
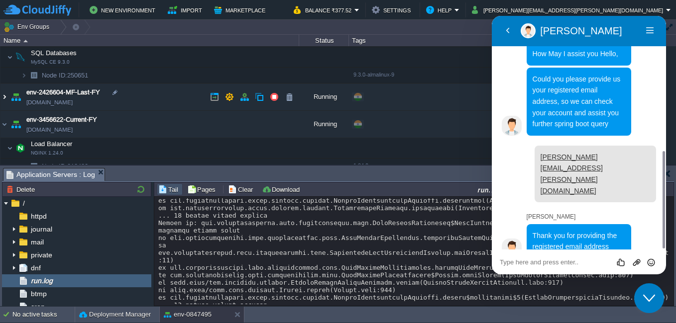
click at [7, 96] on img at bounding box center [4, 97] width 8 height 27
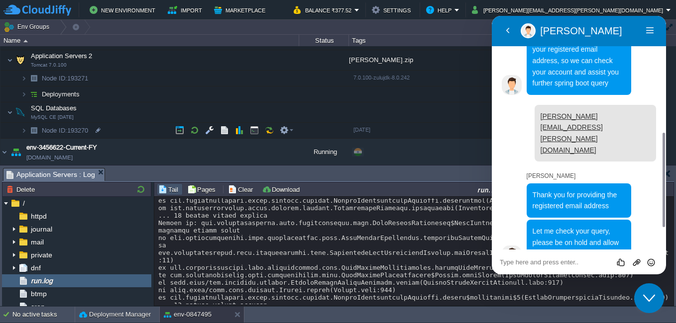
scroll to position [342, 0]
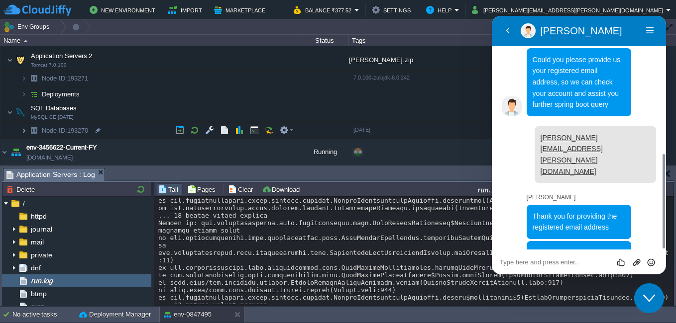
click at [24, 130] on img at bounding box center [24, 130] width 6 height 15
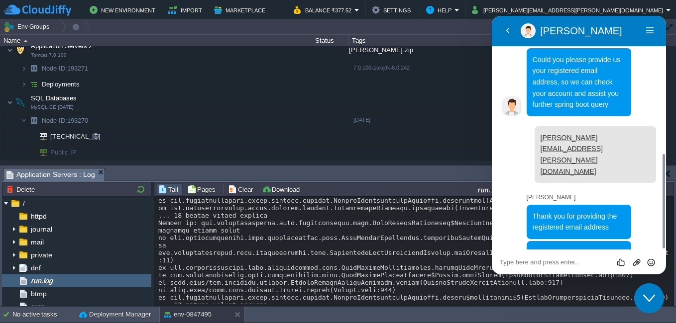
scroll to position [348, 0]
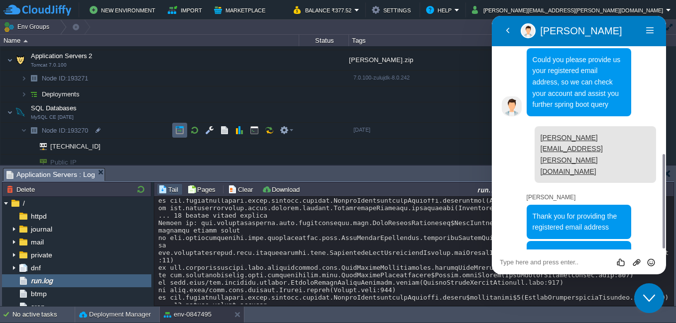
click at [178, 127] on button "button" at bounding box center [179, 130] width 9 height 9
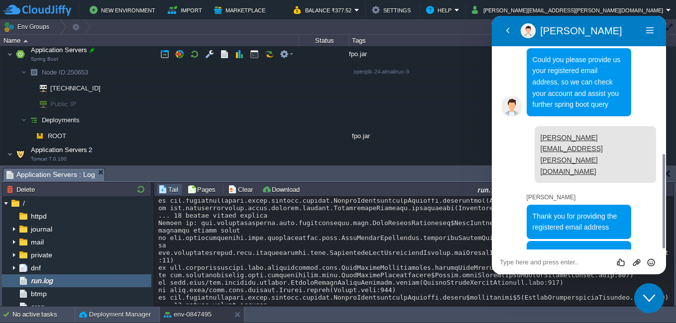
scroll to position [0, 0]
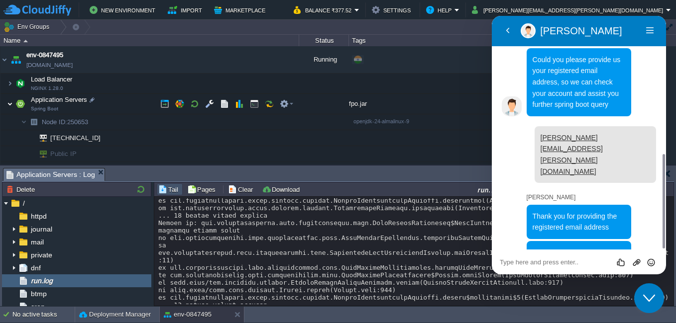
click at [9, 104] on img at bounding box center [10, 104] width 6 height 20
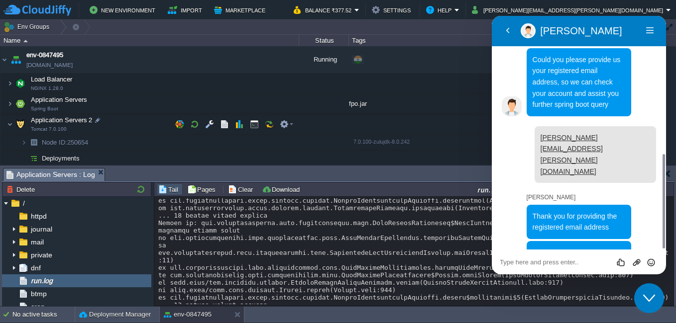
scroll to position [50, 0]
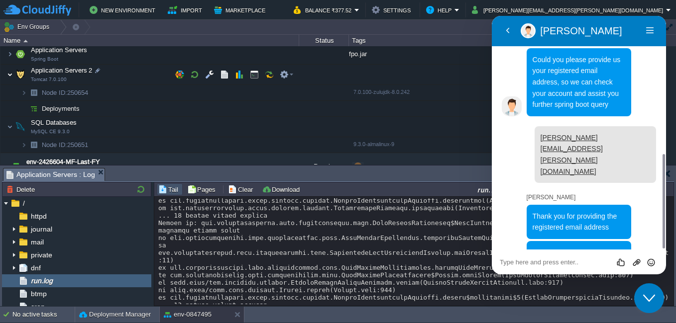
click at [12, 76] on img at bounding box center [10, 75] width 6 height 20
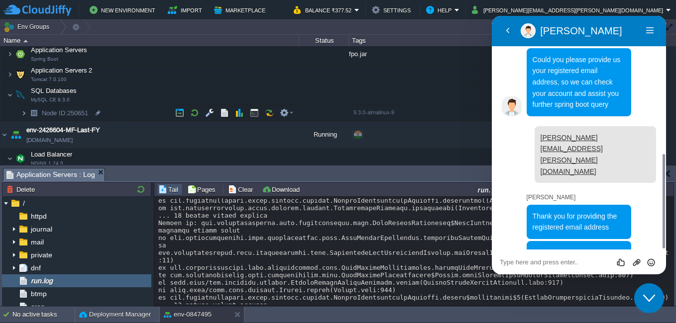
click at [23, 115] on img at bounding box center [24, 113] width 6 height 15
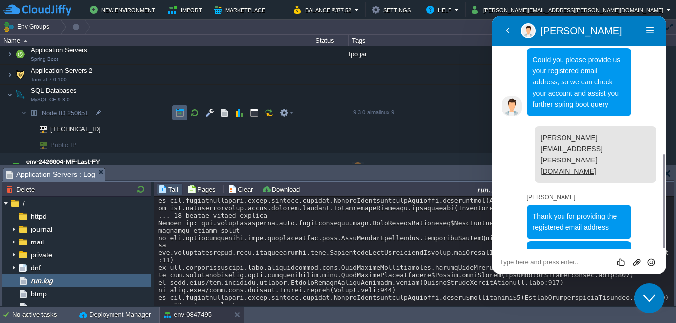
click at [175, 111] on td at bounding box center [179, 113] width 15 height 15
click at [530, 260] on textarea at bounding box center [579, 263] width 158 height 8
type textarea "ok"
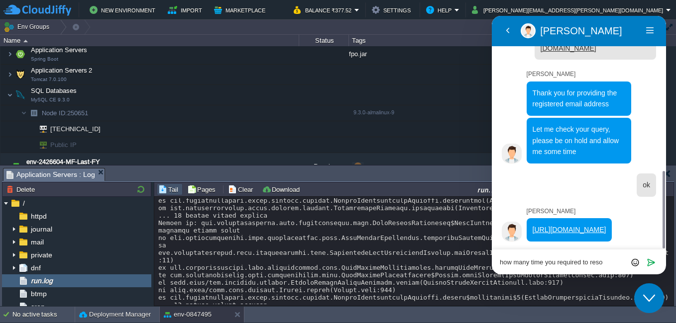
scroll to position [493, 0]
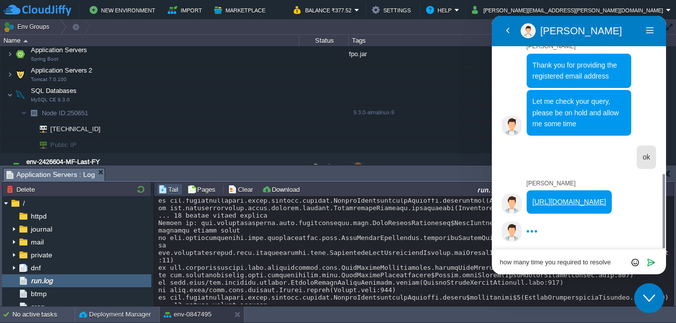
type textarea "how many time you required to resolved"
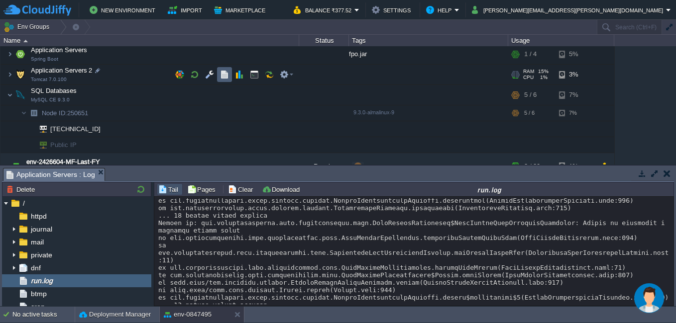
scroll to position [0, 0]
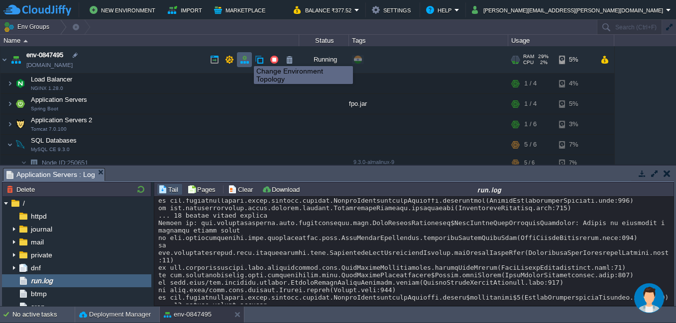
click at [246, 57] on button "button" at bounding box center [244, 59] width 9 height 9
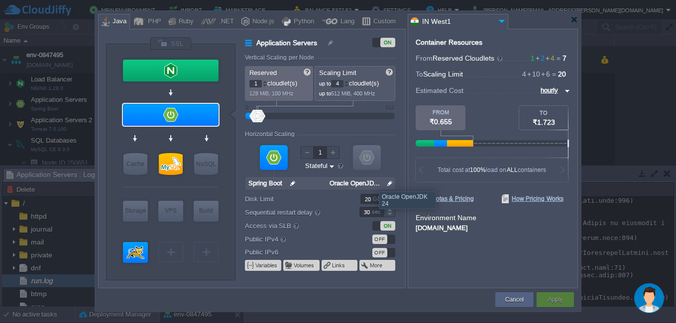
type input "Oracle OpenJDK 24"
click at [371, 183] on input "Oracle OpenJDK 24" at bounding box center [355, 183] width 58 height 13
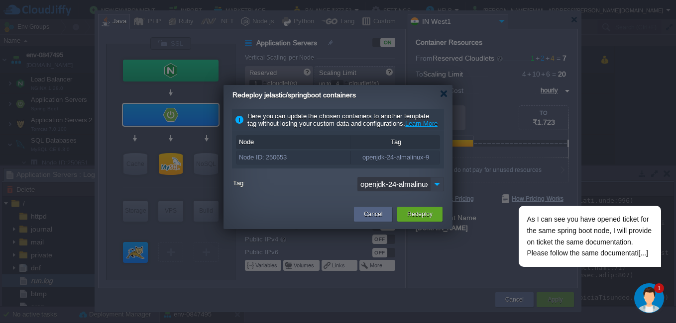
click at [433, 192] on img at bounding box center [437, 184] width 14 height 14
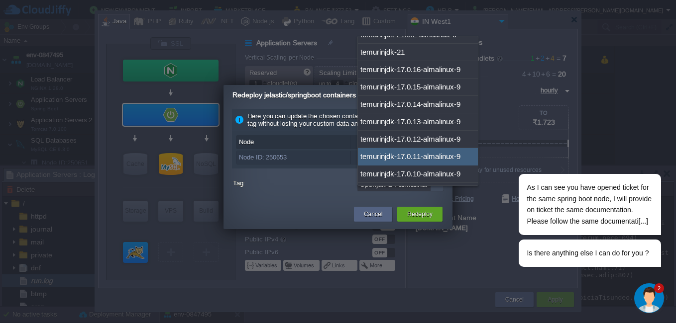
scroll to position [565, 0]
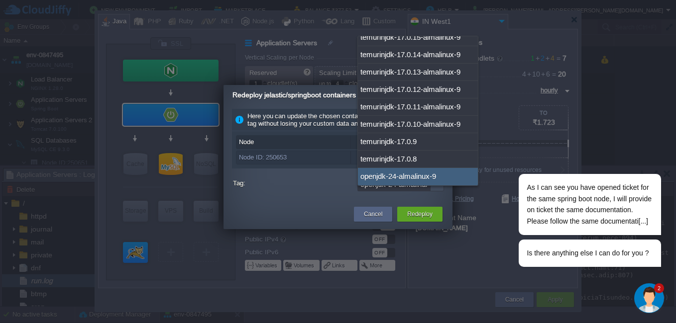
click at [644, 293] on img "Chat widget" at bounding box center [649, 299] width 30 height 30
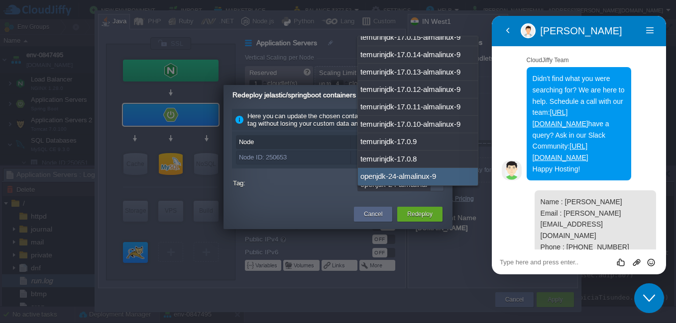
scroll to position [773, 0]
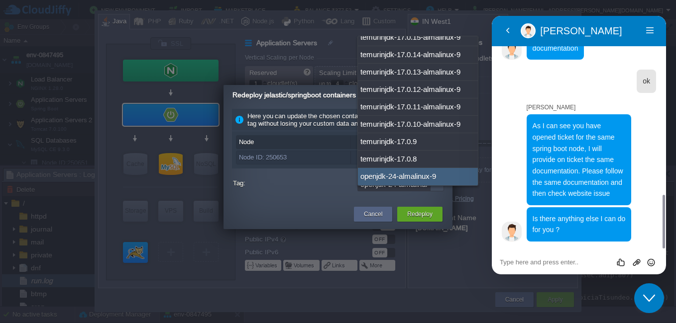
click at [543, 264] on textarea at bounding box center [579, 263] width 158 height 8
type textarea "Let me check"
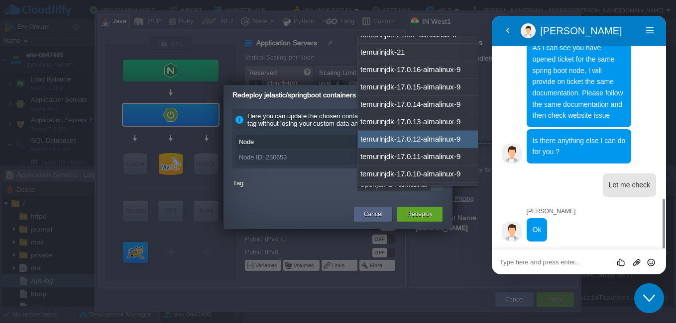
scroll to position [465, 0]
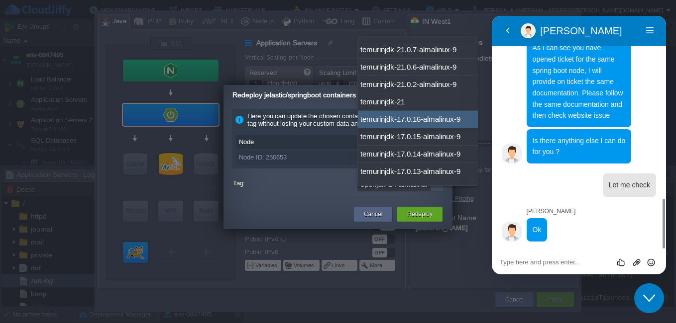
click at [447, 118] on div "temurinjdk-17.0.16-almalinux-9" at bounding box center [418, 119] width 120 height 17
type input "temurinjdk-17.0.16-almalinux-9"
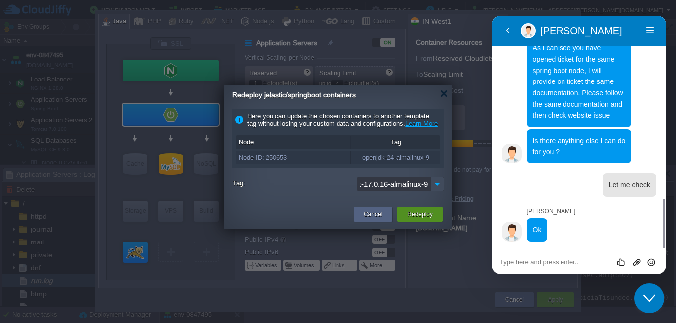
scroll to position [0, 0]
click at [416, 219] on button "Redeploy" at bounding box center [419, 215] width 25 height 10
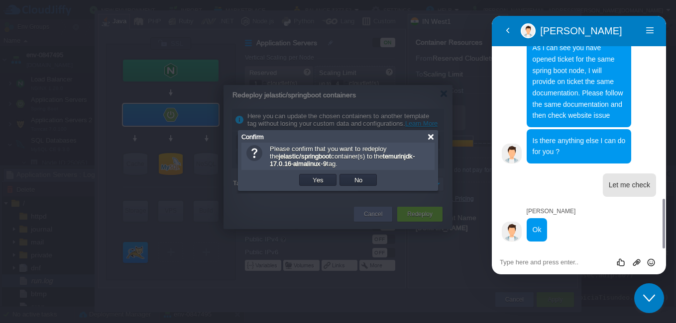
click at [430, 138] on div at bounding box center [430, 136] width 7 height 7
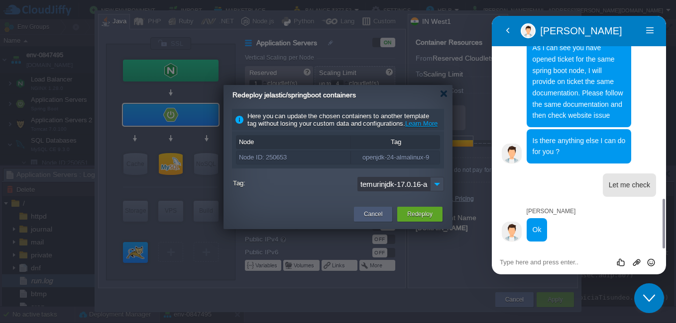
click at [379, 219] on button "Cancel" at bounding box center [373, 215] width 18 height 10
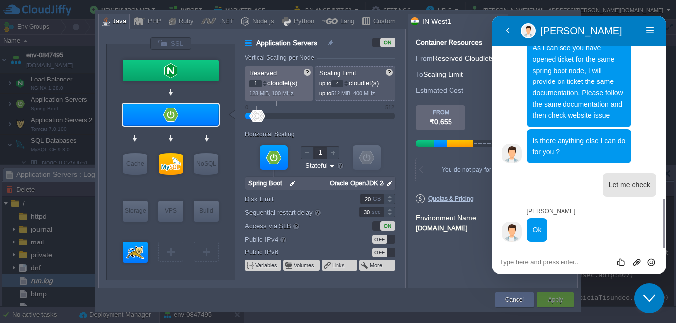
click at [279, 181] on input "Spring Boot" at bounding box center [266, 183] width 42 height 13
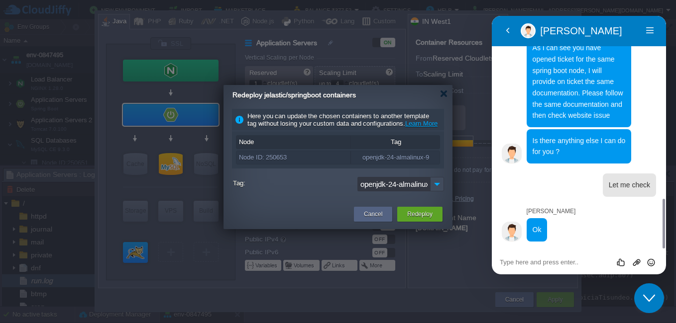
click at [410, 295] on div at bounding box center [338, 161] width 676 height 323
click at [443, 93] on div at bounding box center [443, 93] width 7 height 7
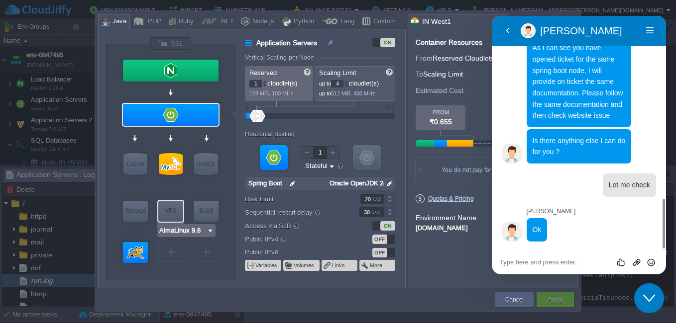
type input "Extra Storage 2.0-10.5"
click at [57, 177] on div at bounding box center [338, 161] width 676 height 323
click at [502, 301] on div "Cancel" at bounding box center [514, 300] width 38 height 15
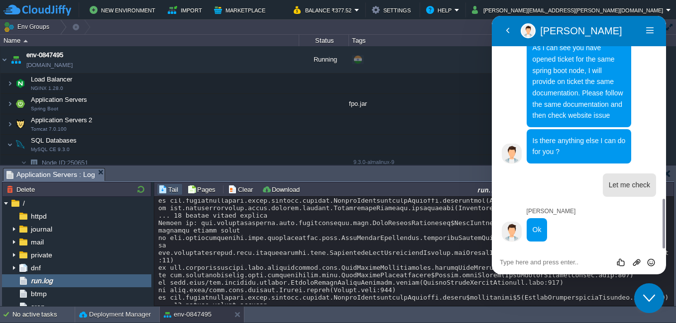
click at [652, 294] on icon "Close Chat This icon closes the chat window." at bounding box center [649, 299] width 12 height 12
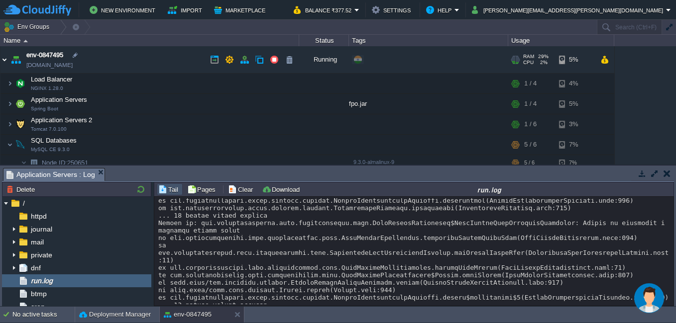
click at [7, 61] on img at bounding box center [4, 59] width 8 height 27
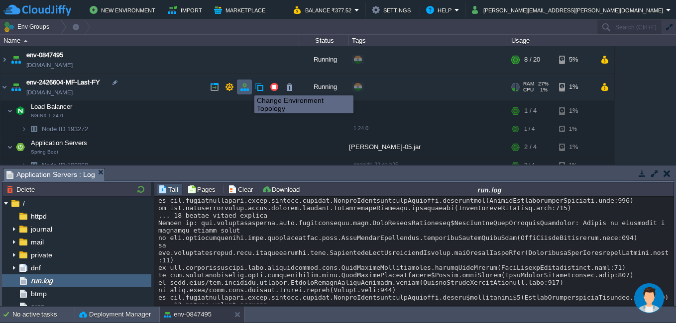
click at [247, 87] on button "button" at bounding box center [244, 87] width 9 height 9
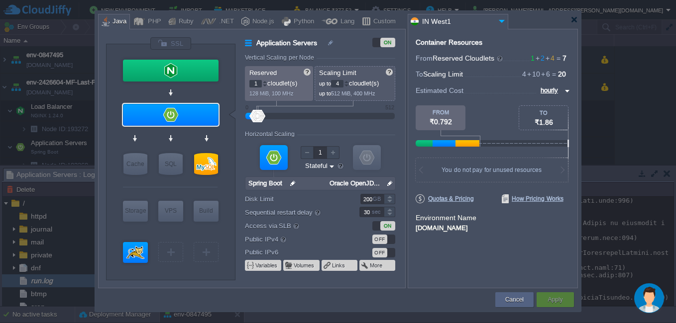
click at [643, 134] on div at bounding box center [338, 161] width 676 height 323
click at [509, 300] on button "Cancel" at bounding box center [514, 300] width 18 height 10
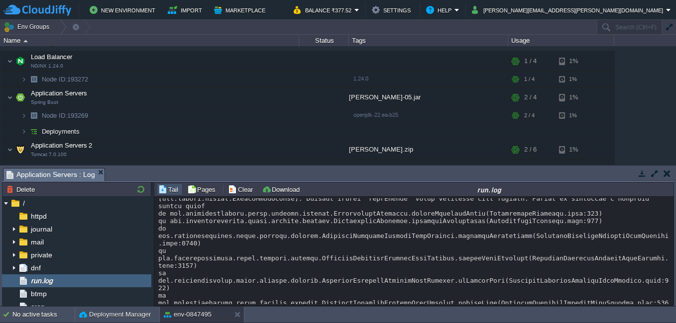
scroll to position [9716, 0]
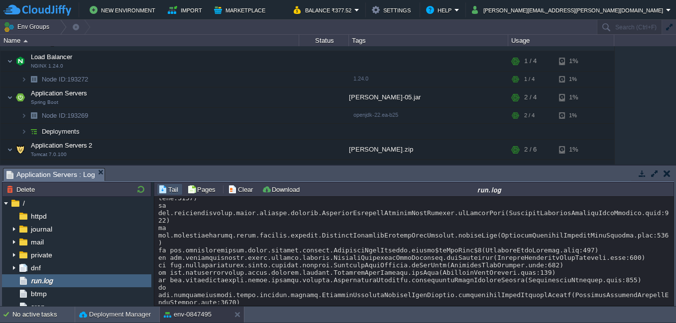
drag, startPoint x: 156, startPoint y: 219, endPoint x: 264, endPoint y: 297, distance: 133.3
click at [264, 297] on div "Loading..." at bounding box center [413, 251] width 519 height 109
copy div "Caused by: org.springframework.boot.autoconfigure.jdbc.DataSourceProperties$Dat…"
